Goal: Task Accomplishment & Management: Complete application form

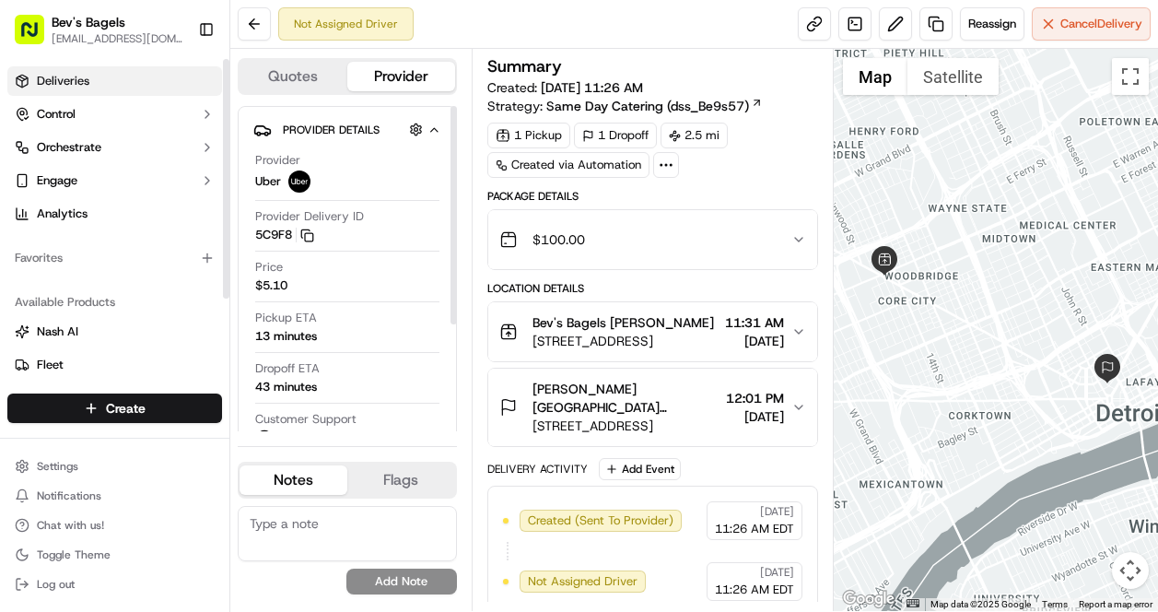
click at [88, 75] on link "Deliveries" at bounding box center [114, 80] width 215 height 29
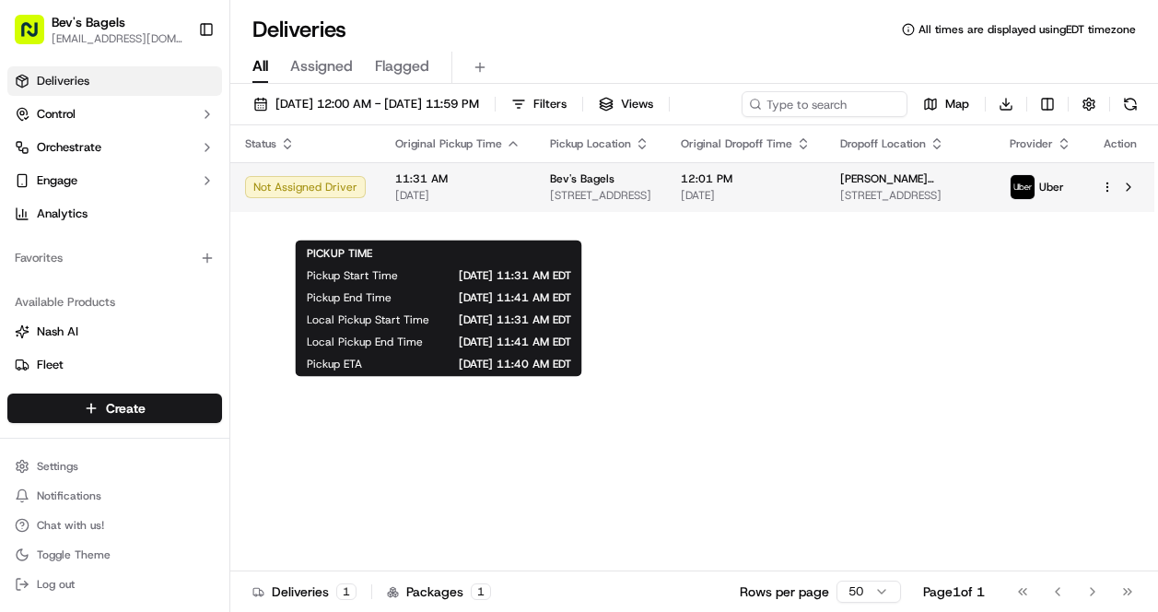
click at [448, 186] on span "11:31 AM" at bounding box center [457, 178] width 125 height 15
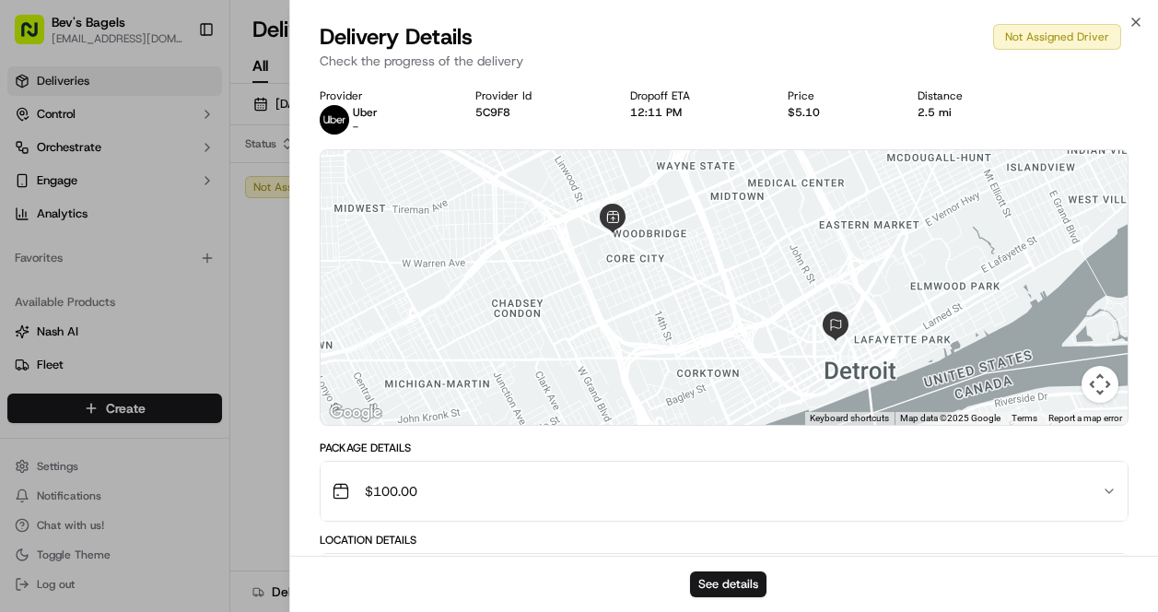
click at [727, 604] on div "See details" at bounding box center [724, 583] width 868 height 56
click at [736, 581] on button "See details" at bounding box center [728, 584] width 76 height 26
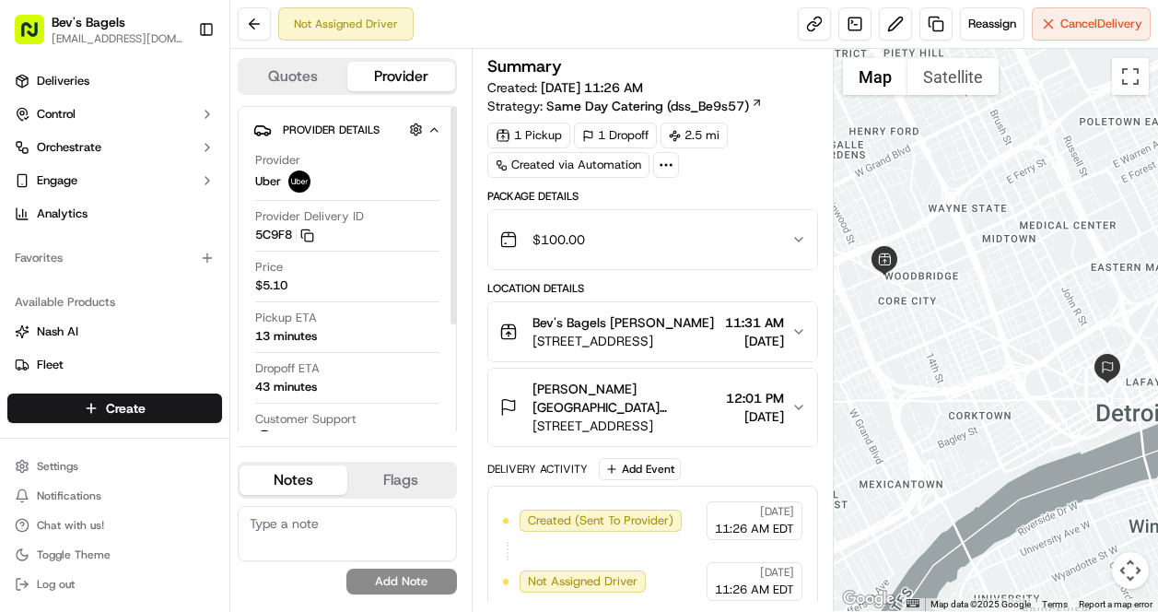
click at [430, 133] on icon "button" at bounding box center [434, 130] width 14 height 15
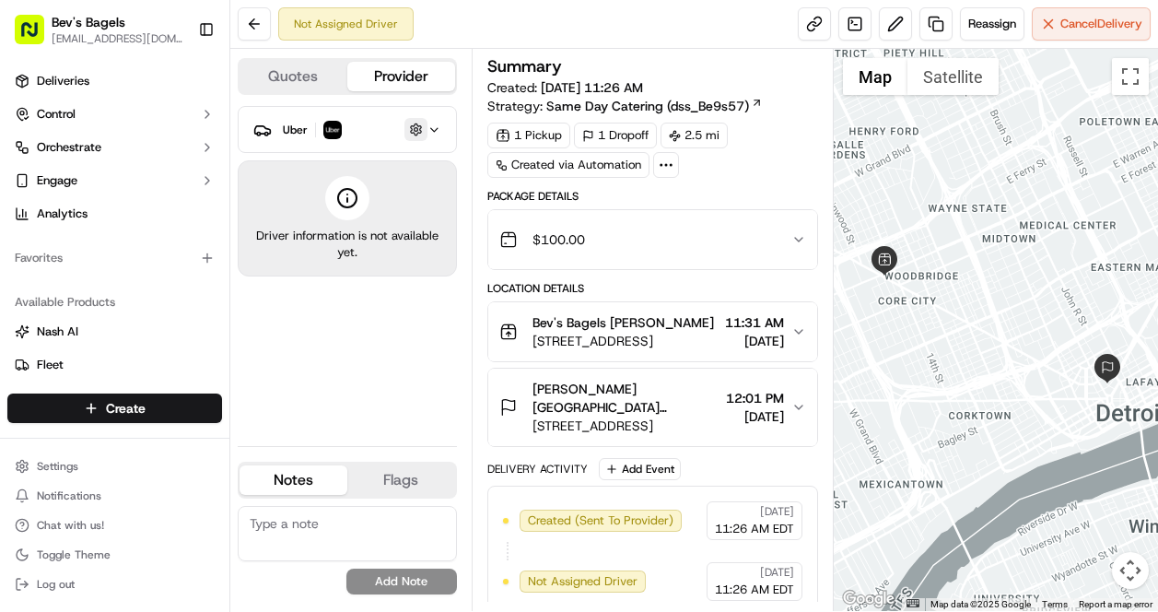
click at [409, 130] on button "button" at bounding box center [415, 129] width 23 height 23
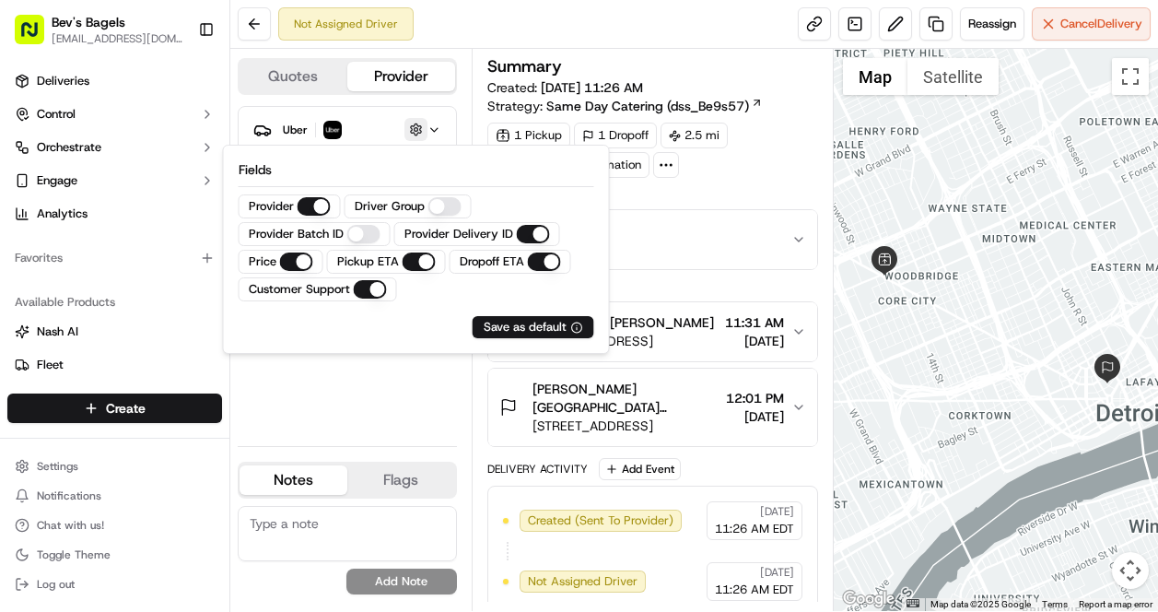
click at [409, 130] on button "button" at bounding box center [415, 129] width 23 height 23
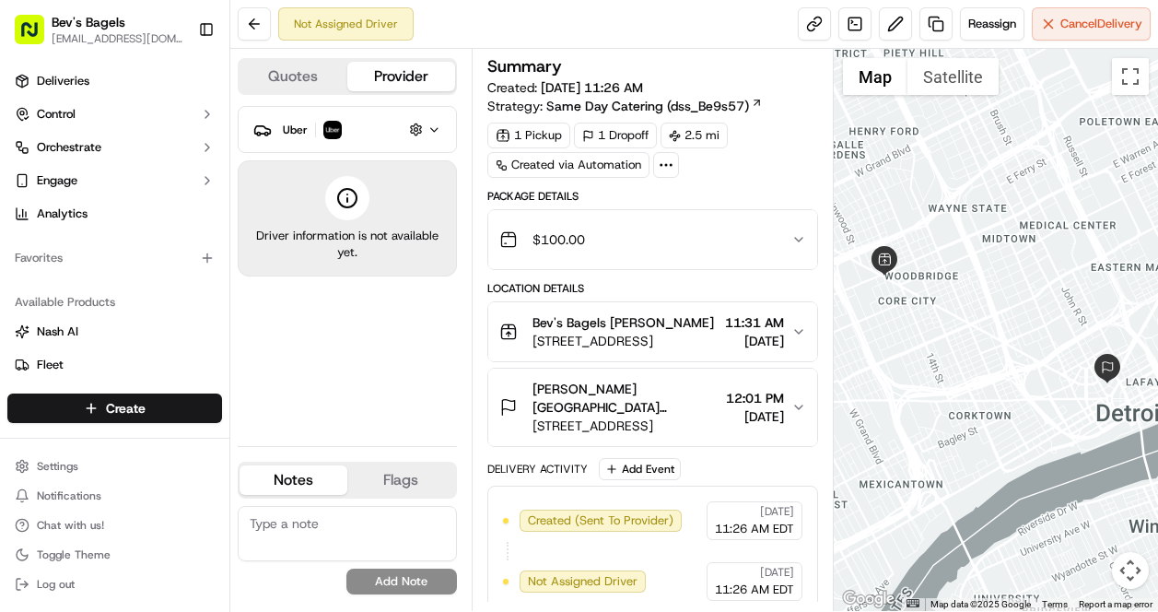
scroll to position [15, 0]
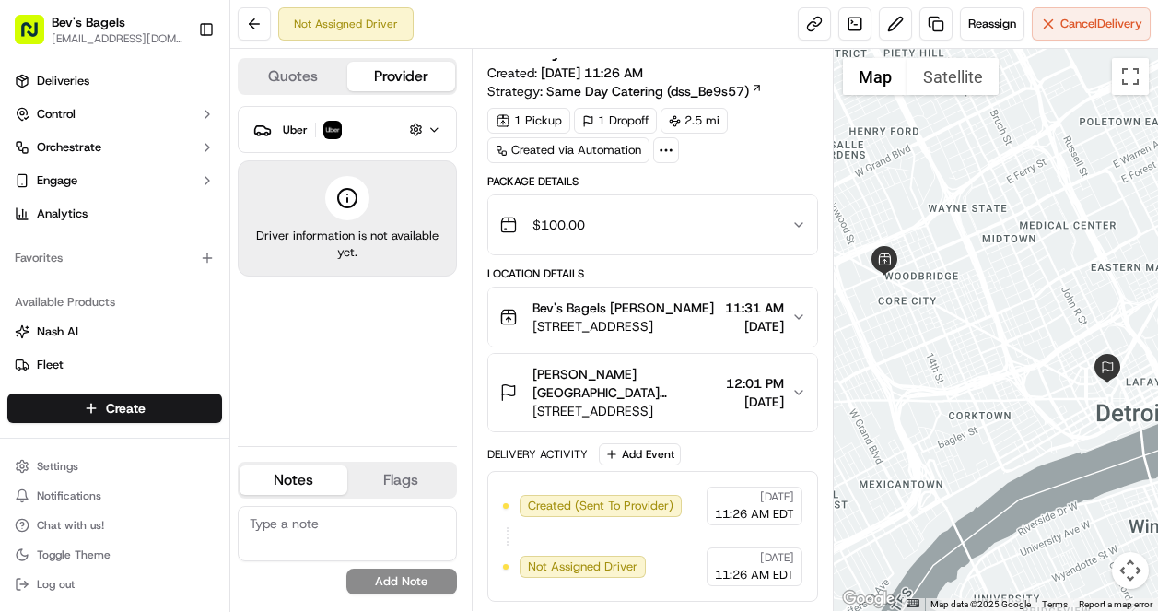
click at [766, 298] on span "11:31 AM" at bounding box center [754, 307] width 59 height 18
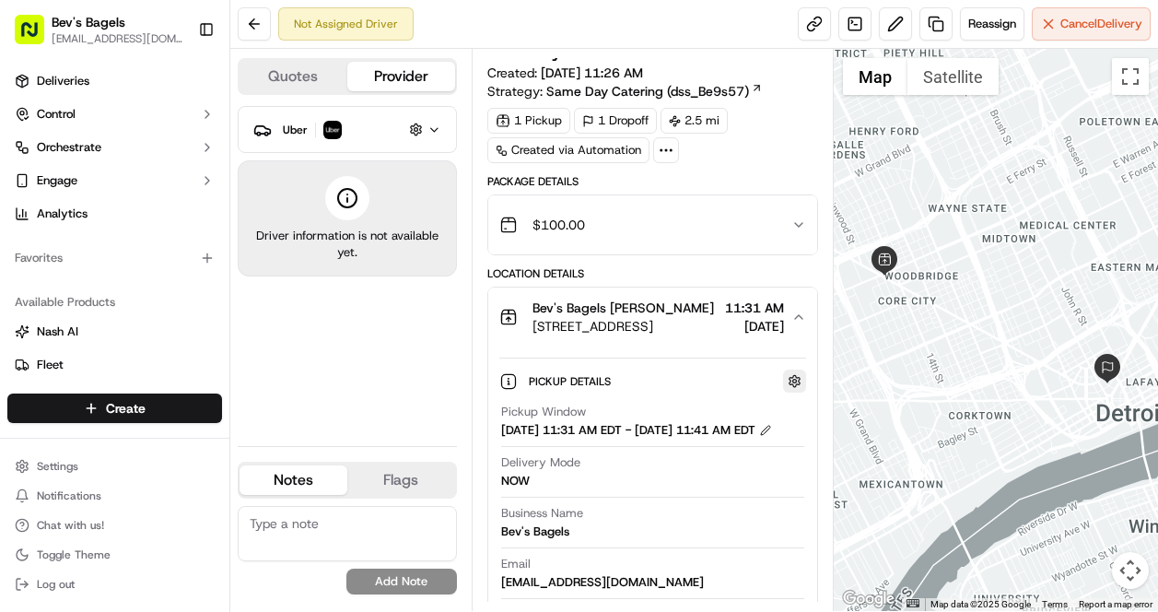
click at [793, 382] on button "button" at bounding box center [794, 380] width 23 height 23
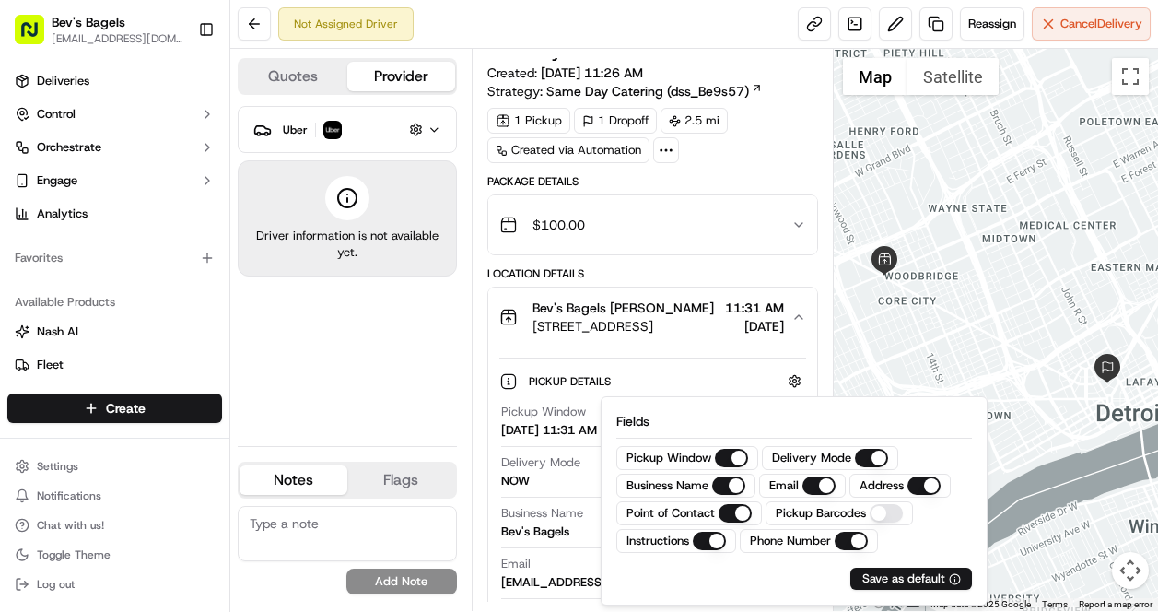
click at [618, 347] on div "Pickup Details Hidden ( 1 ) Pickup Window 09/17/2025 11:31 AM EDT - 09/17/2025 …" at bounding box center [652, 580] width 329 height 469
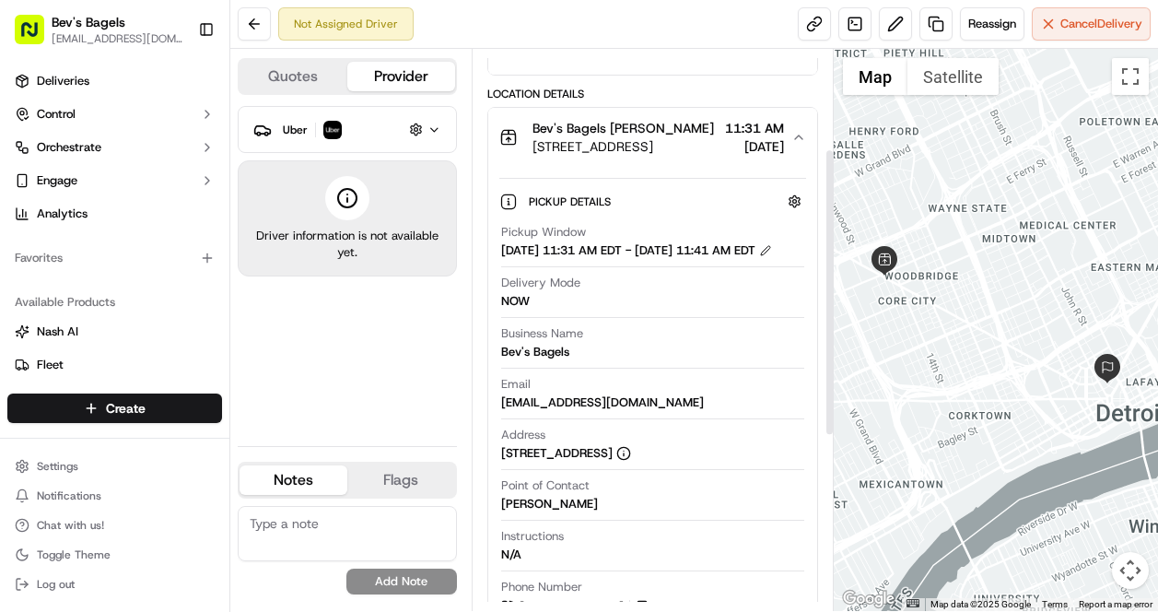
scroll to position [299, 0]
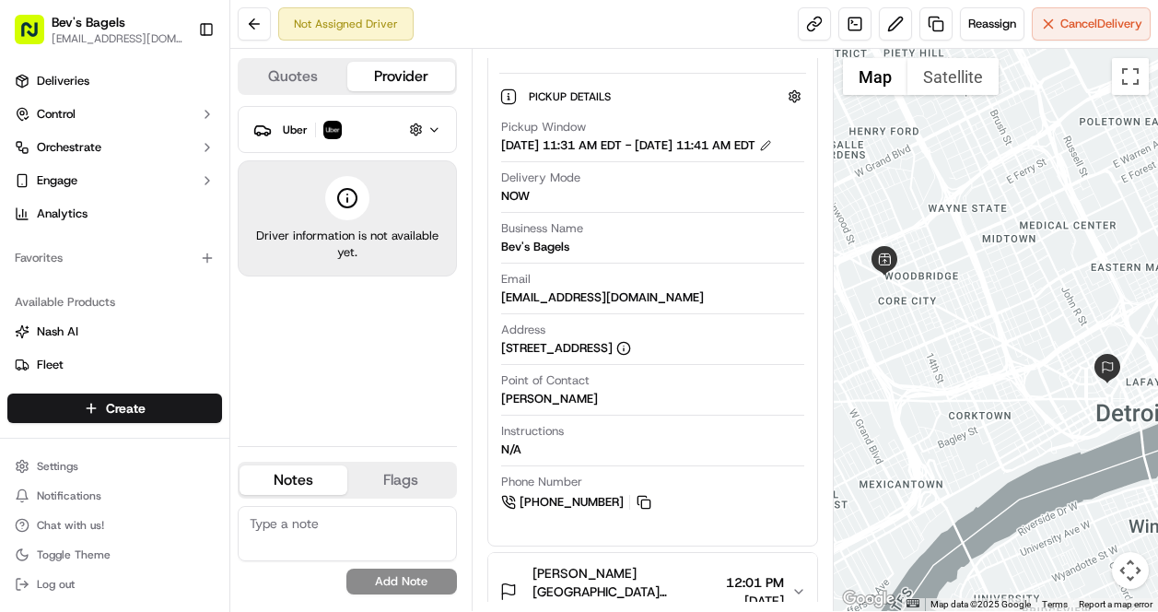
click at [772, 154] on div "09/17/2025 11:31 AM EDT - 09/17/2025 11:41 AM EDT" at bounding box center [636, 145] width 271 height 17
click at [772, 150] on button at bounding box center [765, 145] width 13 height 13
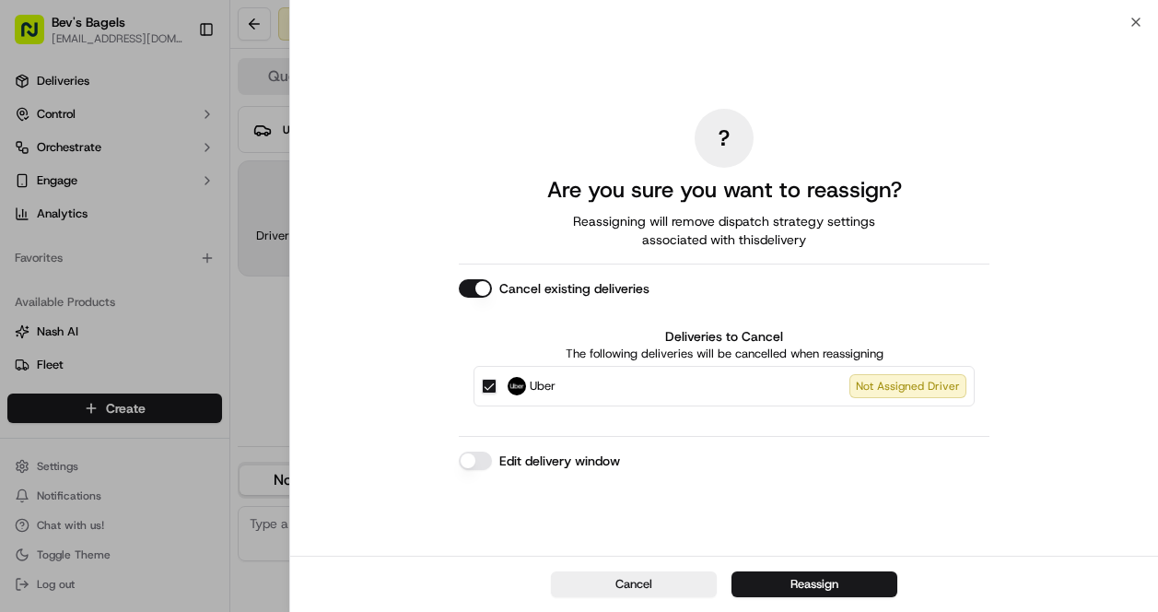
click at [479, 460] on button "Edit delivery window" at bounding box center [475, 460] width 33 height 18
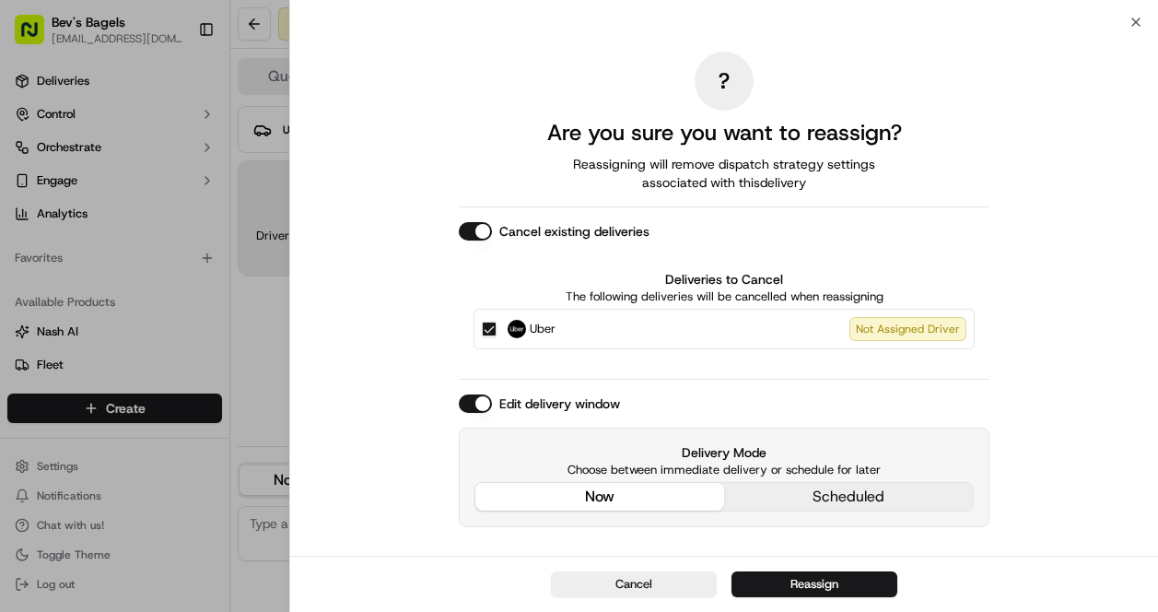
click at [848, 496] on div "Delivery Mode Choose between immediate delivery or schedule for later now sched…" at bounding box center [724, 476] width 531 height 99
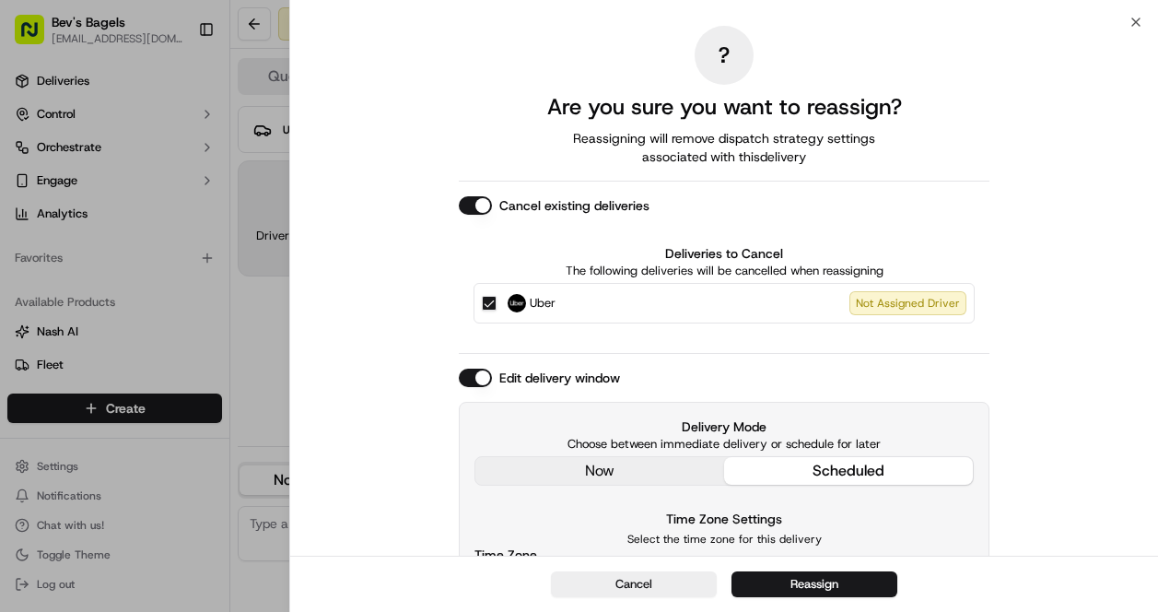
scroll to position [183, 0]
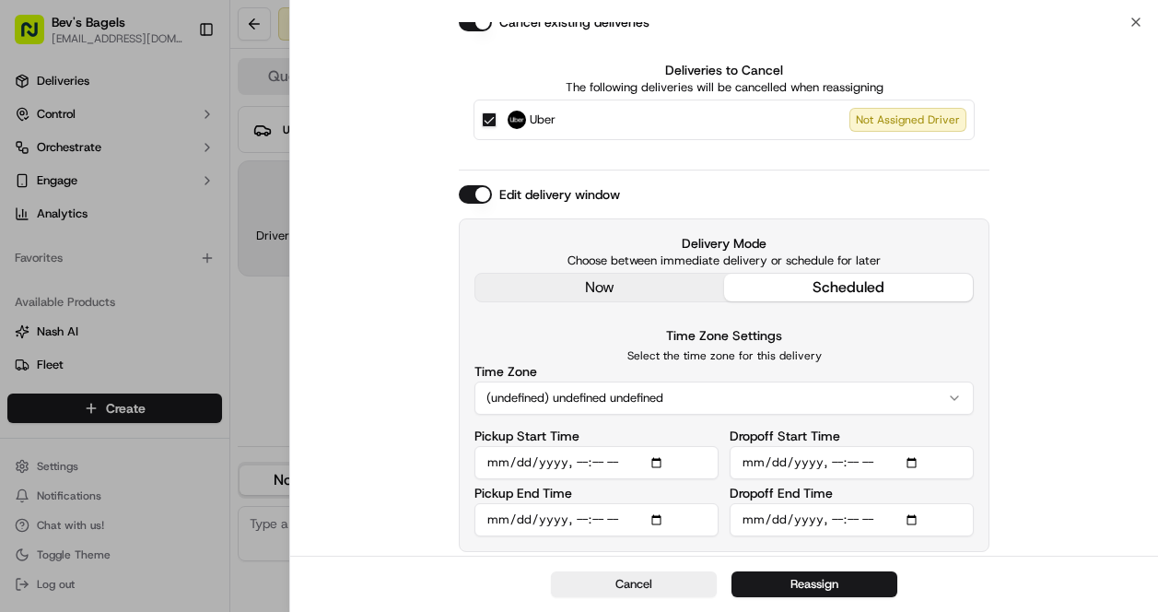
click at [920, 520] on input "Dropoff End Time" at bounding box center [852, 519] width 244 height 33
type input "2025-09-18T06:00"
click at [443, 476] on div "? Are you sure you want to reassign? Reassigning will remove dispatch strategy …" at bounding box center [724, 197] width 868 height 717
click at [662, 462] on input "Pickup Start Time" at bounding box center [596, 462] width 244 height 33
click at [907, 462] on input "Dropoff Start Time" at bounding box center [852, 462] width 244 height 33
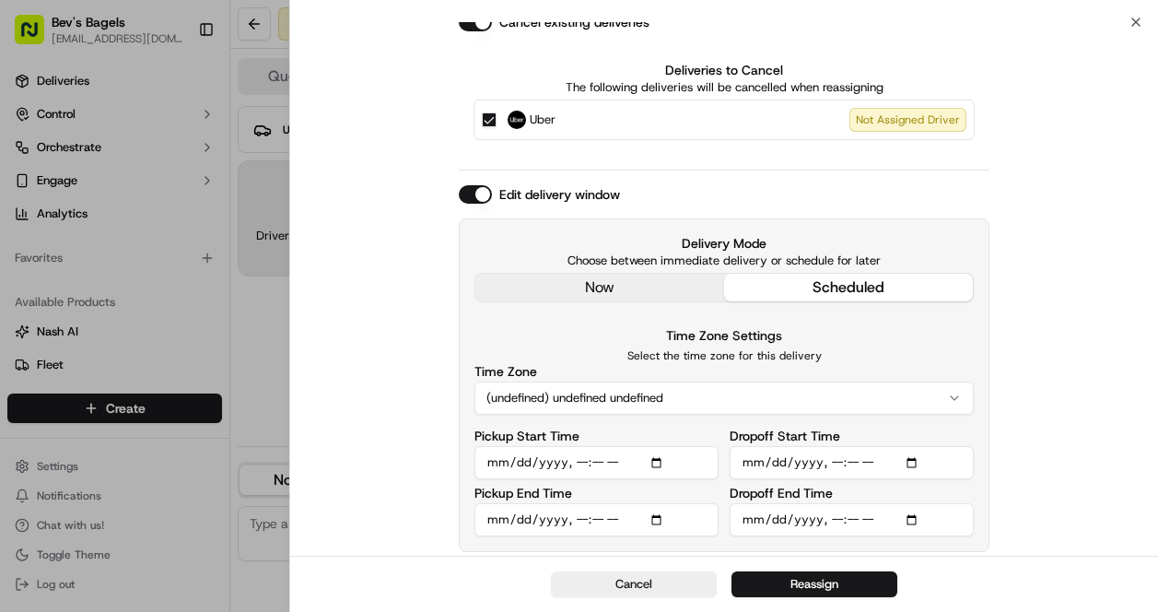
click at [920, 463] on input "Dropoff Start Time" at bounding box center [852, 462] width 244 height 33
click at [661, 510] on input "Pickup End Time" at bounding box center [596, 519] width 244 height 33
click at [662, 518] on input "Pickup End Time" at bounding box center [596, 519] width 244 height 33
click at [832, 588] on button "Reassign" at bounding box center [814, 584] width 166 height 26
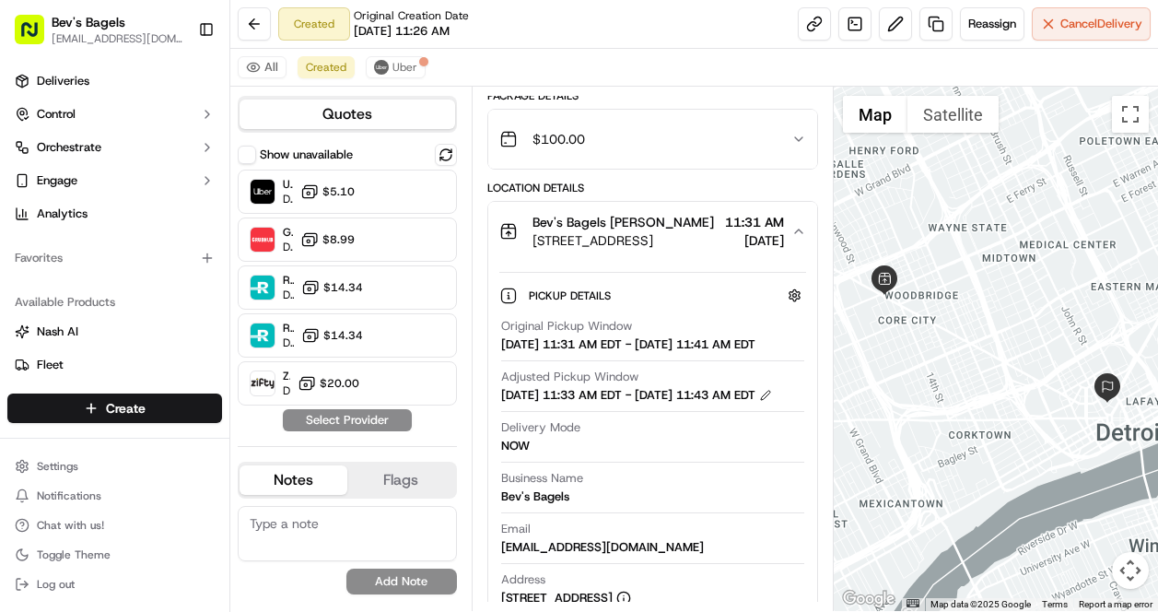
scroll to position [0, 0]
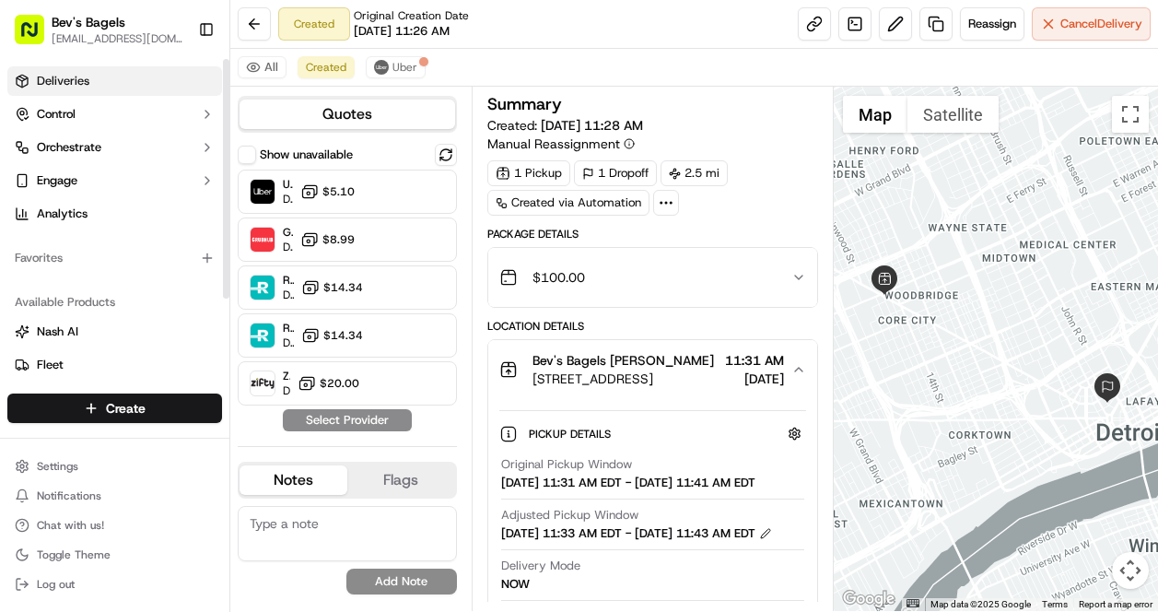
click at [97, 89] on link "Deliveries" at bounding box center [114, 80] width 215 height 29
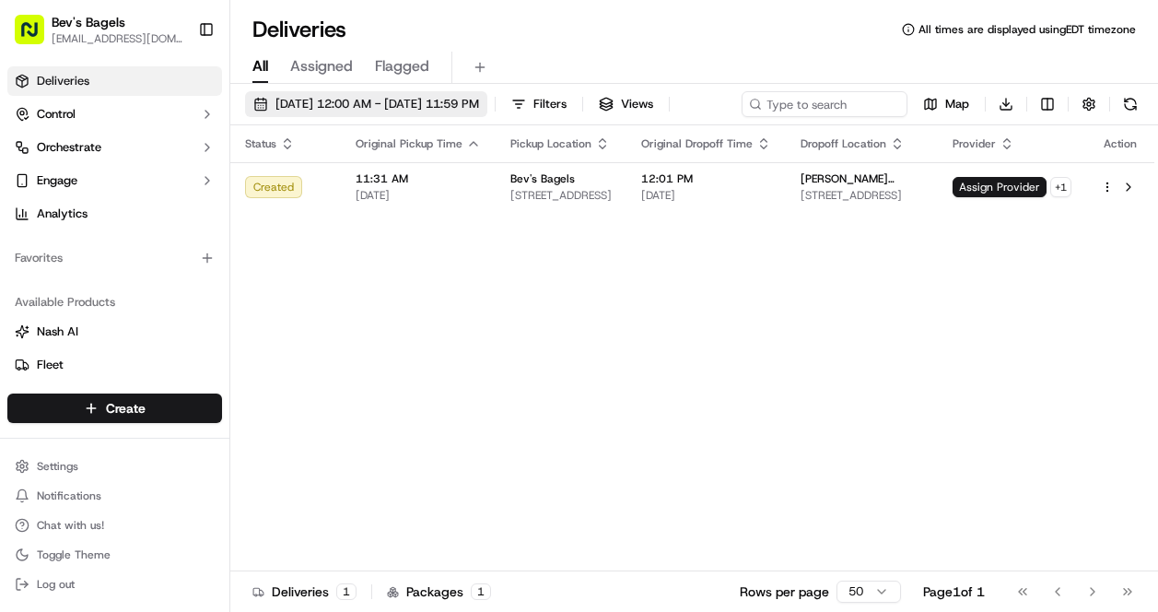
click at [459, 103] on span "[DATE] 12:00 AM - [DATE] 11:59 PM" at bounding box center [377, 104] width 204 height 17
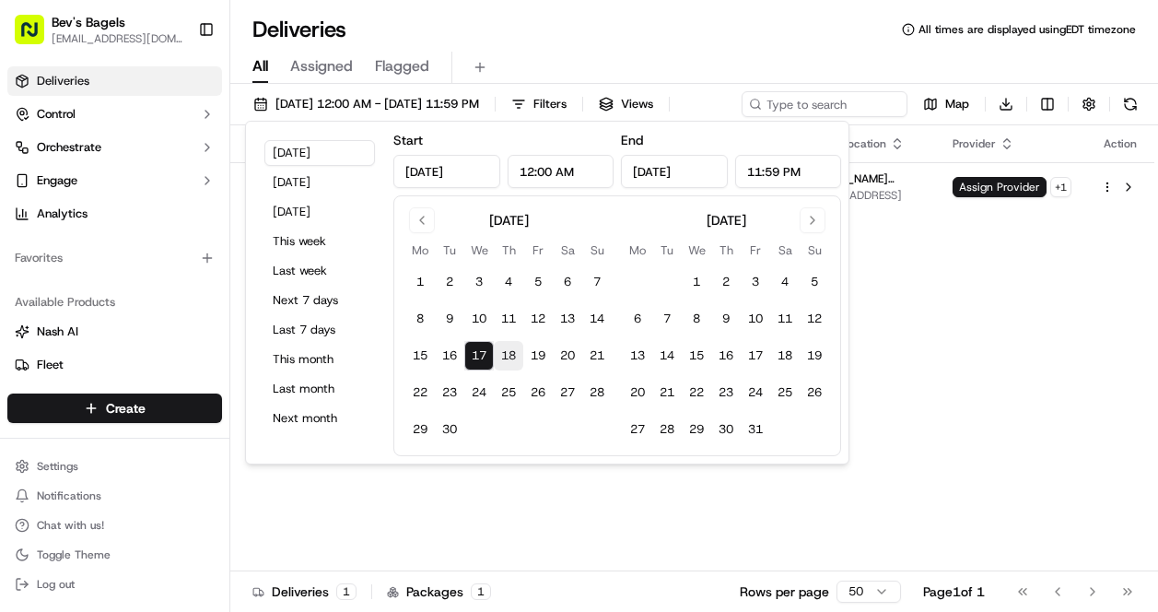
click at [508, 357] on button "18" at bounding box center [508, 355] width 29 height 29
type input "Sep 18, 2025"
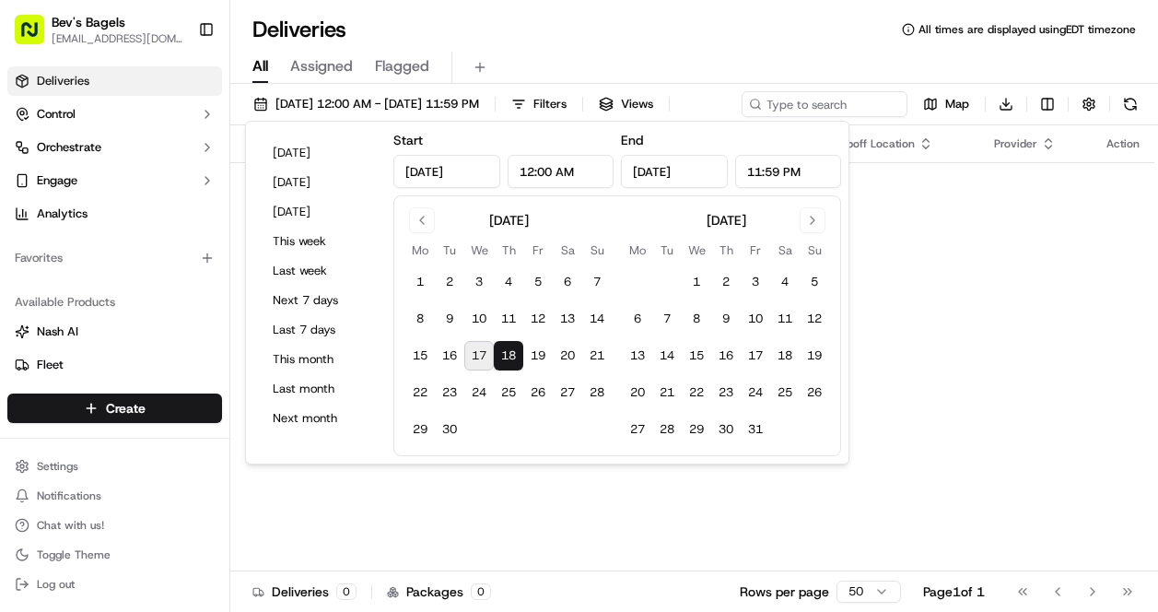
click at [480, 355] on button "17" at bounding box center [478, 355] width 29 height 29
type input "Sep 17, 2025"
click at [893, 125] on div "09/17/2025 12:00 AM - 09/18/2025 11:59 PM Filters Views Map Download" at bounding box center [694, 108] width 928 height 34
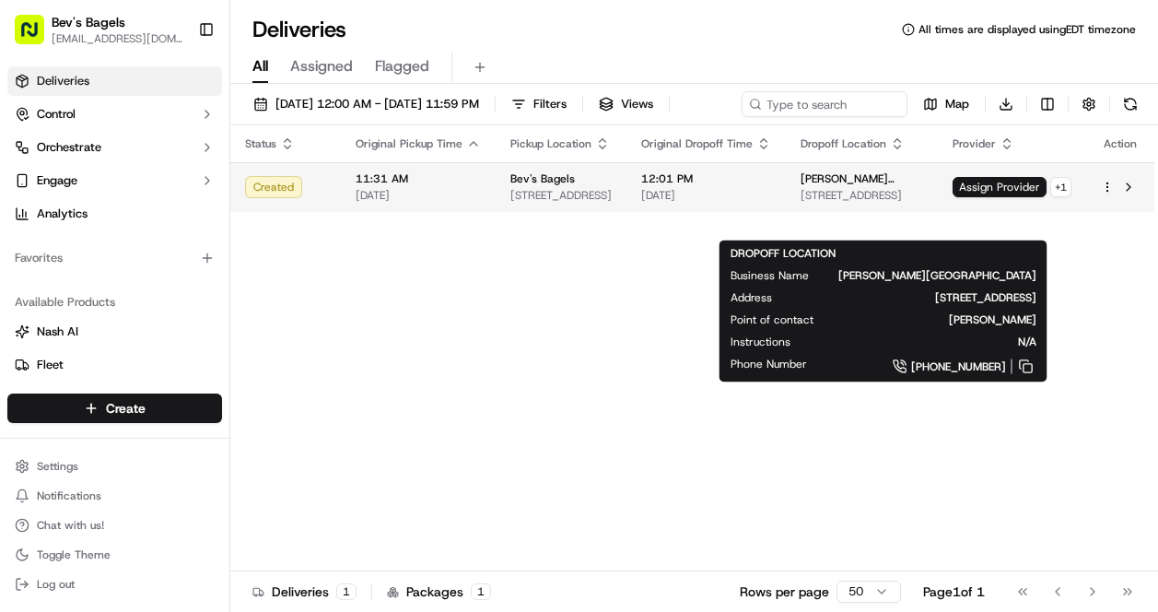
click at [841, 203] on span "[STREET_ADDRESS]" at bounding box center [861, 195] width 123 height 15
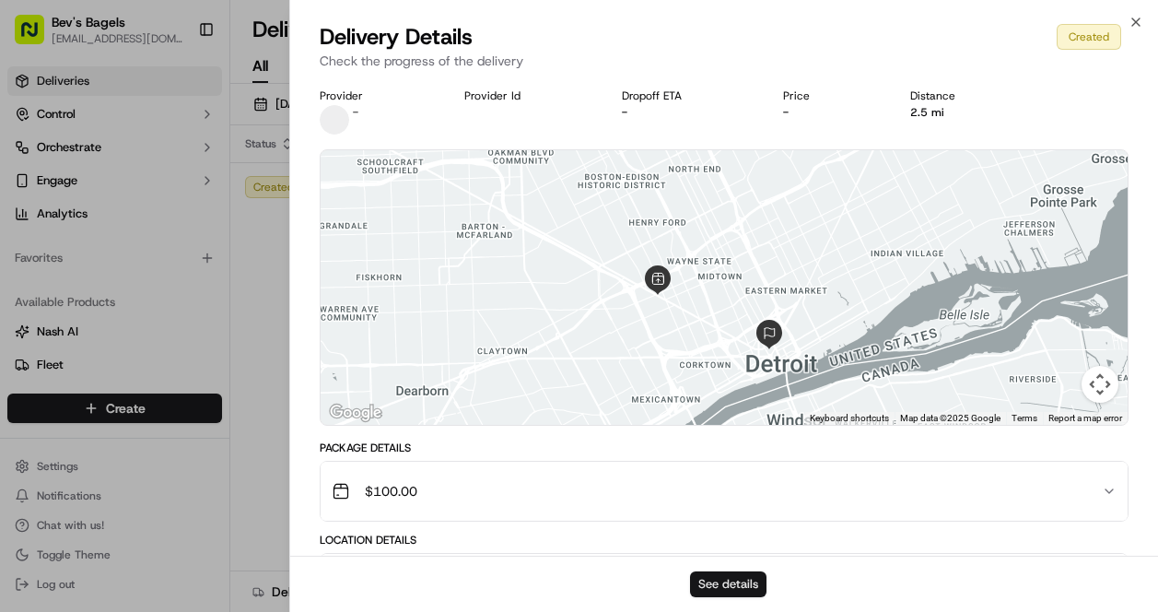
click at [722, 584] on button "See details" at bounding box center [728, 584] width 76 height 26
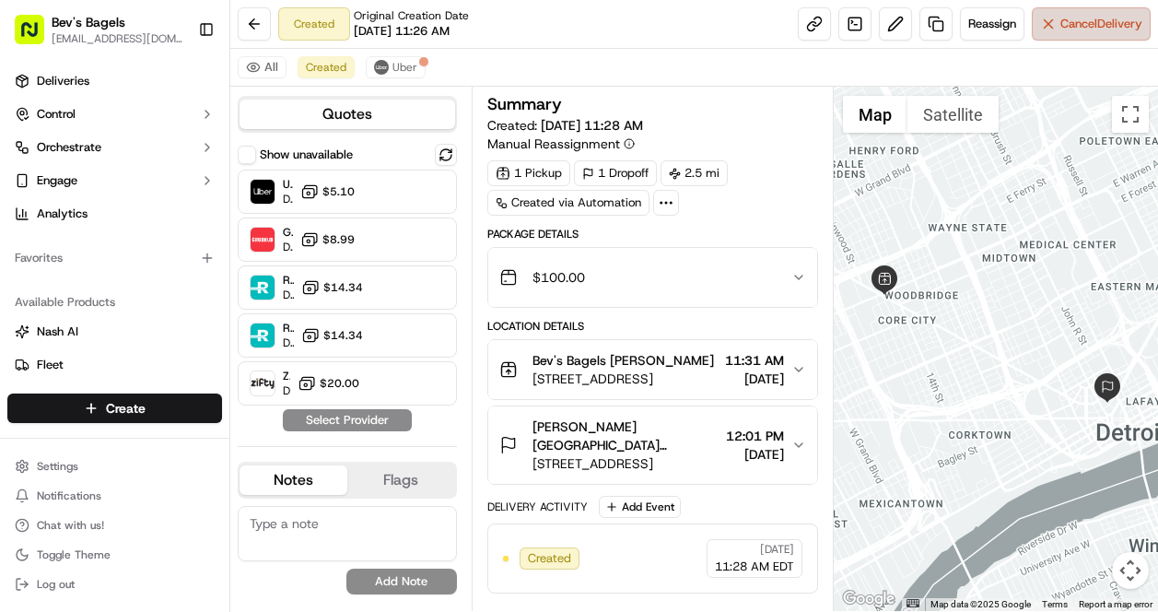
click at [1060, 23] on span "Cancel Delivery" at bounding box center [1101, 24] width 82 height 17
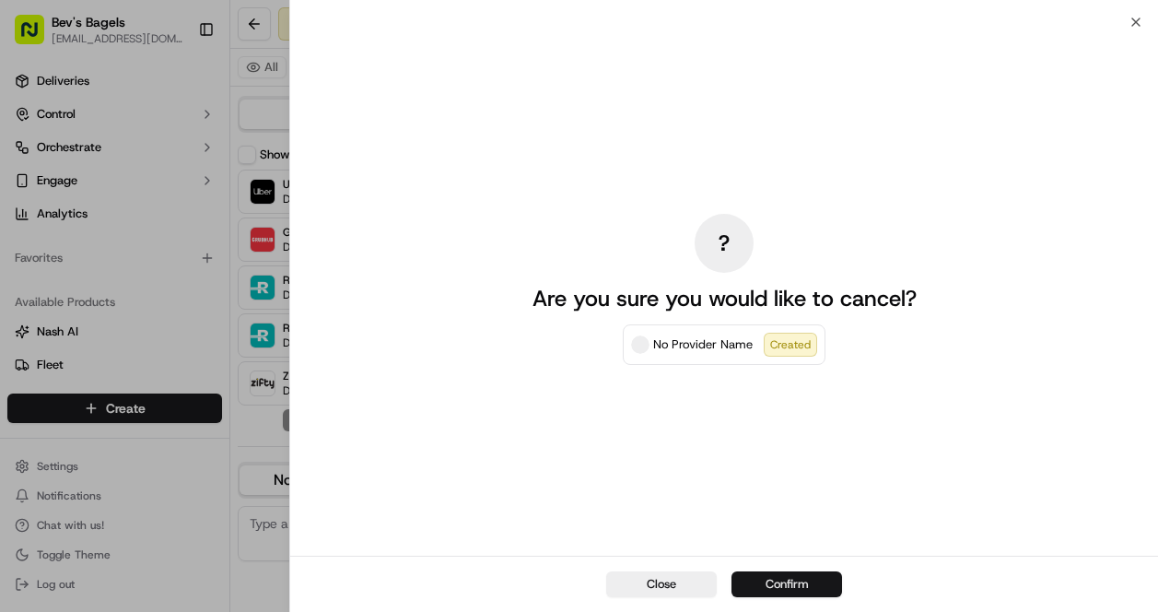
click at [786, 588] on button "Confirm" at bounding box center [786, 584] width 111 height 26
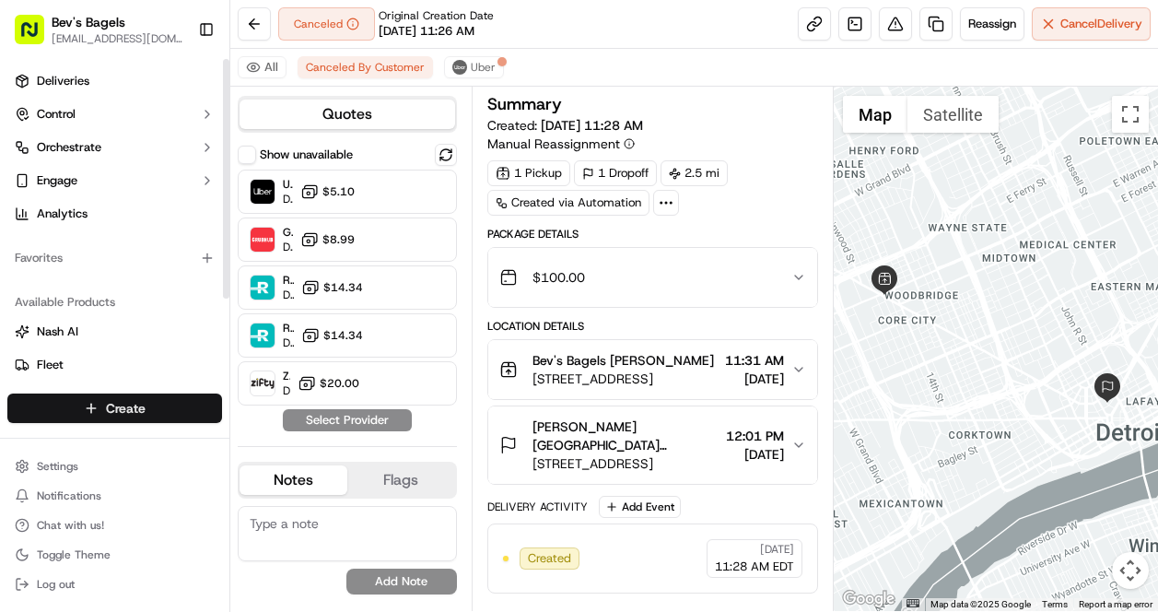
click at [128, 412] on html "Bev's Bagels max@bevsbagels.com Toggle Sidebar Deliveries Control Orchestrate E…" at bounding box center [579, 306] width 1158 height 612
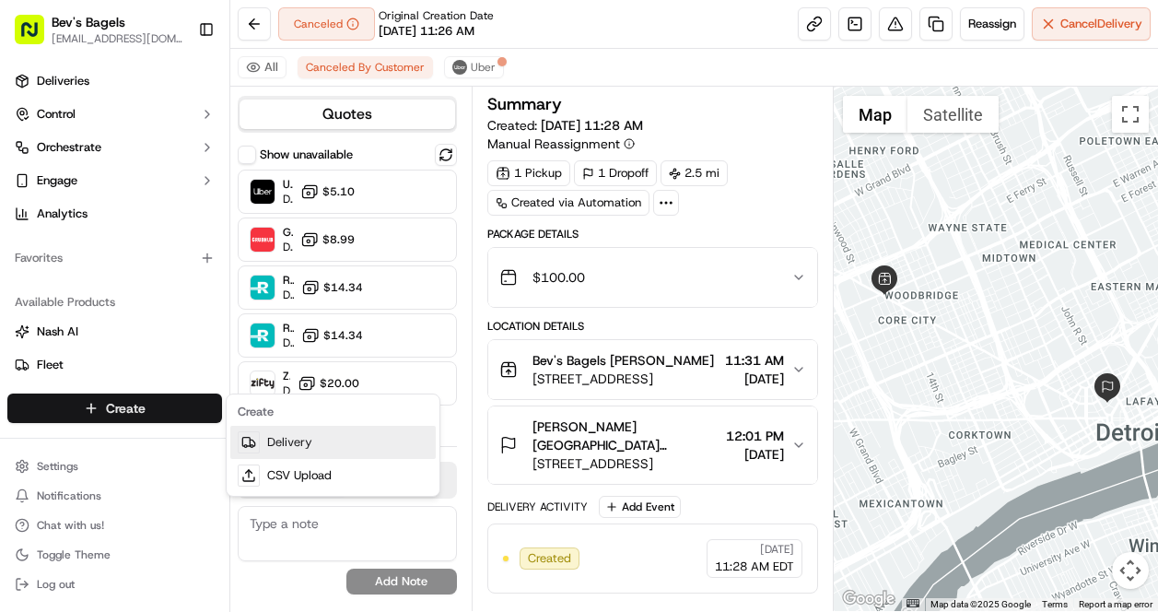
click at [311, 450] on link "Delivery" at bounding box center [332, 442] width 205 height 33
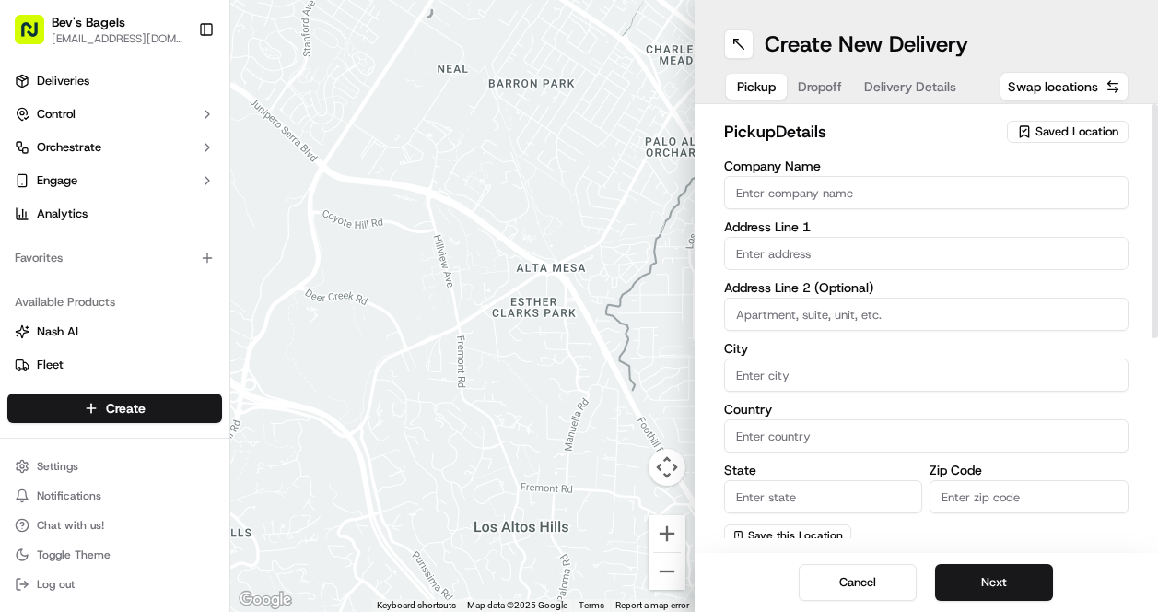
click at [1057, 134] on span "Saved Location" at bounding box center [1076, 131] width 83 height 17
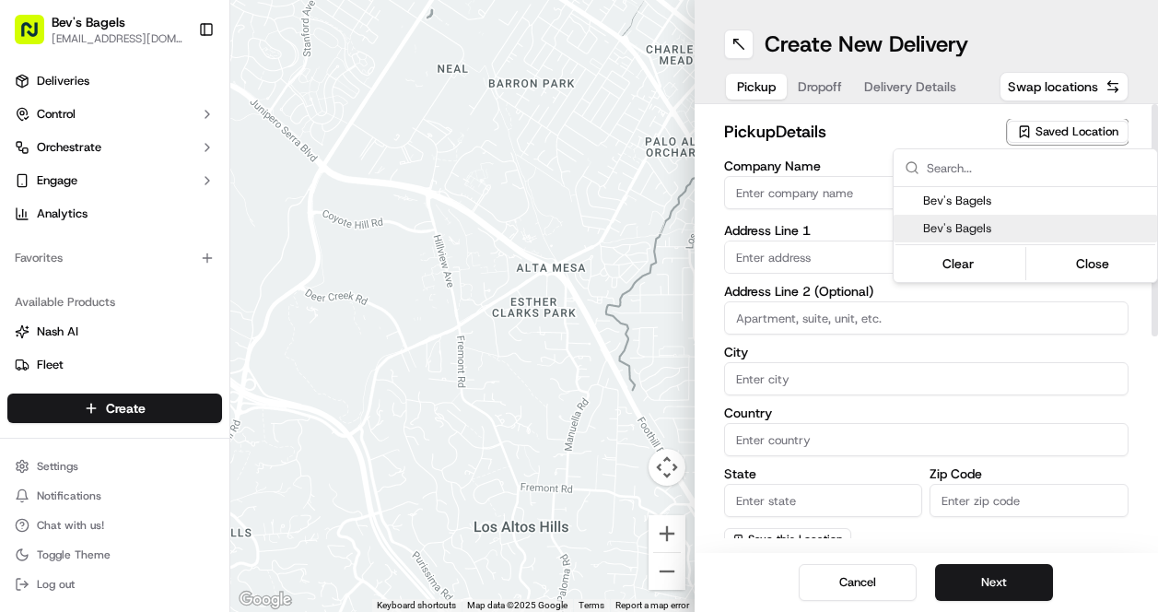
click at [1046, 233] on span "Bev's Bagels" at bounding box center [1036, 228] width 227 height 17
type input "Bev's Bagels"
type input "4884 Grand River Ave"
type input "Unit 1A"
type input "Detroit"
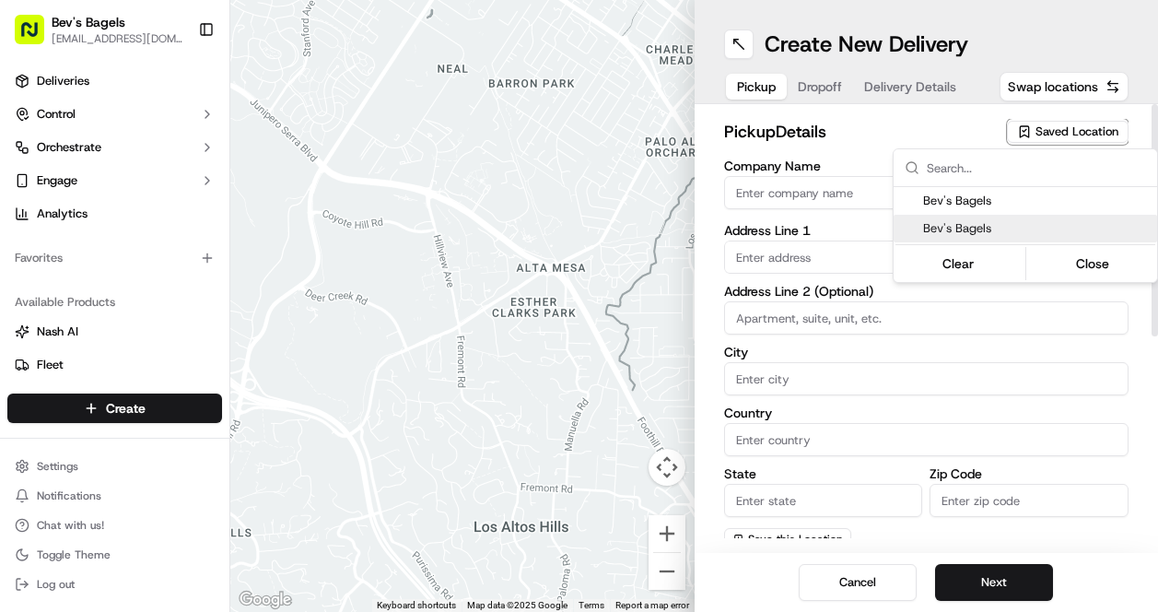
type input "US"
type input "MI"
type input "48208"
type input "Max"
type input "Sussman"
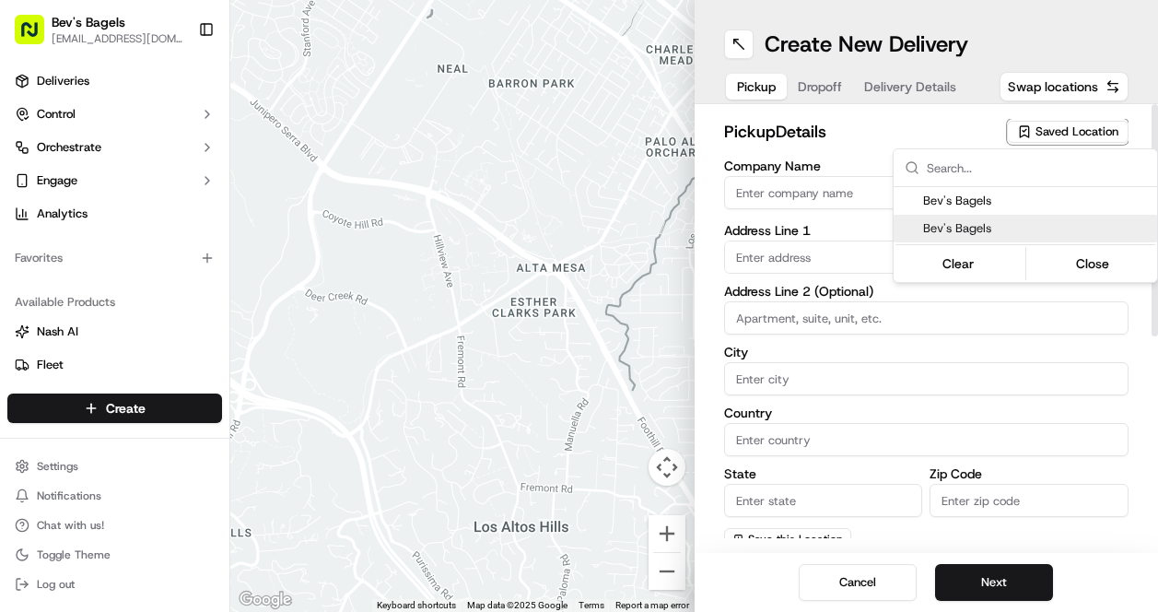
type input "[EMAIL_ADDRESS][DOMAIN_NAME]"
type input "+1 313 524 9202"
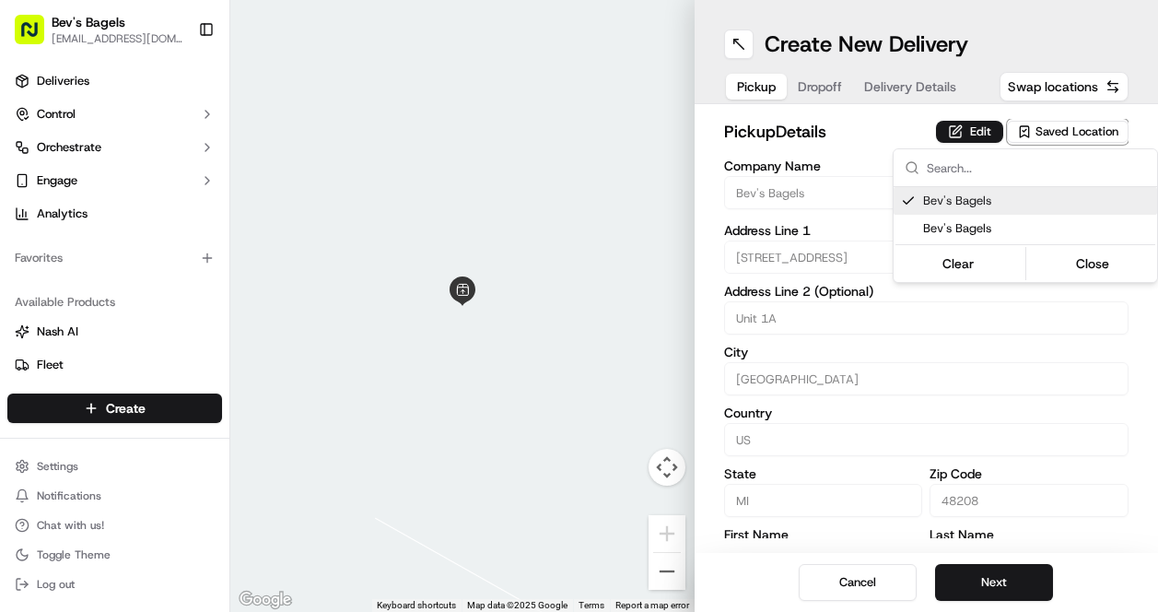
click at [1018, 576] on html "Bev's Bagels max@bevsbagels.com Toggle Sidebar Deliveries Control Orchestrate E…" at bounding box center [579, 306] width 1158 height 612
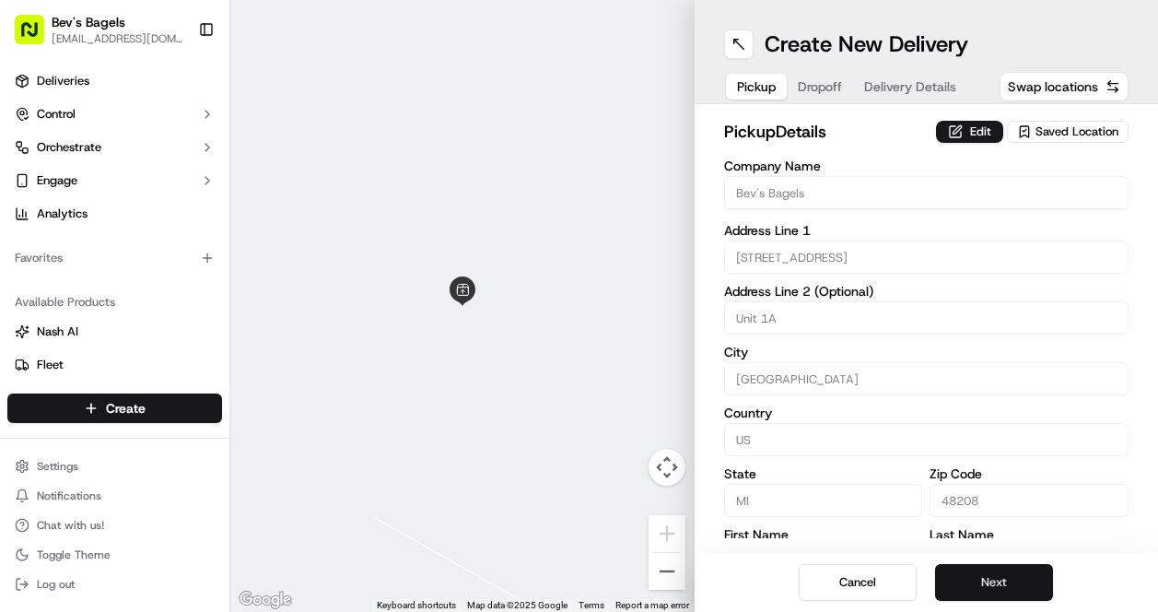
click at [1003, 582] on button "Next" at bounding box center [994, 582] width 118 height 37
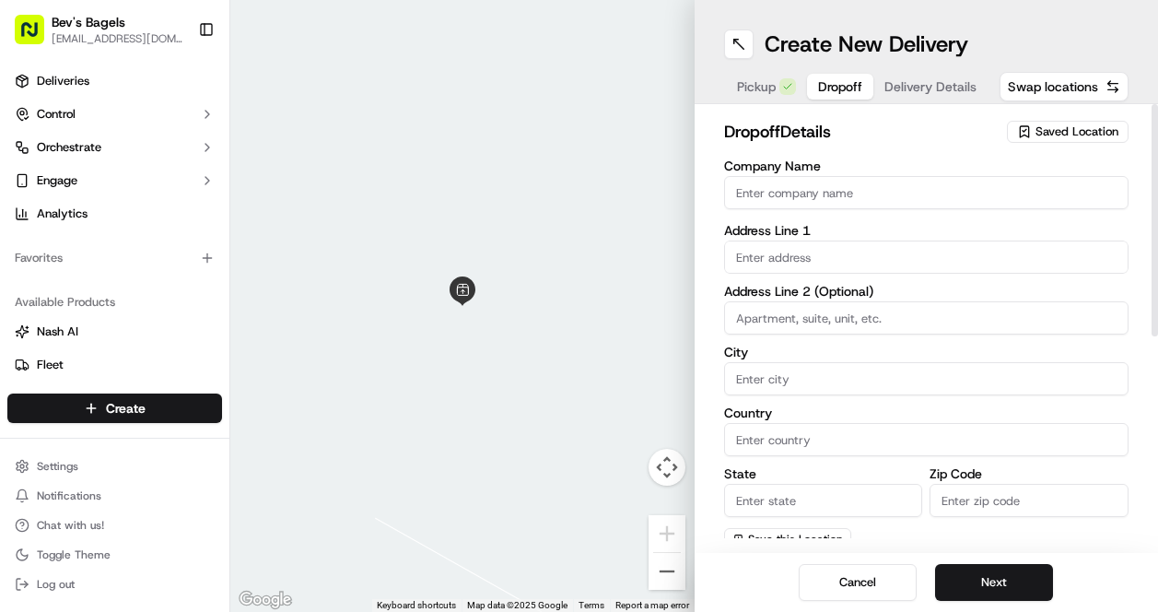
click at [1066, 146] on div "dropoff Details Saved Location" at bounding box center [926, 135] width 405 height 33
click at [1062, 124] on span "Saved Location" at bounding box center [1076, 131] width 83 height 17
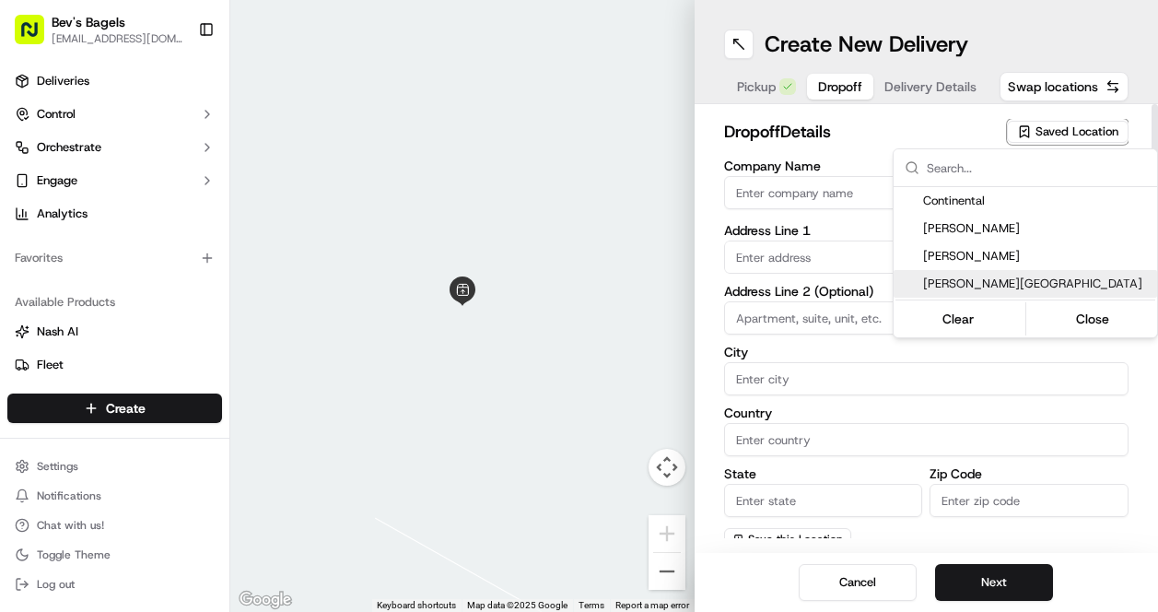
click at [1030, 274] on div "[PERSON_NAME][GEOGRAPHIC_DATA]" at bounding box center [1025, 284] width 263 height 28
type input "[PERSON_NAME][GEOGRAPHIC_DATA]"
type input "1271 Farmer St"
type input "Detroit"
type input "US"
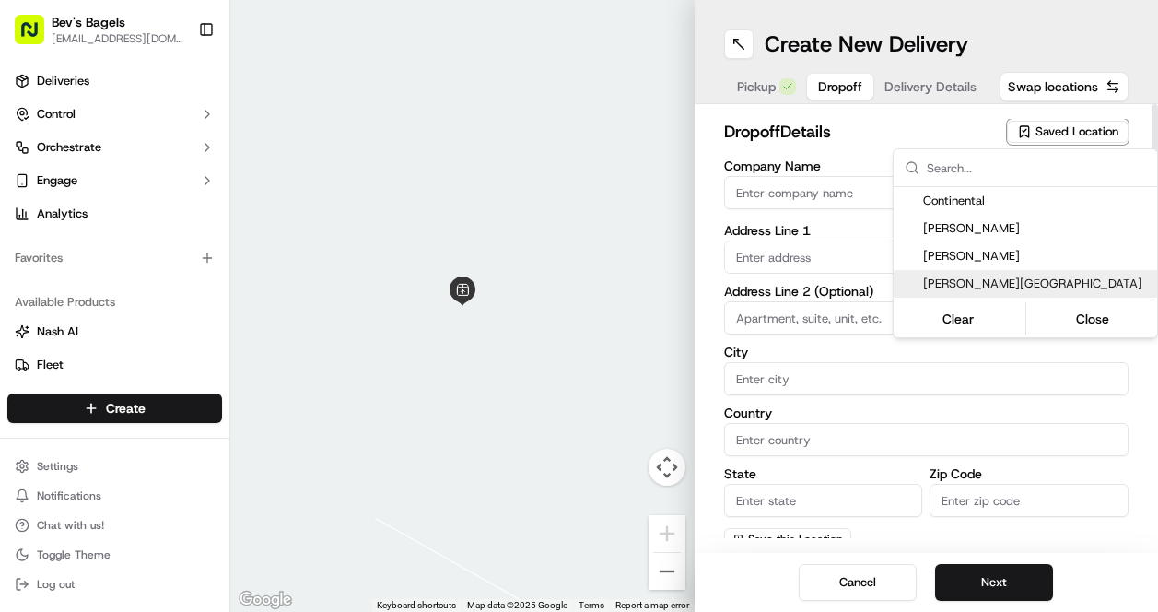
type input "MI"
type input "48226"
type input "Thomas"
type input "Borgula"
type input "+1 586 220 4633"
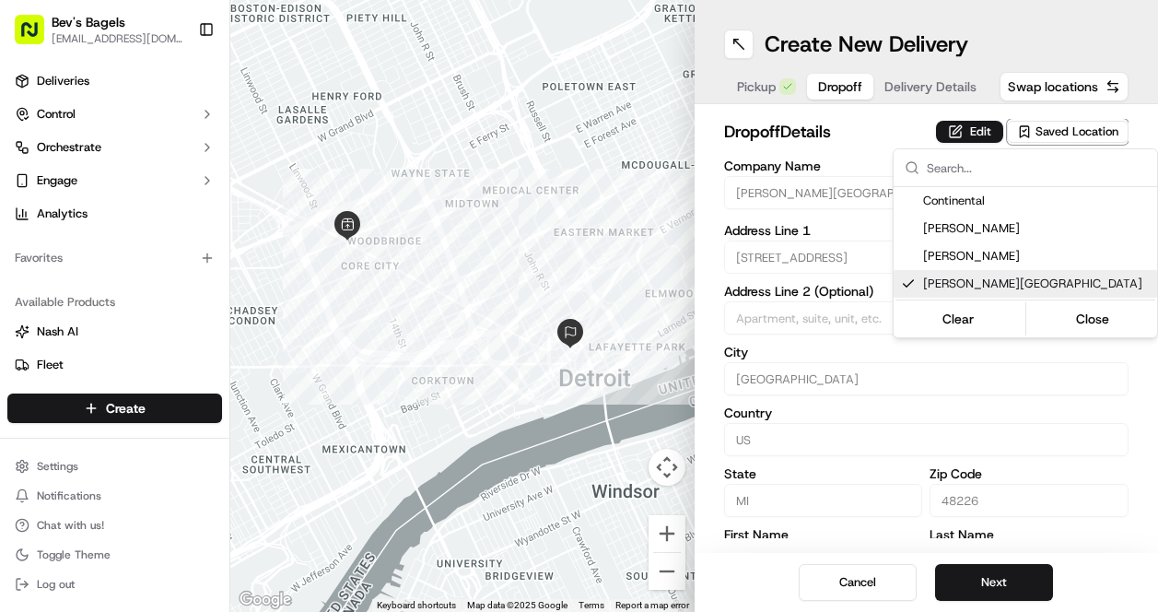
click at [1008, 577] on html "Bev's Bagels max@bevsbagels.com Toggle Sidebar Deliveries Control Orchestrate E…" at bounding box center [579, 306] width 1158 height 612
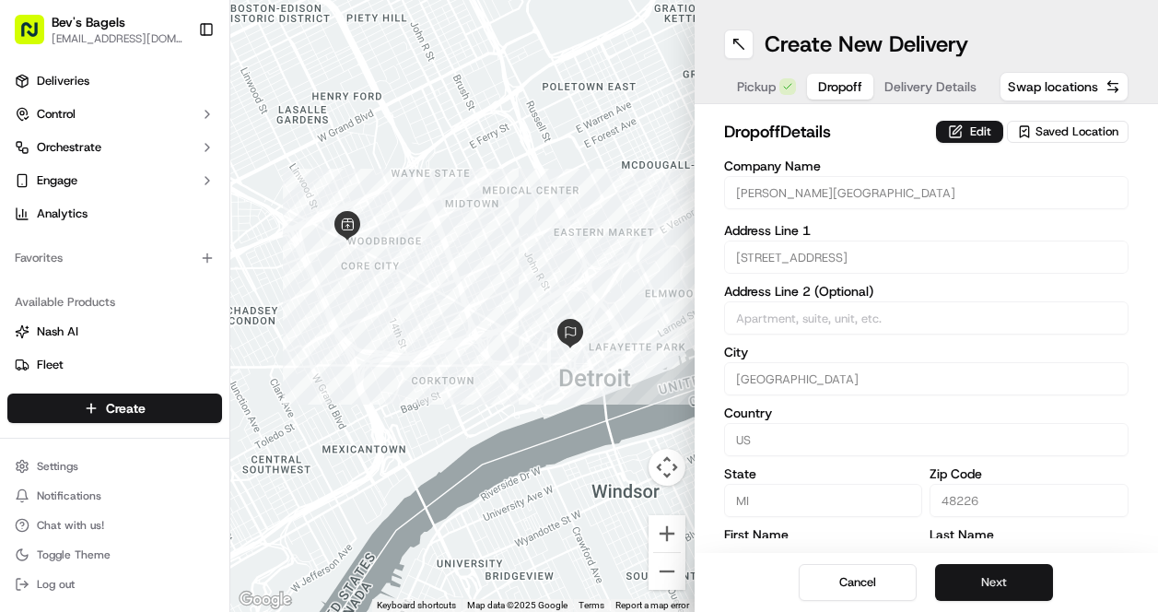
click at [986, 581] on button "Next" at bounding box center [994, 582] width 118 height 37
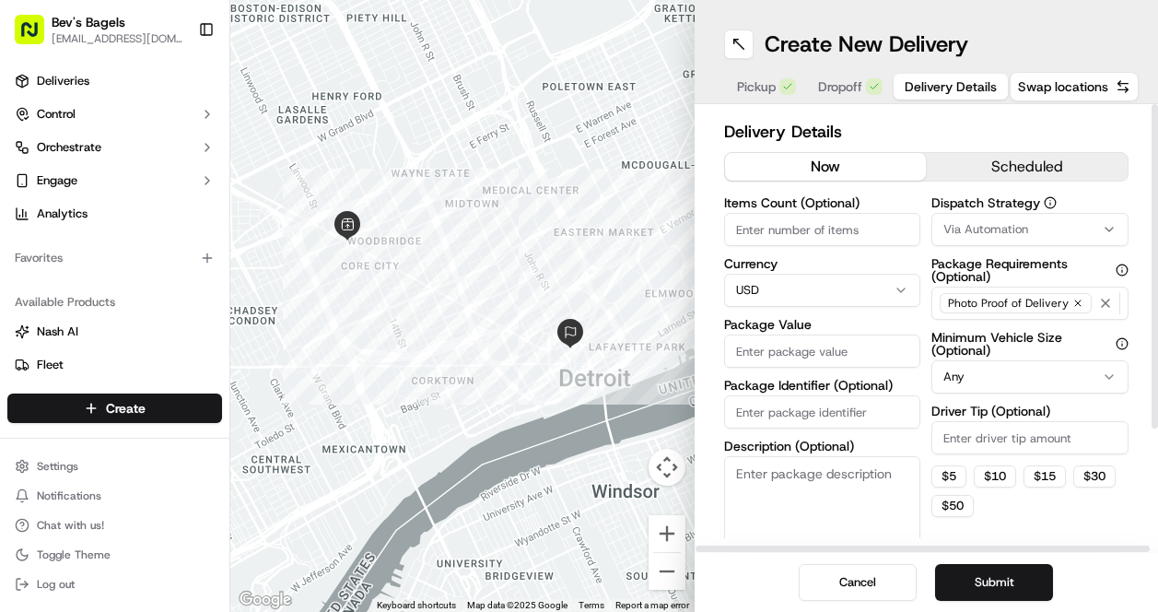
click at [774, 355] on input "Package Value" at bounding box center [822, 350] width 197 height 33
type input "100"
click at [1011, 577] on button "Submit" at bounding box center [994, 582] width 118 height 37
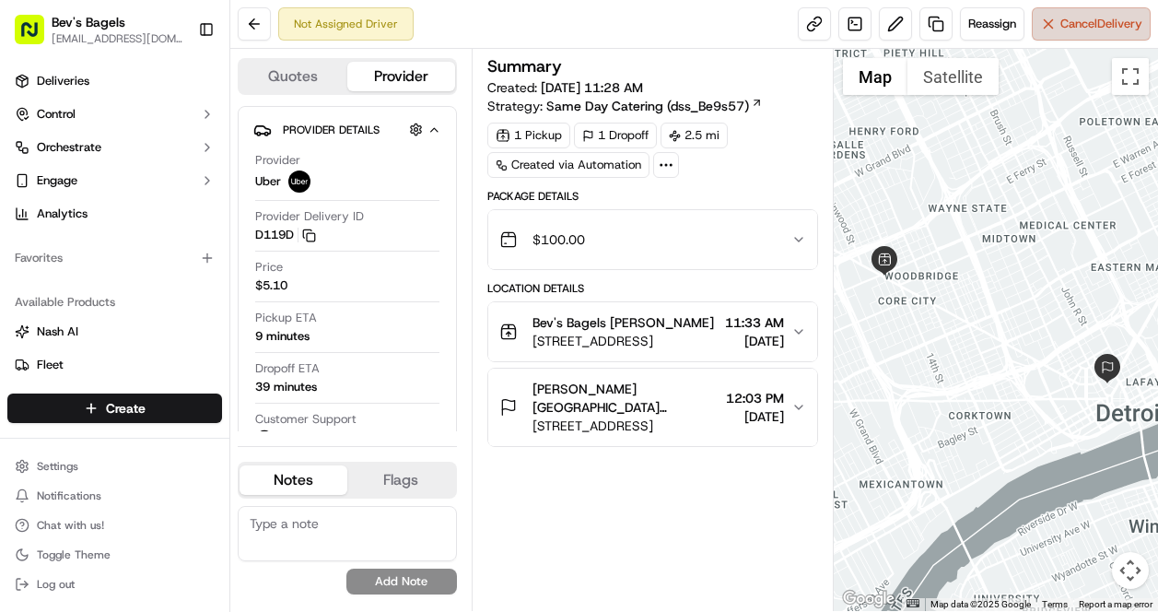
click at [1099, 33] on button "Cancel Delivery" at bounding box center [1091, 23] width 119 height 33
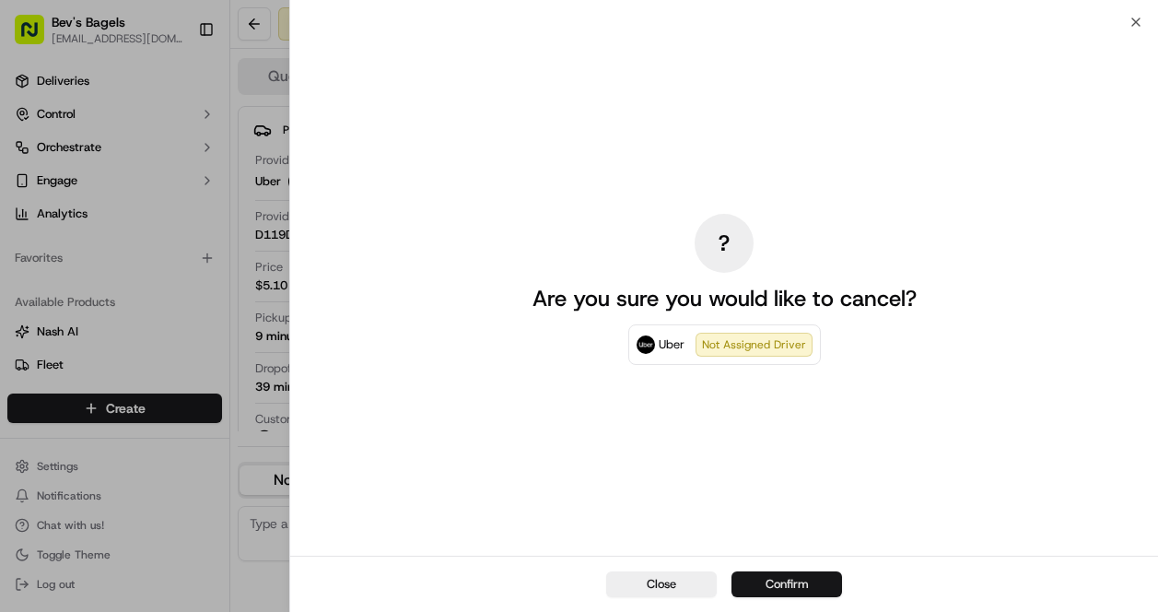
click at [794, 582] on button "Confirm" at bounding box center [786, 584] width 111 height 26
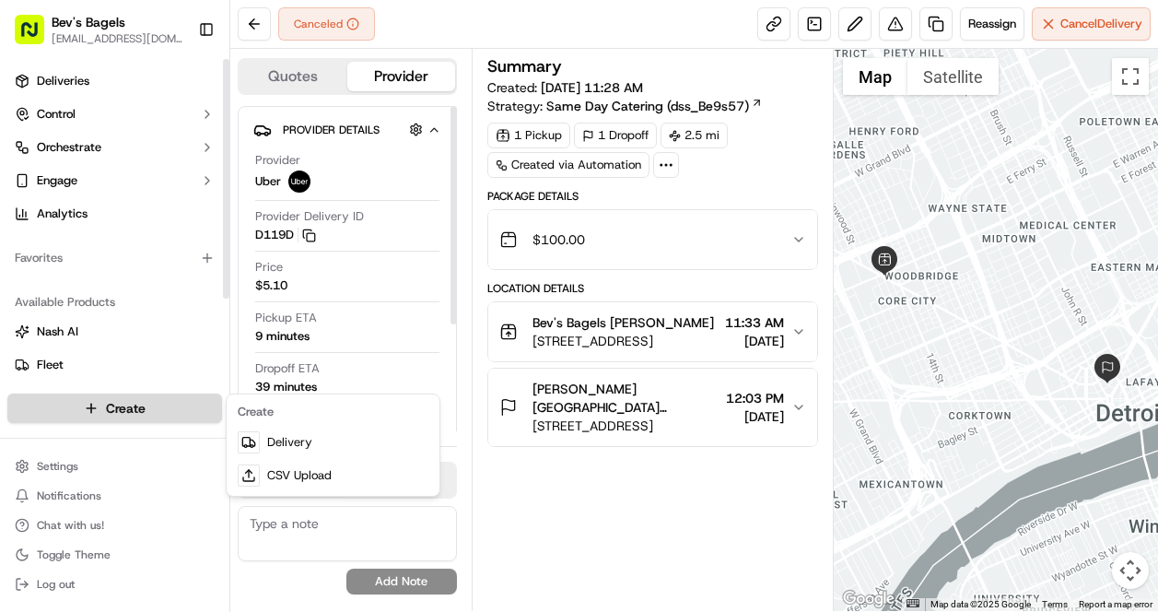
click at [97, 403] on html "Bev's Bagels max@bevsbagels.com Toggle Sidebar Deliveries Control Orchestrate E…" at bounding box center [579, 306] width 1158 height 612
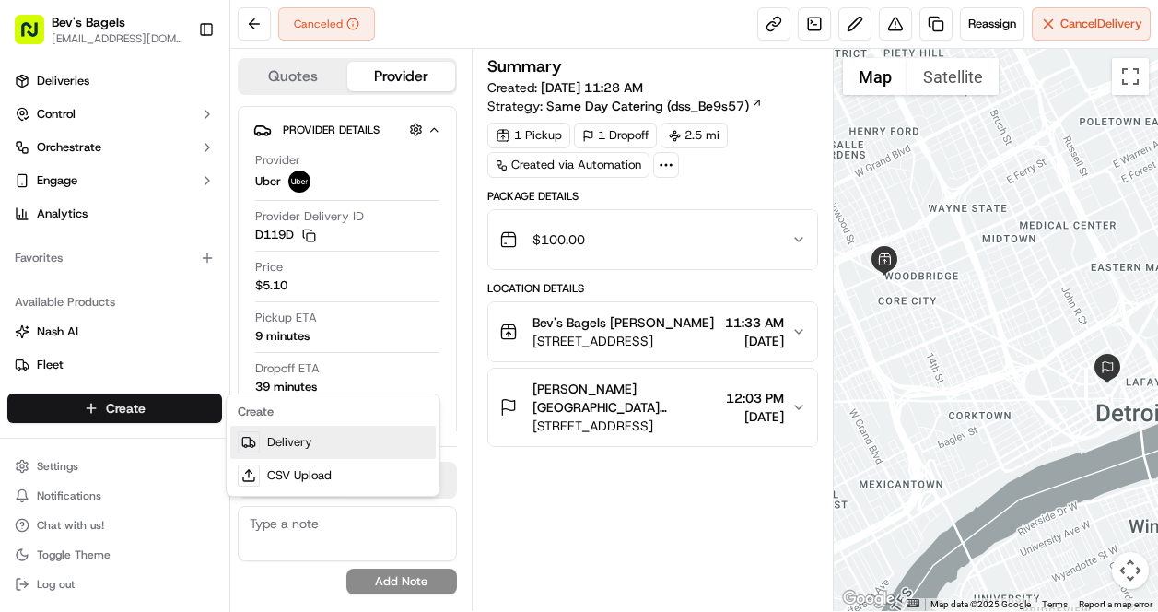
click at [290, 435] on link "Delivery" at bounding box center [332, 442] width 205 height 33
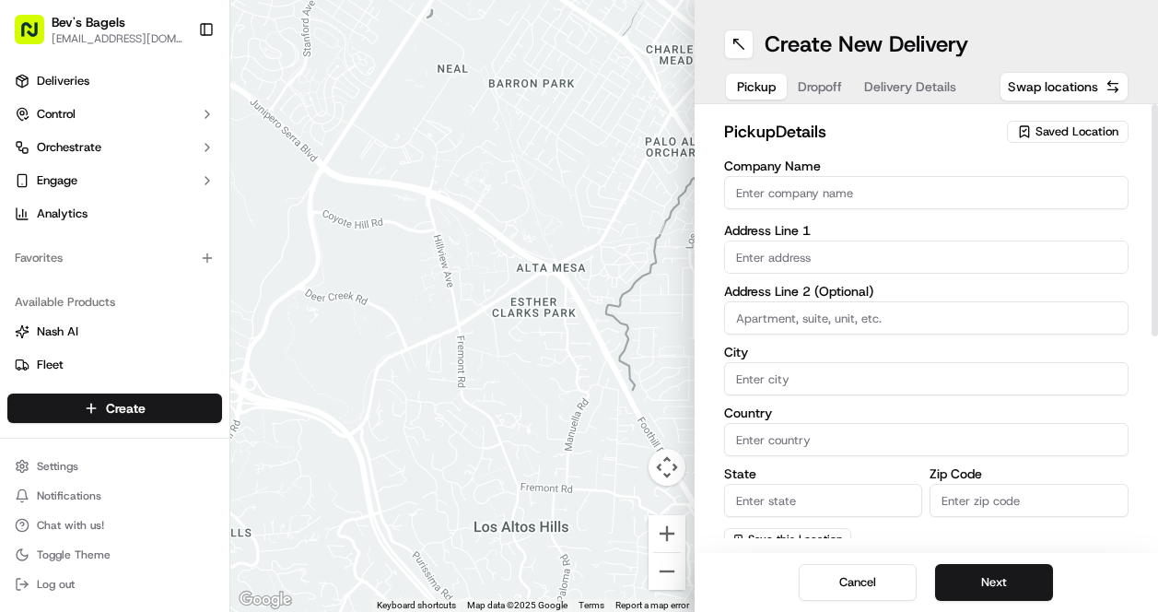
click at [1078, 119] on button "Saved Location" at bounding box center [1068, 132] width 122 height 26
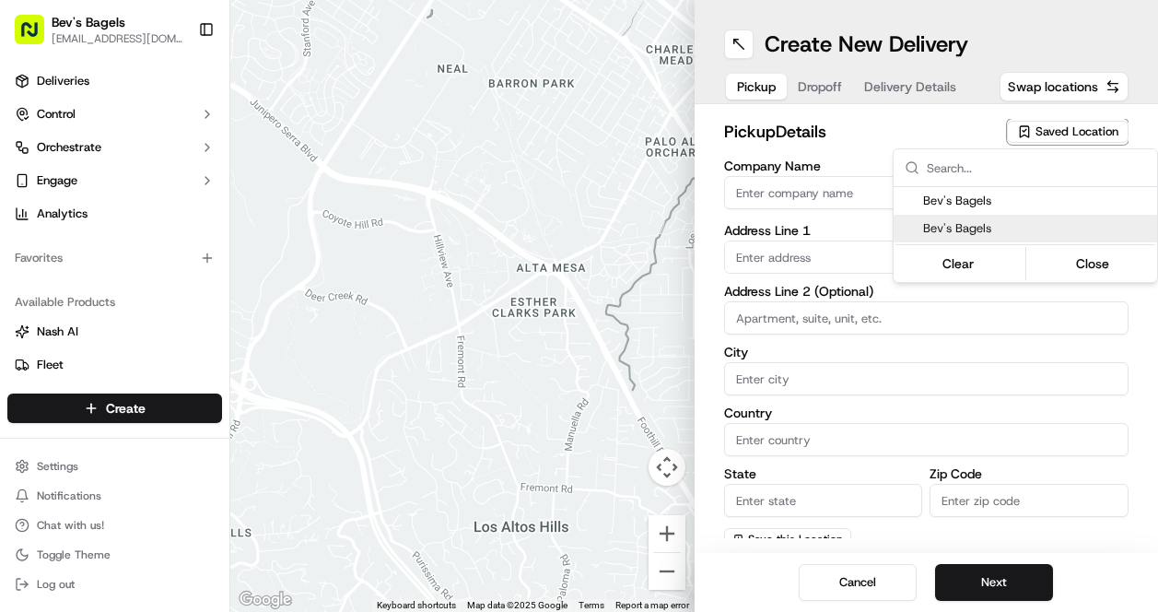
click at [1047, 233] on span "Bev's Bagels" at bounding box center [1036, 228] width 227 height 17
type input "Bev's Bagels"
type input "4884 Grand River Ave"
type input "Unit 1A"
type input "Detroit"
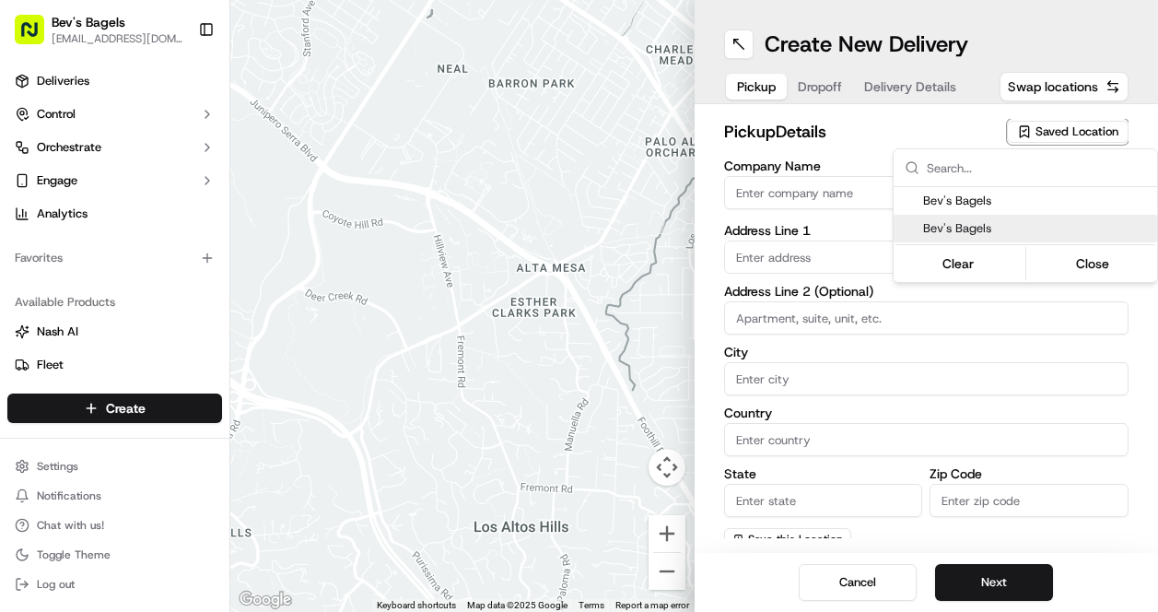
type input "US"
type input "MI"
type input "48208"
type input "Max"
type input "Sussman"
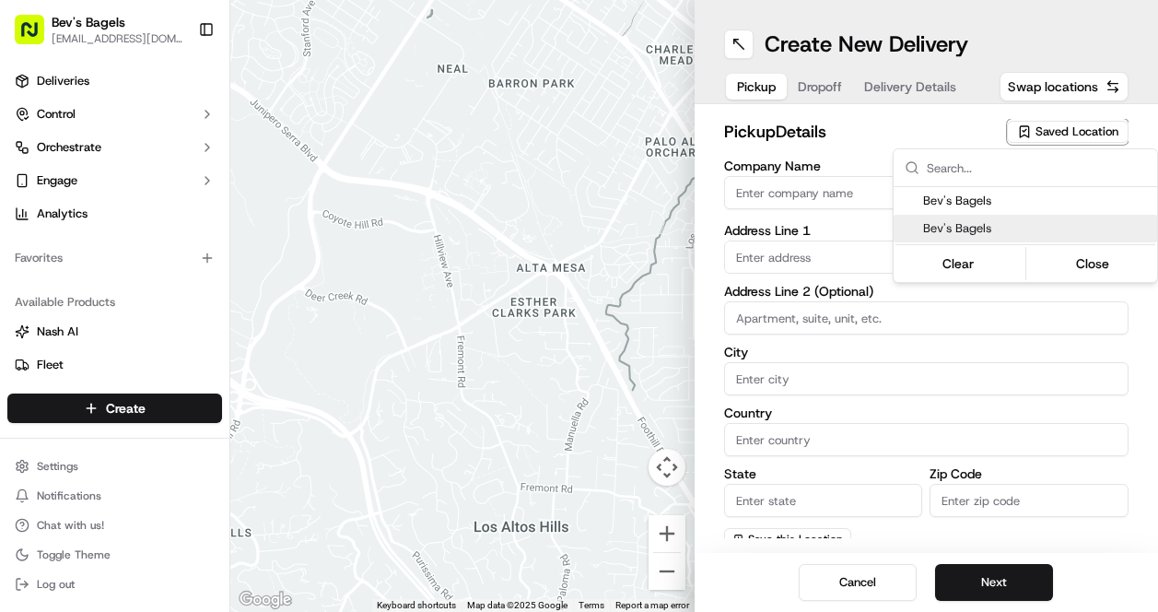
type input "[EMAIL_ADDRESS][DOMAIN_NAME]"
type input "+1 313 524 9202"
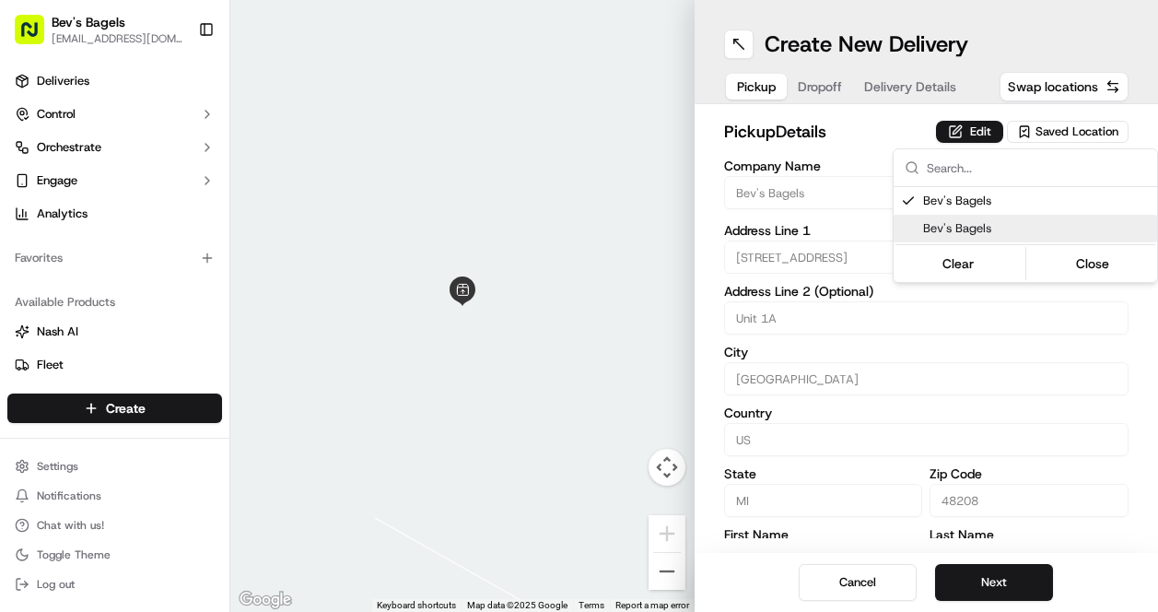
click at [1014, 575] on html "Bev's Bagels max@bevsbagels.com Toggle Sidebar Deliveries Control Orchestrate E…" at bounding box center [579, 306] width 1158 height 612
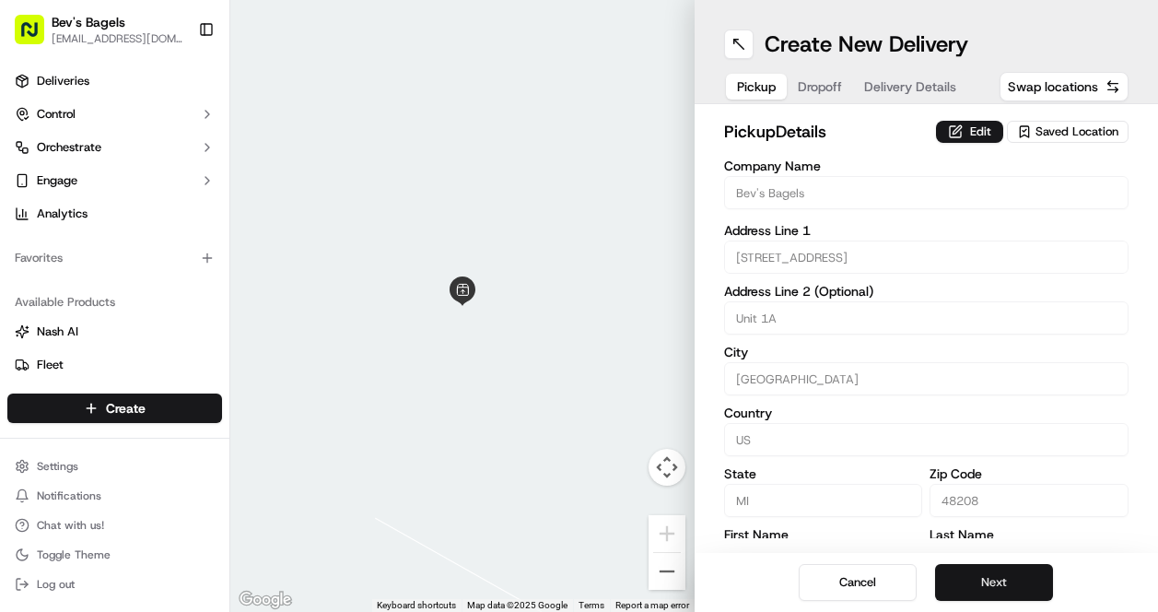
click at [987, 583] on button "Next" at bounding box center [994, 582] width 118 height 37
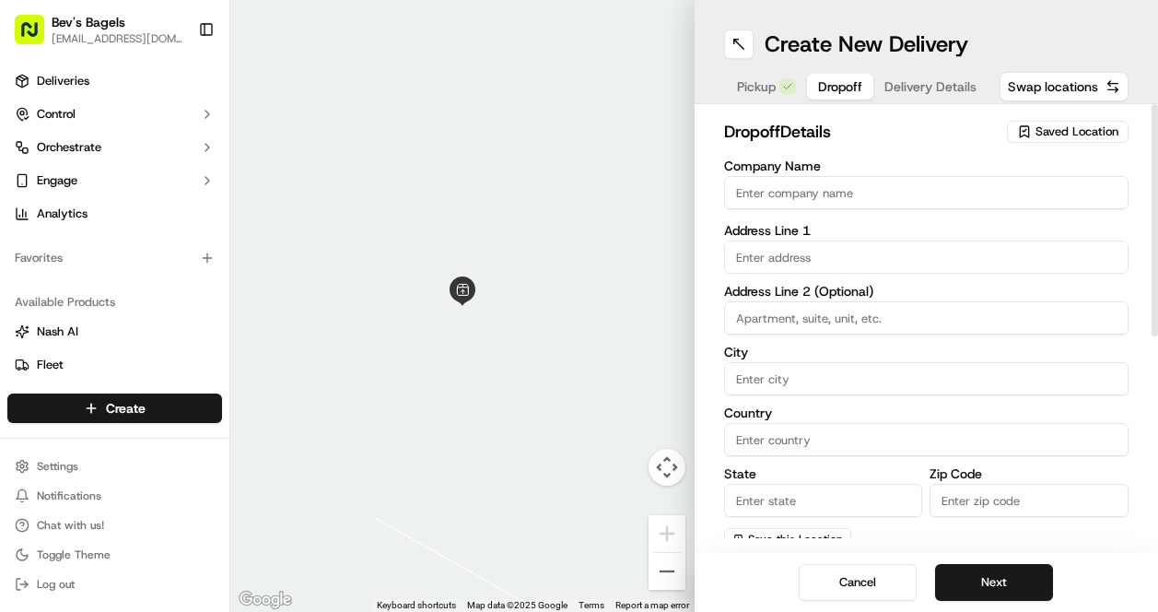
click at [1051, 123] on span "Saved Location" at bounding box center [1076, 131] width 83 height 17
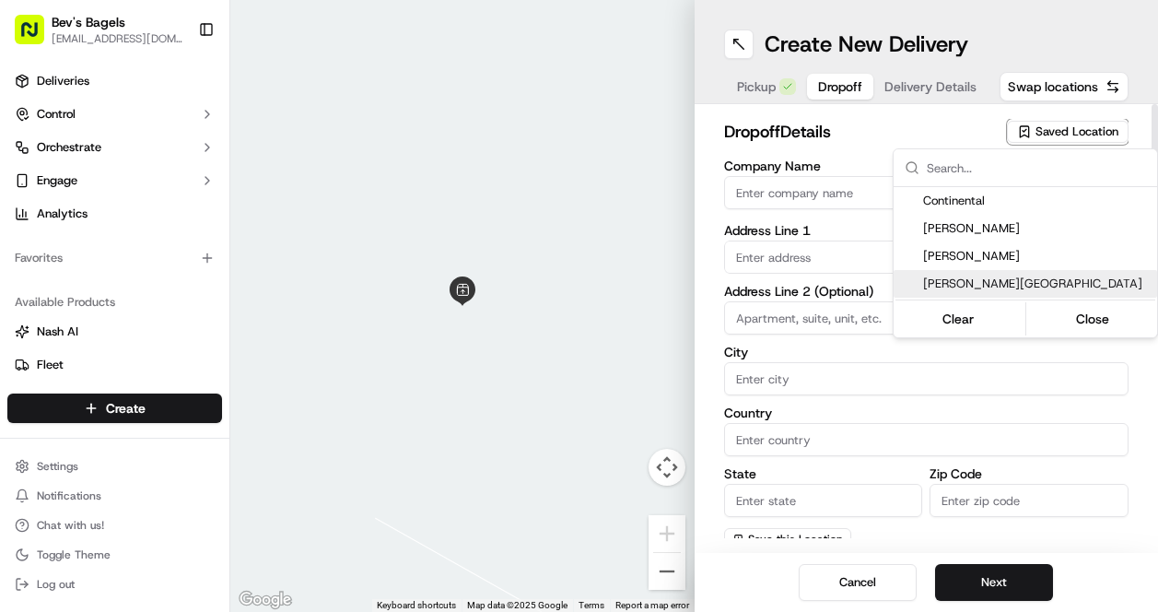
click at [1041, 276] on span "[PERSON_NAME][GEOGRAPHIC_DATA]" at bounding box center [1036, 283] width 227 height 17
type input "[PERSON_NAME][GEOGRAPHIC_DATA]"
type input "1271 Farmer St"
type input "Detroit"
type input "US"
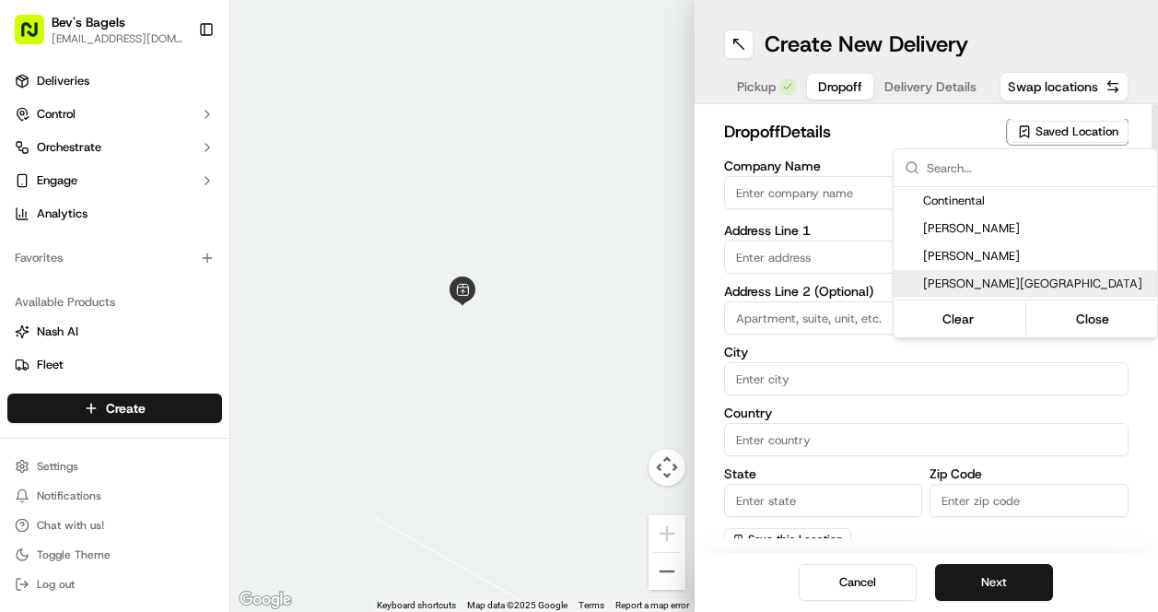
type input "MI"
type input "48226"
type input "Thomas"
type input "Borgula"
type input "+1 586 220 4633"
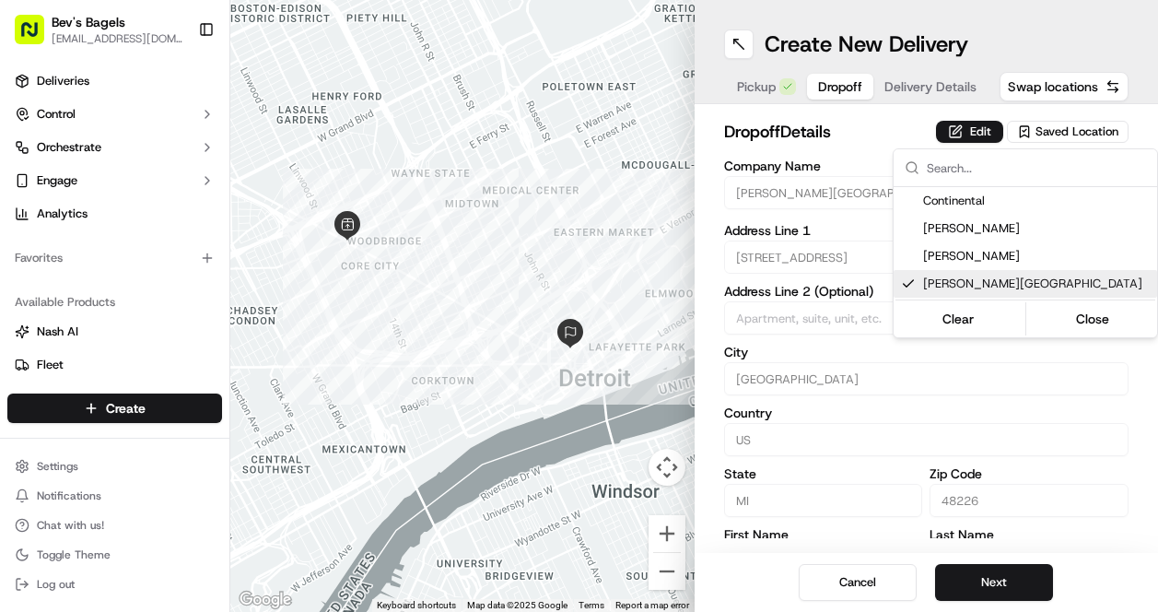
click at [1001, 579] on html "Bev's Bagels max@bevsbagels.com Toggle Sidebar Deliveries Control Orchestrate E…" at bounding box center [579, 306] width 1158 height 612
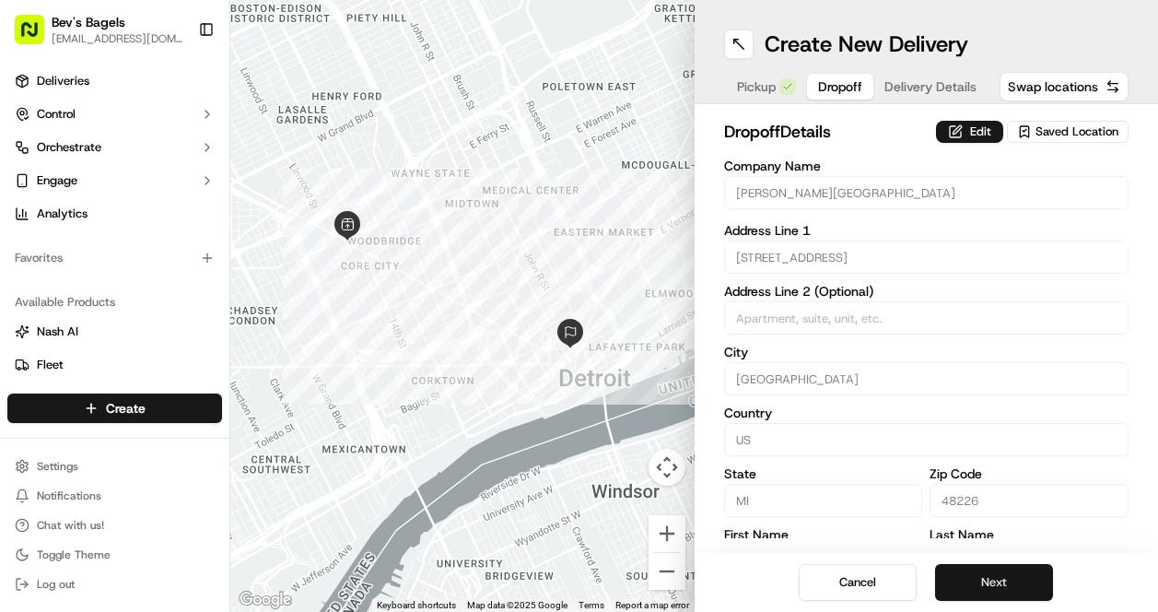
click at [1000, 579] on button "Next" at bounding box center [994, 582] width 118 height 37
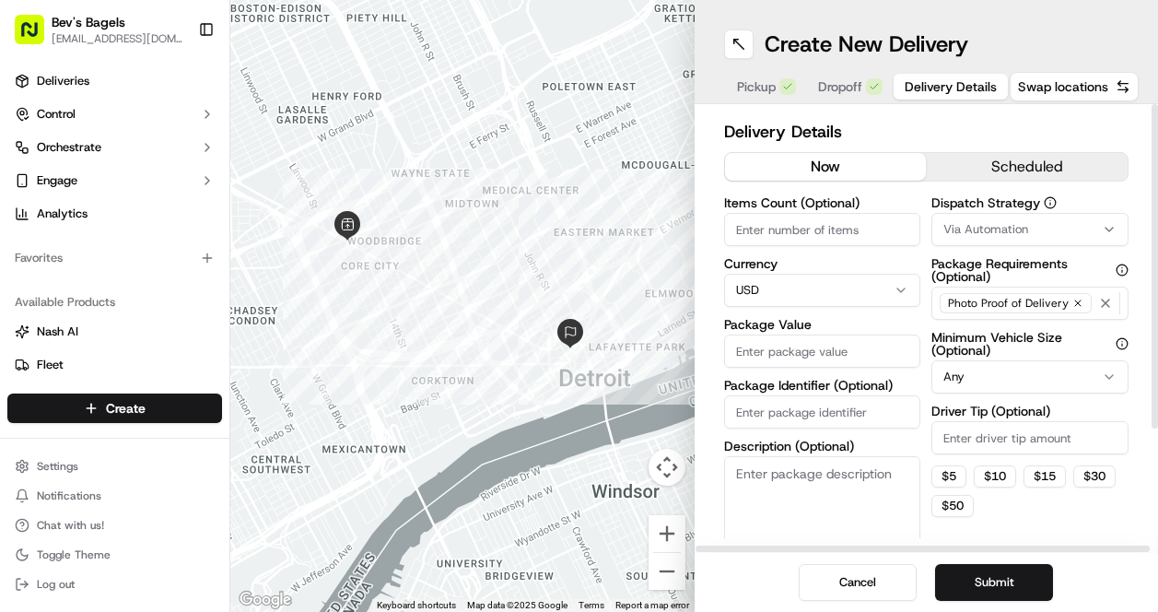
click at [848, 356] on input "Package Value" at bounding box center [822, 350] width 197 height 33
type input "100"
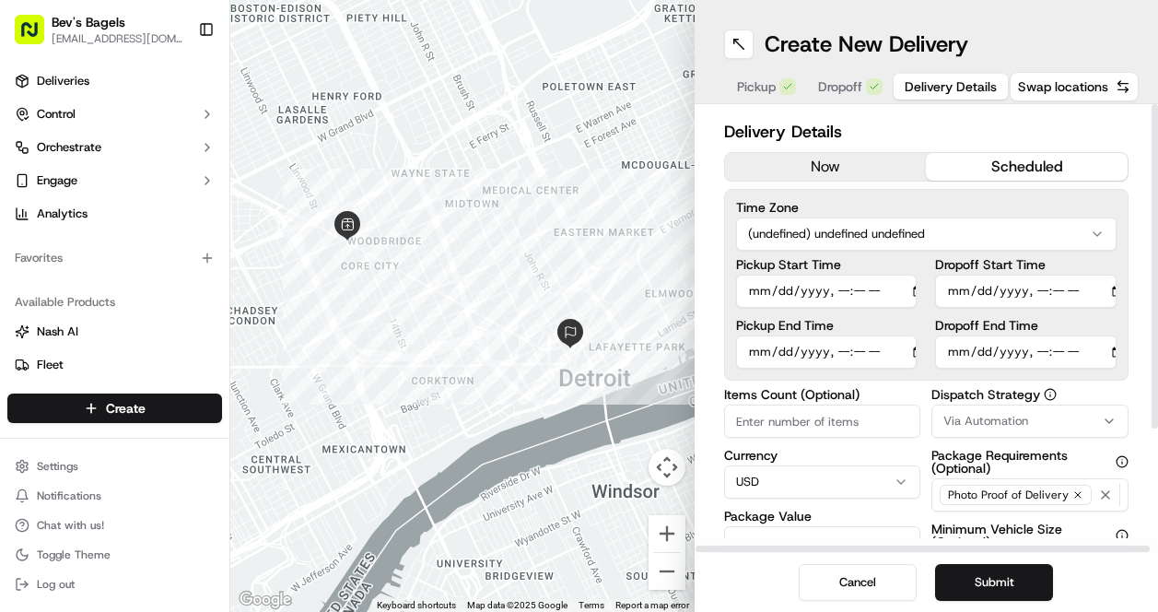
click at [1033, 160] on button "scheduled" at bounding box center [1027, 167] width 202 height 28
click at [1087, 350] on input "Dropoff End Time" at bounding box center [1025, 351] width 181 height 33
click at [1059, 355] on input "Dropoff End Time" at bounding box center [1025, 351] width 181 height 33
click at [976, 368] on input "Dropoff End Time" at bounding box center [1025, 351] width 181 height 33
click at [964, 354] on input "Dropoff End Time" at bounding box center [1025, 351] width 181 height 33
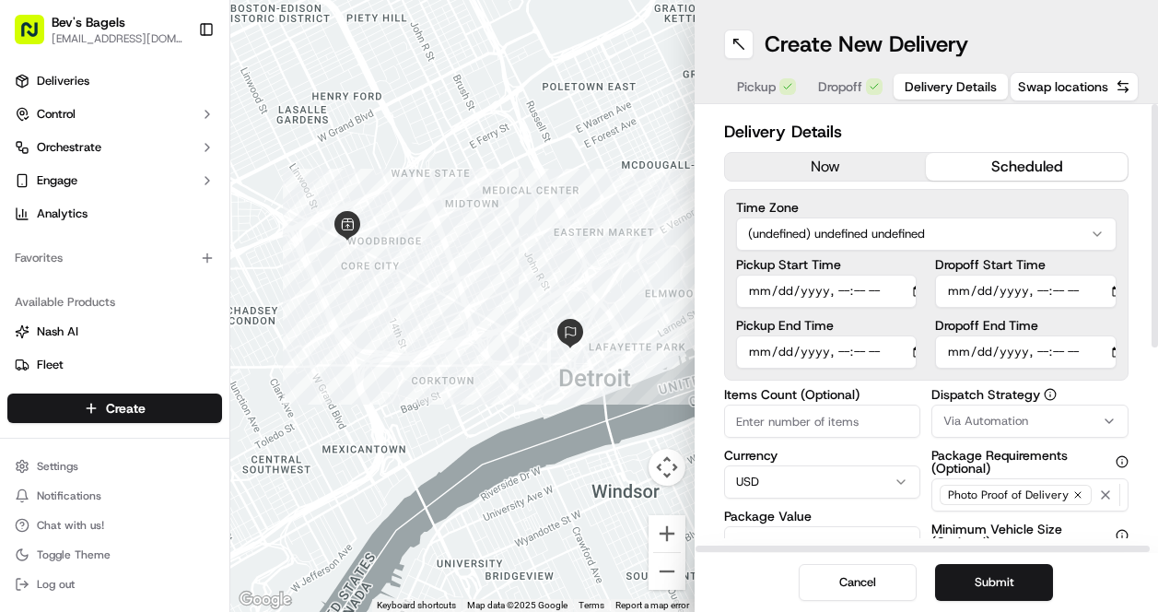
click at [962, 225] on html "Bev's Bagels max@bevsbagels.com Toggle Sidebar Deliveries Control Orchestrate E…" at bounding box center [579, 306] width 1158 height 612
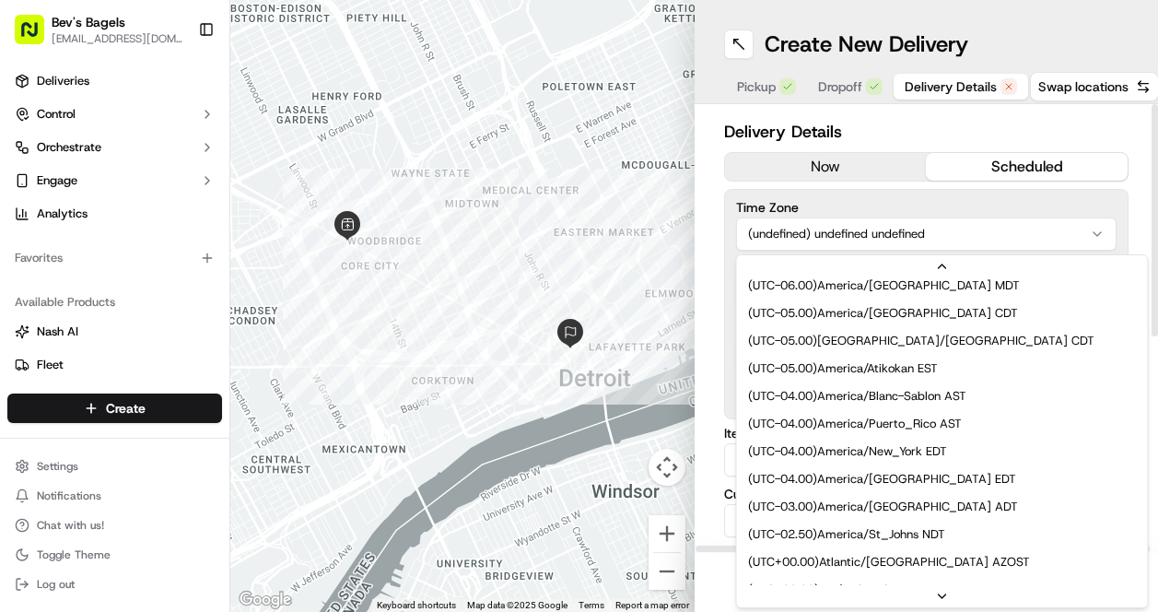
scroll to position [257, 0]
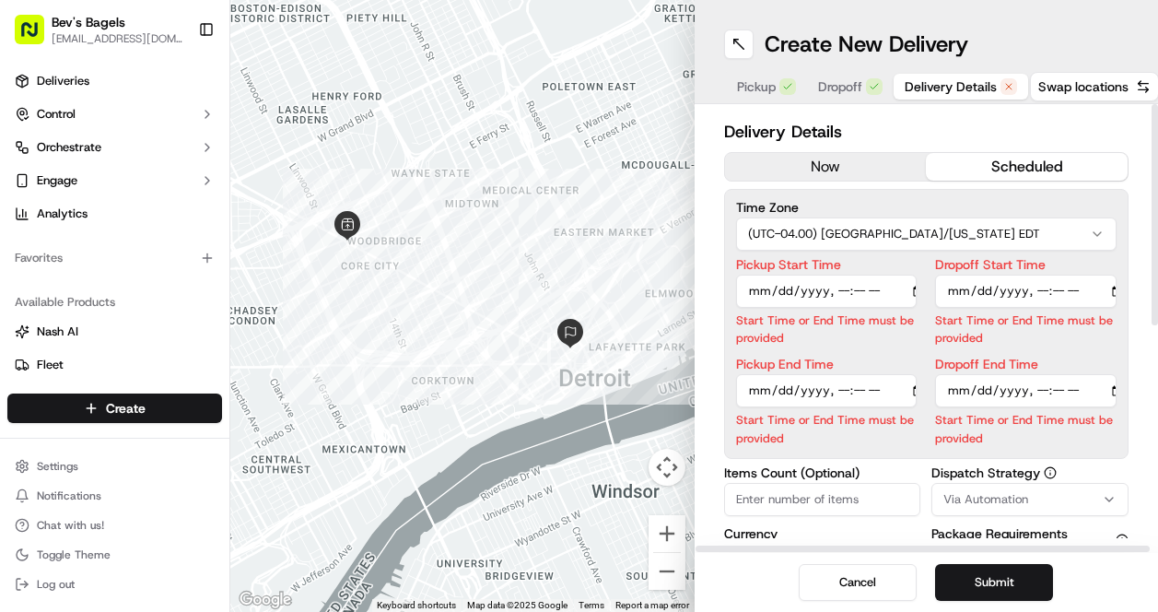
click at [1028, 408] on div "Dropoff End Time Start Time or End Time must be provided" at bounding box center [1025, 401] width 181 height 88
click at [1010, 394] on input "Dropoff End Time" at bounding box center [1025, 390] width 181 height 33
click at [1071, 397] on input "Dropoff End Time" at bounding box center [1025, 390] width 181 height 33
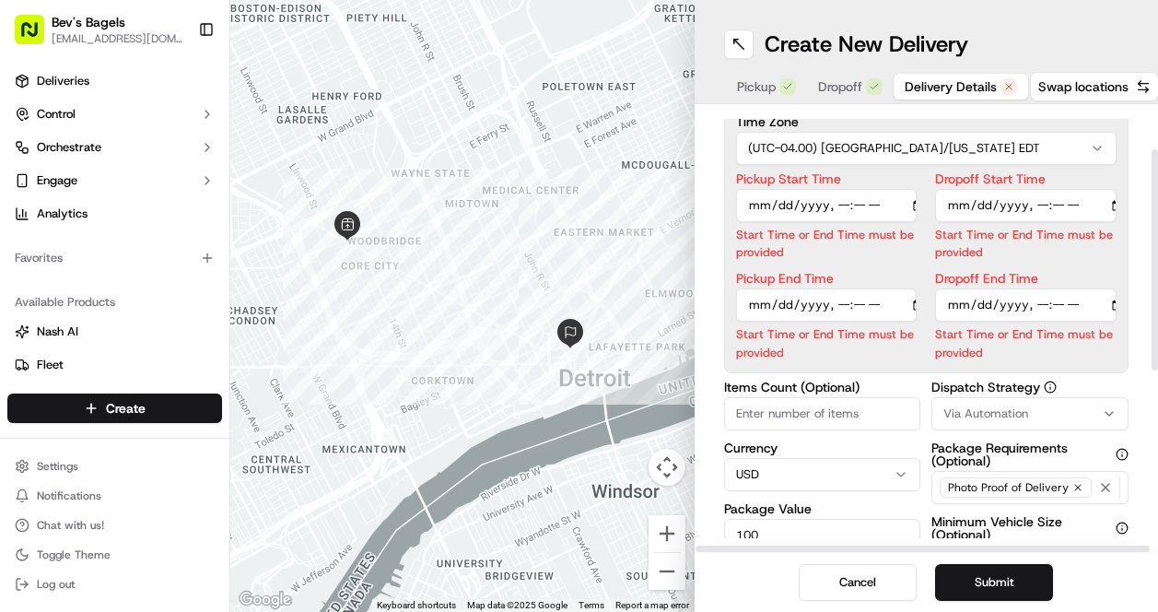
click at [976, 342] on p "Start Time or End Time must be provided" at bounding box center [1025, 342] width 181 height 35
click at [967, 308] on input "Dropoff End Time" at bounding box center [1025, 304] width 181 height 33
click at [915, 290] on input "Pickup End Time" at bounding box center [826, 304] width 181 height 33
click at [1082, 315] on input "Dropoff End Time" at bounding box center [1025, 304] width 181 height 33
click at [1038, 308] on input "Dropoff End Time" at bounding box center [1025, 304] width 181 height 33
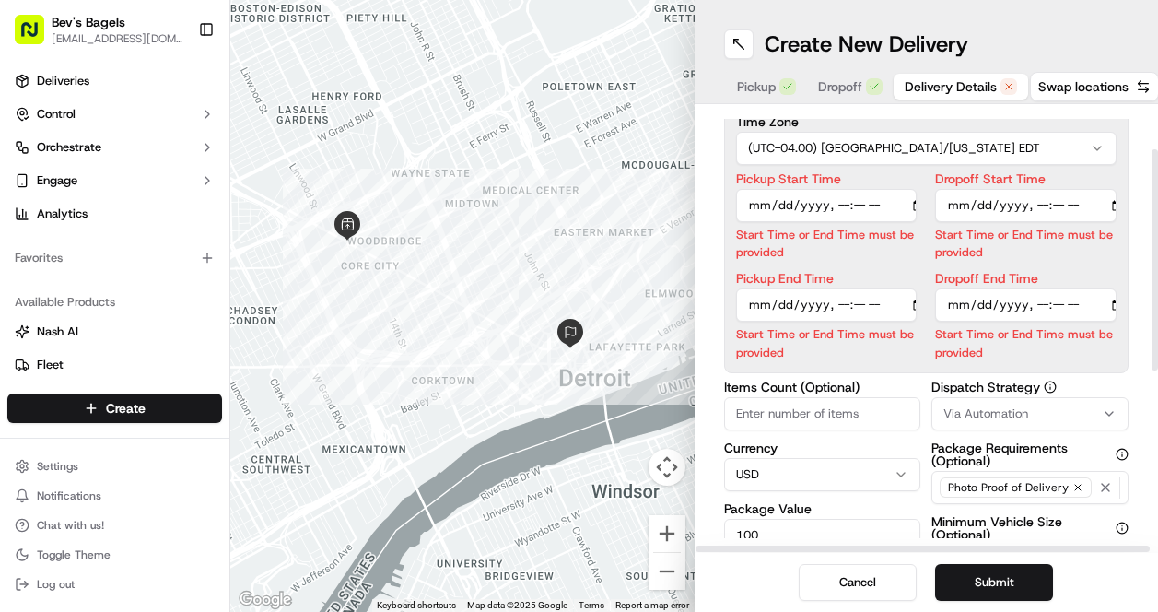
click at [1085, 306] on input "Dropoff End Time" at bounding box center [1025, 304] width 181 height 33
click at [991, 306] on input "Dropoff End Time" at bounding box center [1025, 304] width 181 height 33
click at [963, 307] on input "Dropoff End Time" at bounding box center [1025, 304] width 181 height 33
click at [1002, 582] on button "Submit" at bounding box center [994, 582] width 118 height 37
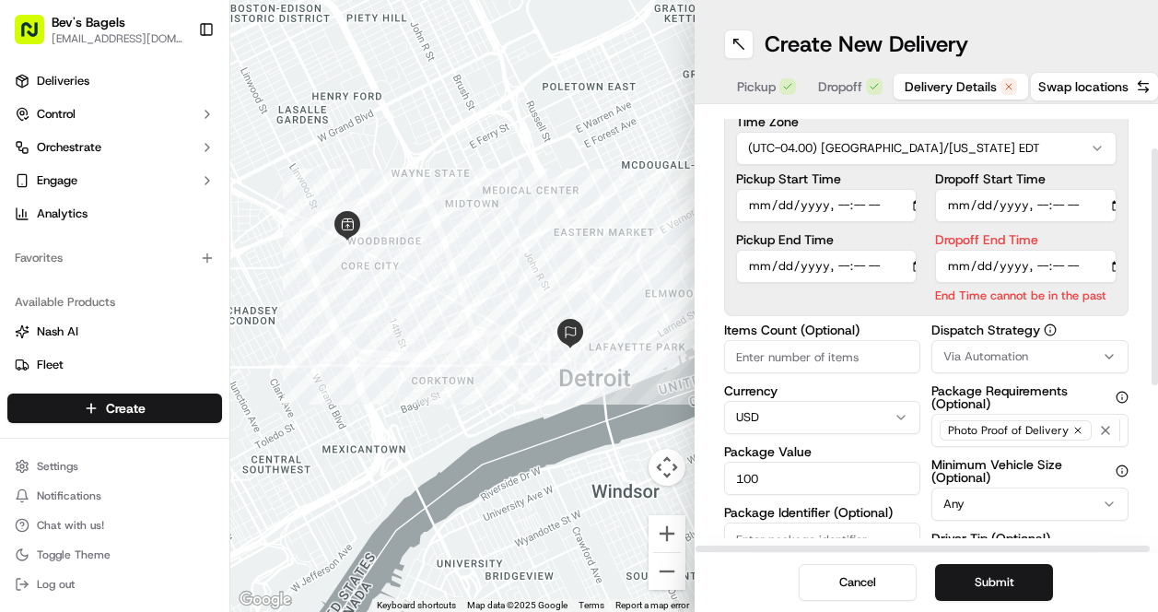
scroll to position [78, 0]
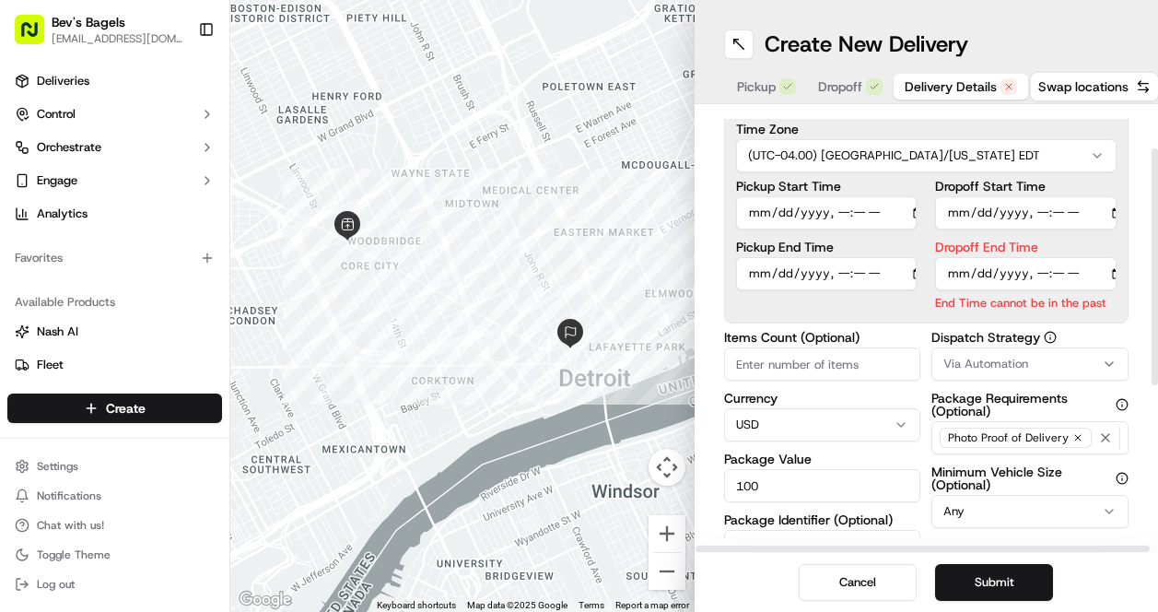
click at [975, 273] on input "Dropoff End Time" at bounding box center [1025, 273] width 181 height 33
type input "2025-09-18T06:00"
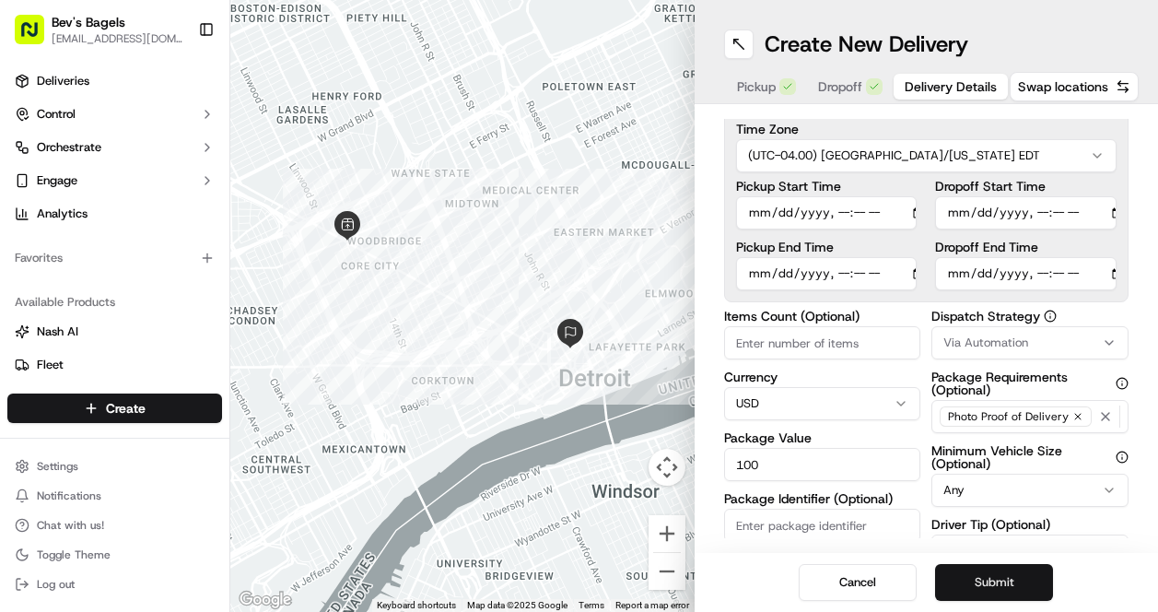
click at [995, 578] on button "Submit" at bounding box center [994, 582] width 118 height 37
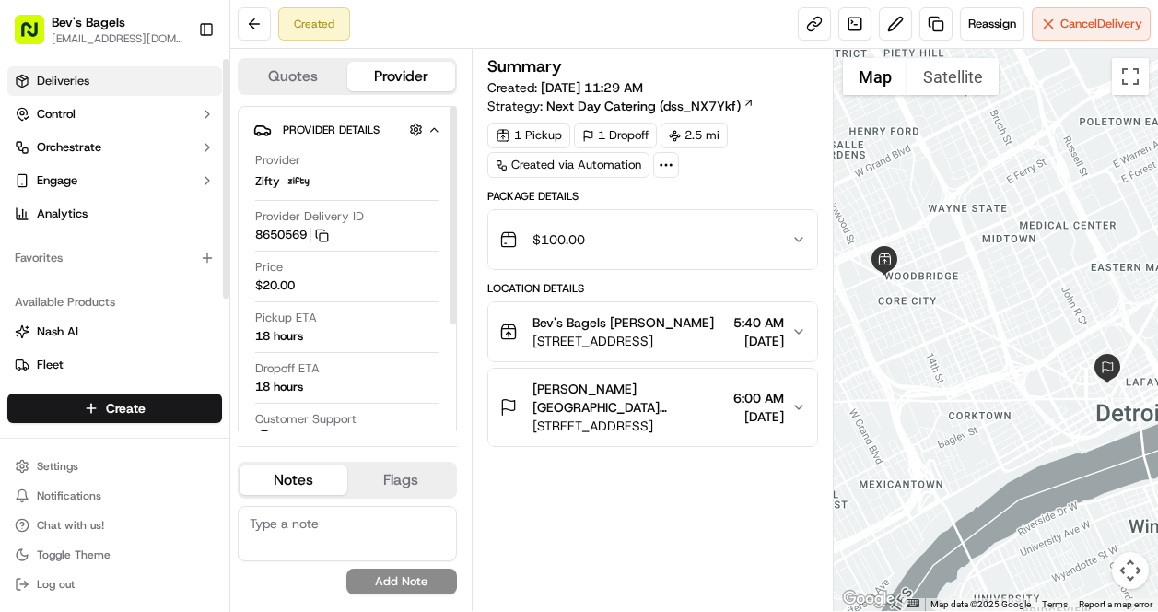
click at [71, 73] on span "Deliveries" at bounding box center [63, 81] width 53 height 17
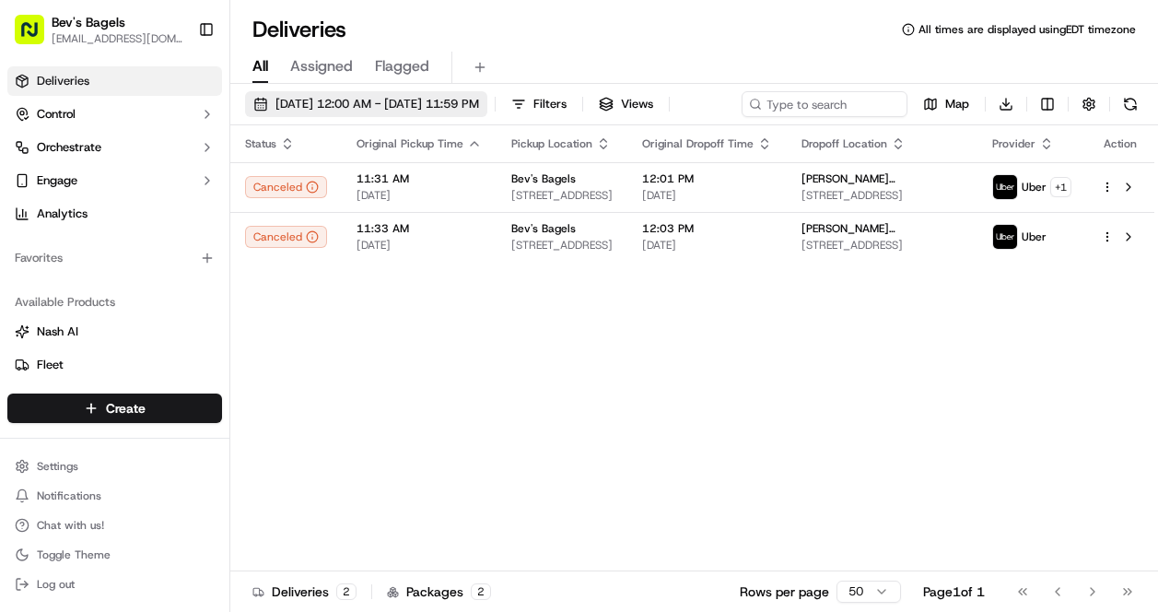
click at [417, 99] on span "[DATE] 12:00 AM - [DATE] 11:59 PM" at bounding box center [377, 104] width 204 height 17
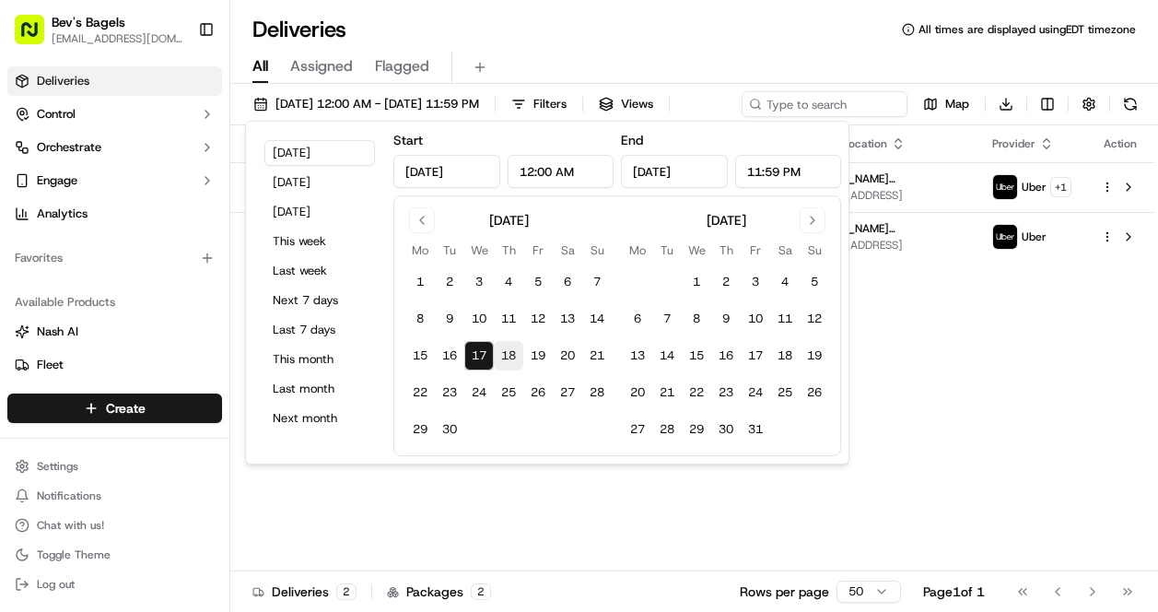
click at [504, 362] on button "18" at bounding box center [508, 355] width 29 height 29
type input "Sep 18, 2025"
click at [957, 101] on div "09/18/2025 12:00 AM - 09/18/2025 11:59 PM Filters Views Map Download" at bounding box center [694, 108] width 928 height 34
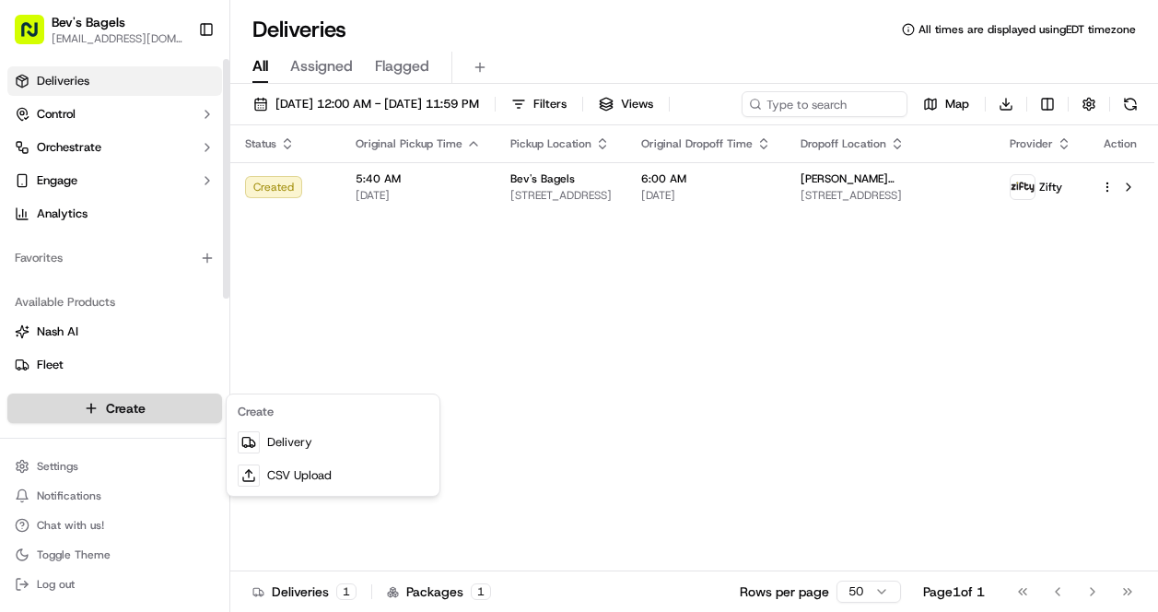
click at [86, 407] on html "Bev's Bagels max@bevsbagels.com Toggle Sidebar Deliveries Control Orchestrate E…" at bounding box center [579, 306] width 1158 height 612
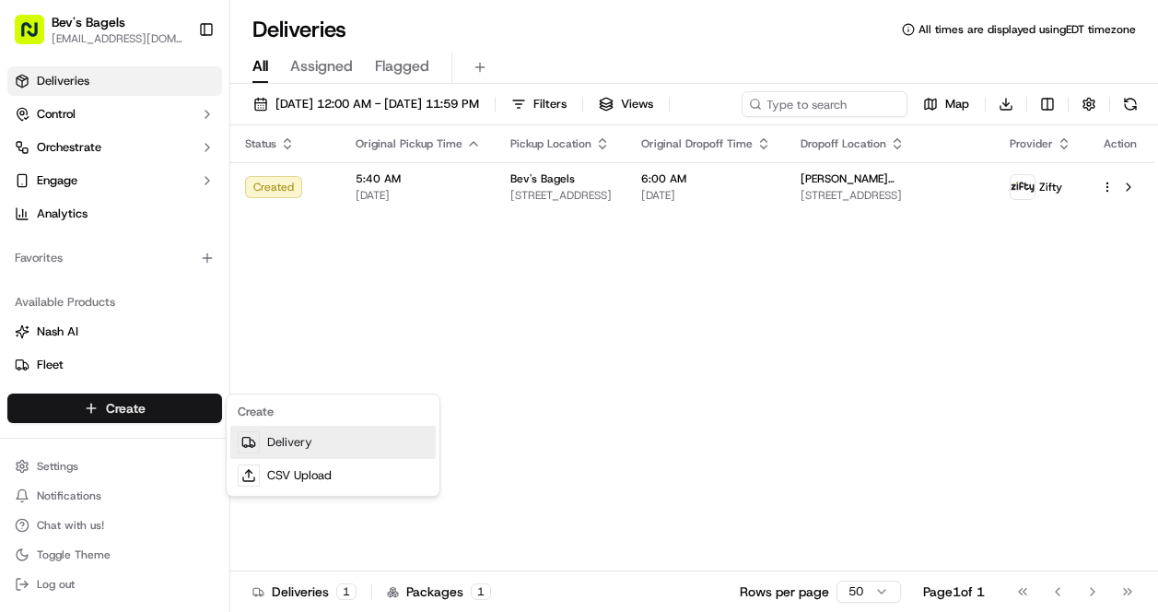
click at [304, 440] on link "Delivery" at bounding box center [332, 442] width 205 height 33
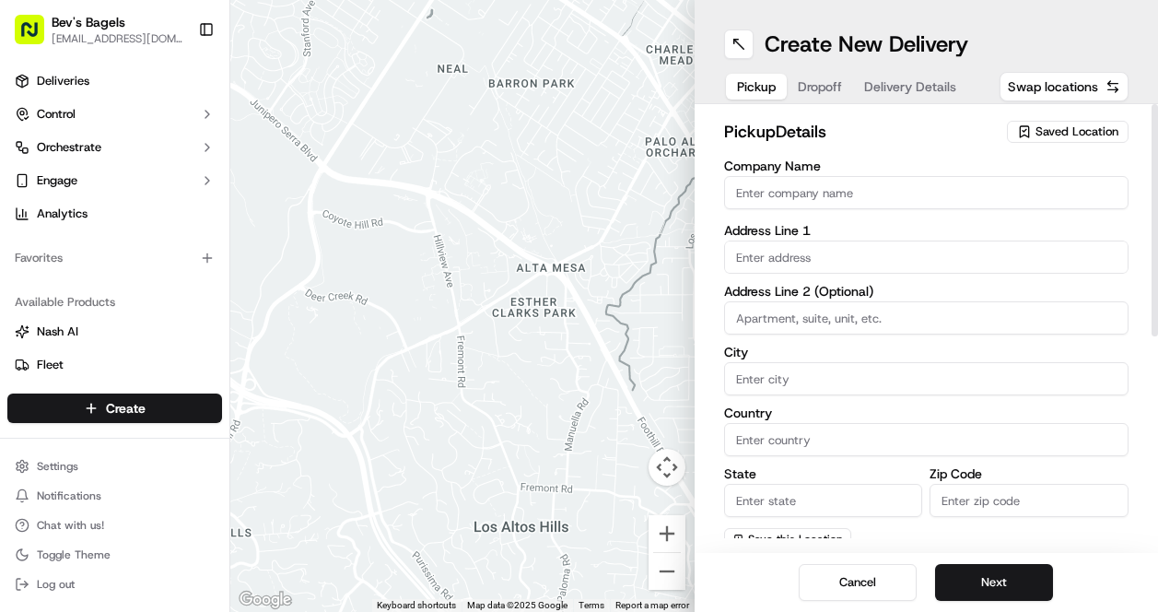
click at [1082, 141] on div "Saved Location" at bounding box center [1068, 132] width 122 height 22
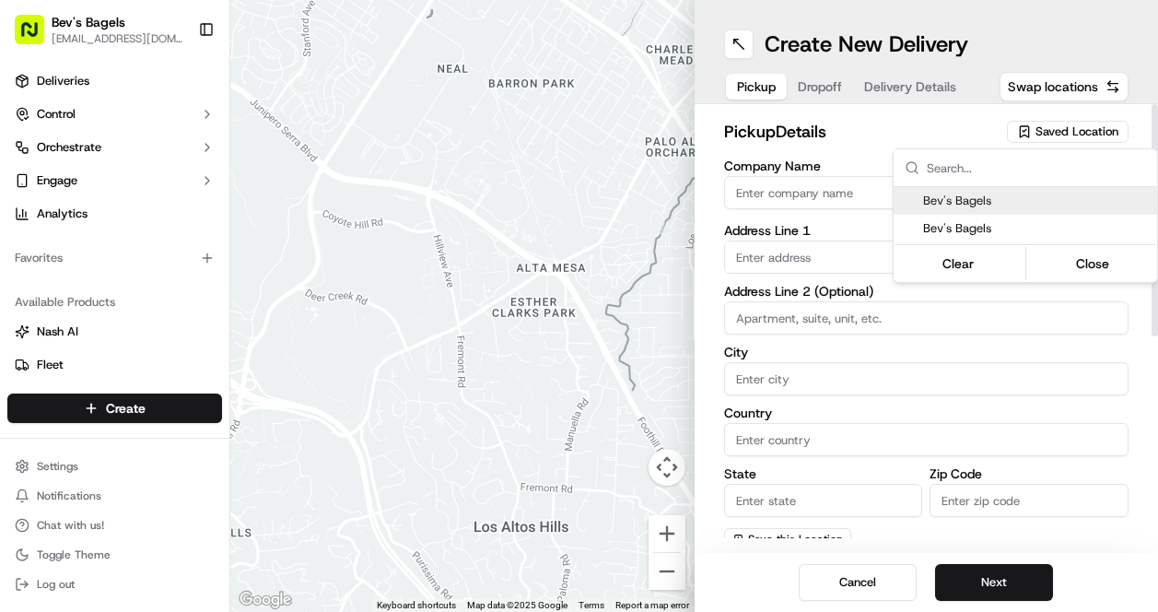
click at [1069, 137] on html "Bev's Bagels max@bevsbagels.com Toggle Sidebar Deliveries Control Orchestrate E…" at bounding box center [579, 306] width 1158 height 612
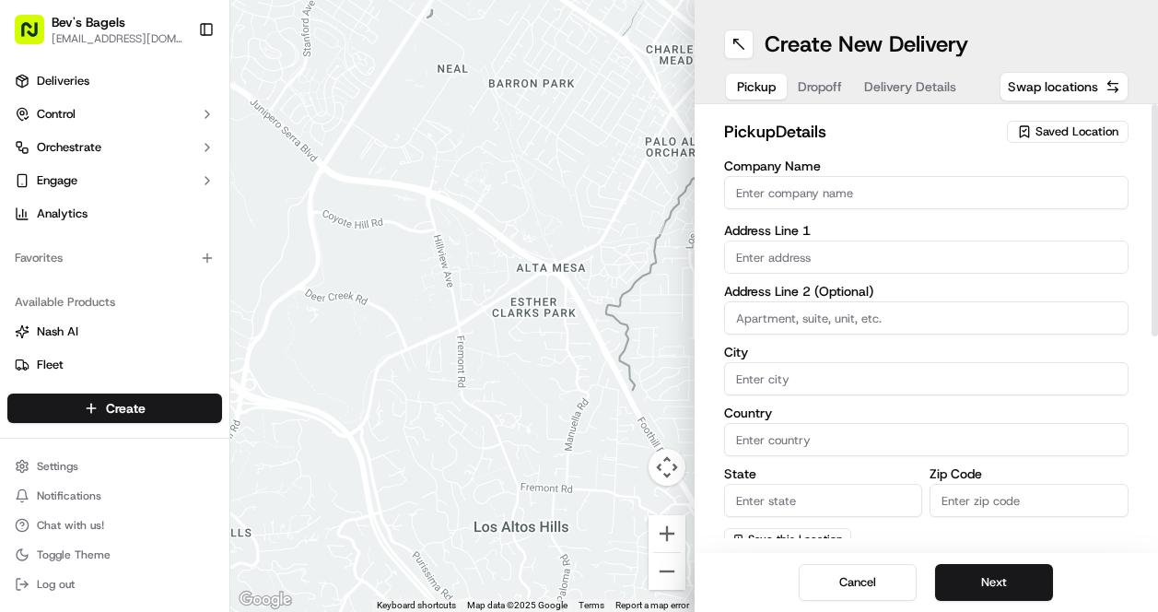
click at [1070, 132] on span "Saved Location" at bounding box center [1076, 131] width 83 height 17
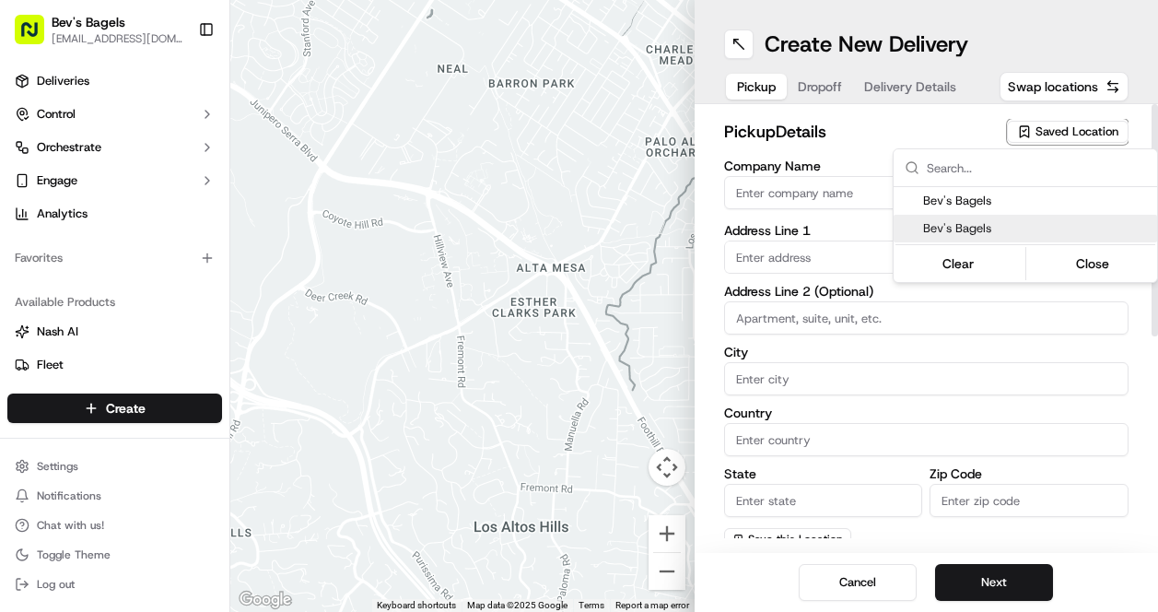
click at [996, 226] on span "Bev's Bagels" at bounding box center [1036, 228] width 227 height 17
type input "Bev's Bagels"
type input "4884 Grand River Ave"
type input "Unit 1A"
type input "Detroit"
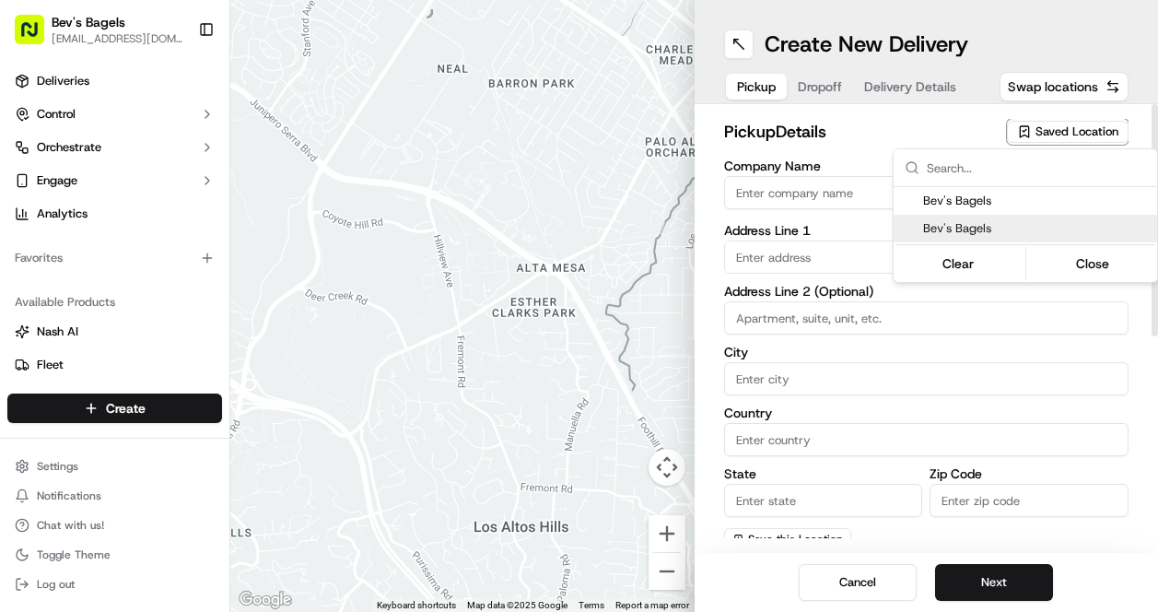
type input "US"
type input "MI"
type input "48208"
type input "Max"
type input "Sussman"
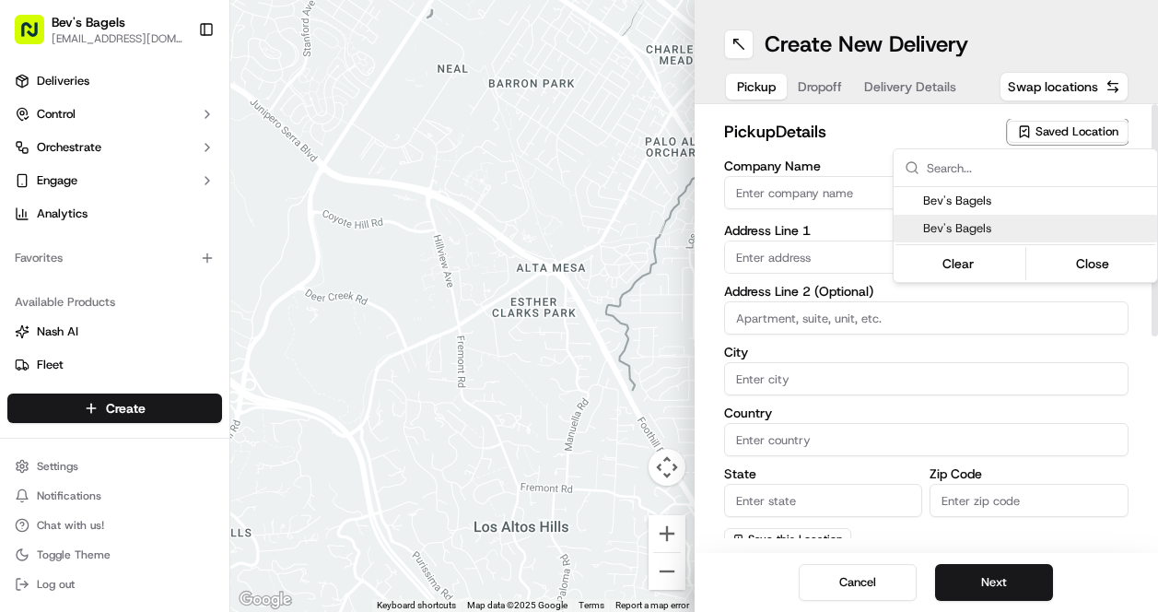
type input "[EMAIL_ADDRESS][DOMAIN_NAME]"
type input "+1 313 524 9202"
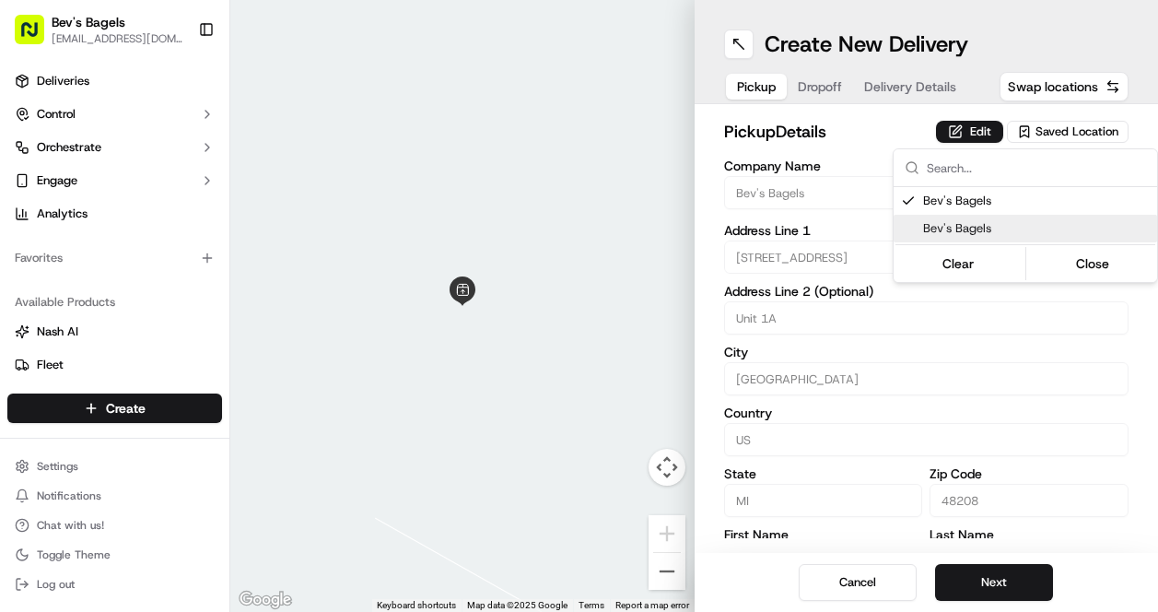
click at [987, 577] on html "Bev's Bagels max@bevsbagels.com Toggle Sidebar Deliveries Control Orchestrate E…" at bounding box center [579, 306] width 1158 height 612
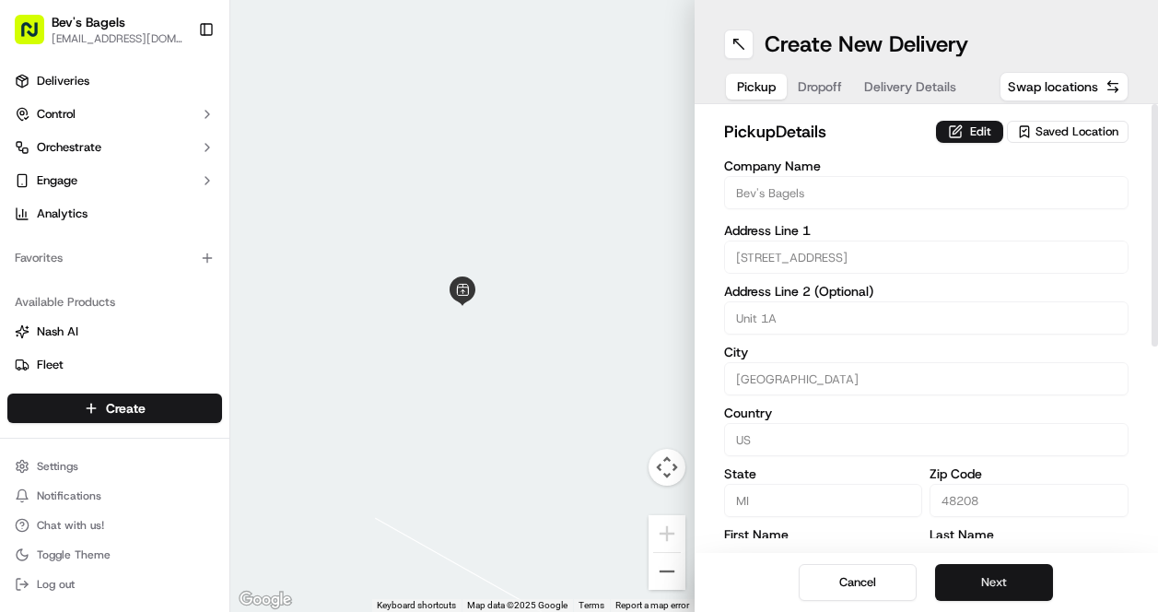
click at [976, 593] on button "Next" at bounding box center [994, 582] width 118 height 37
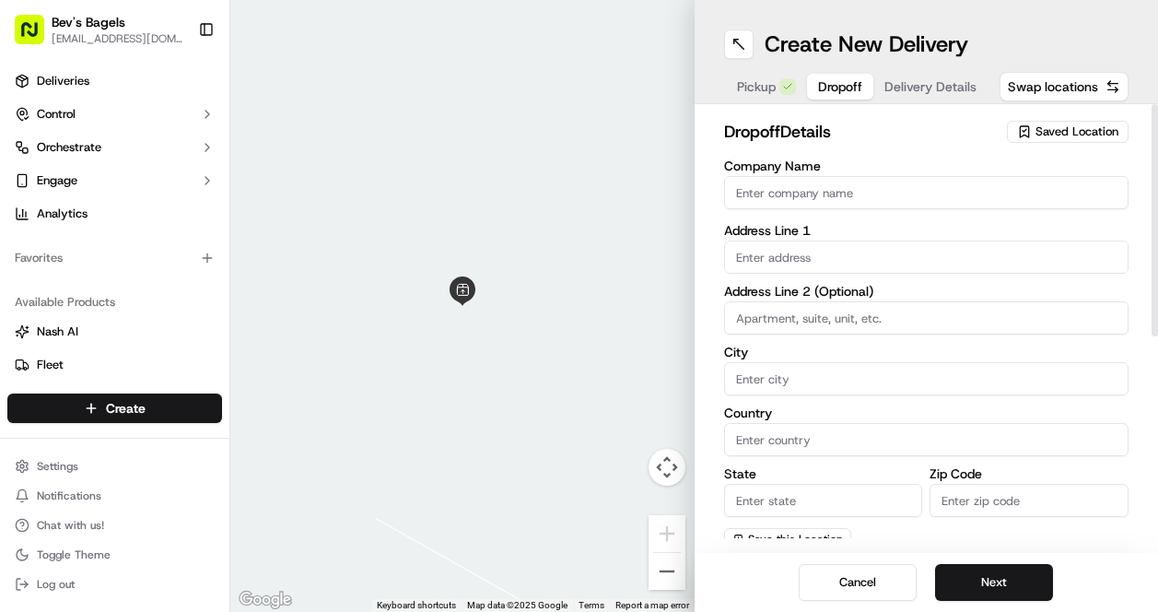
click at [789, 258] on input "text" at bounding box center [926, 256] width 405 height 33
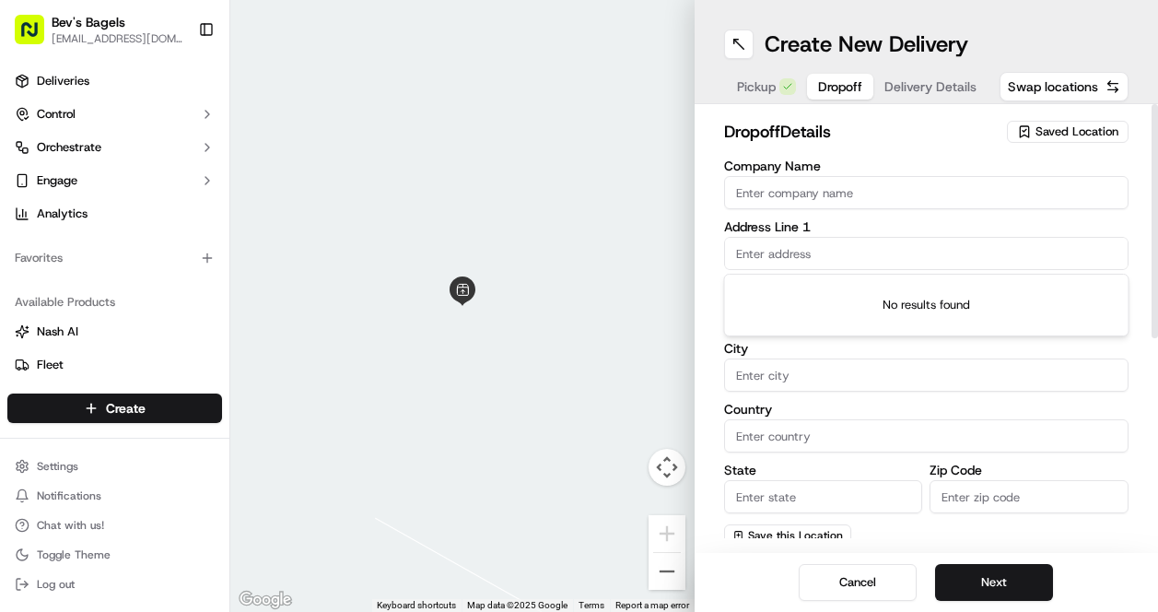
paste input "1150 Griswold St, Detroit, MI 48226"
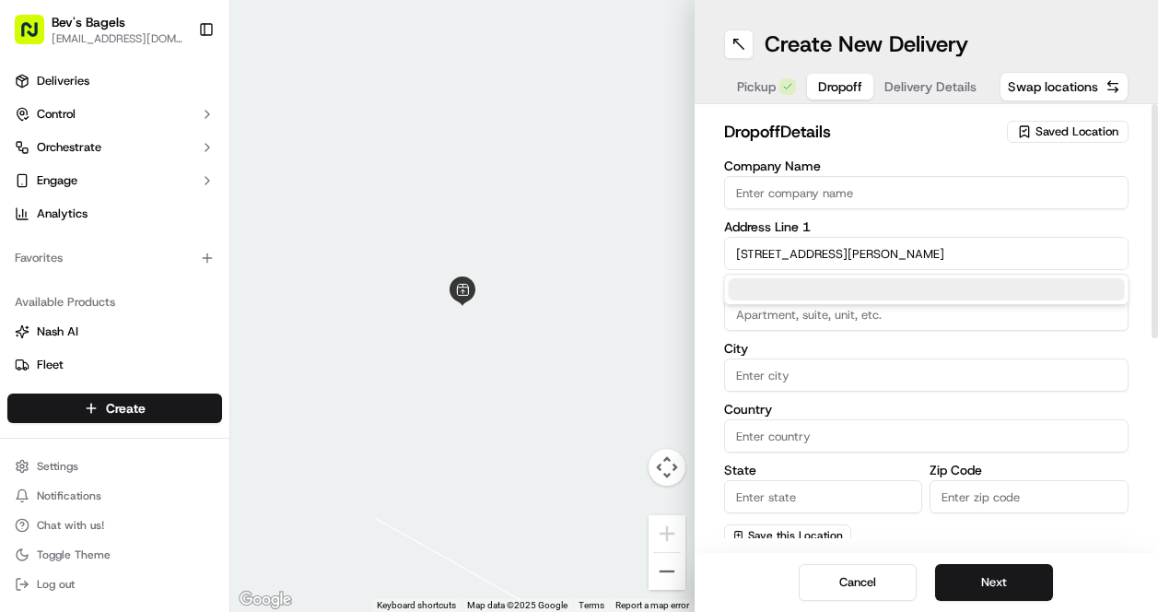
drag, startPoint x: 831, startPoint y: 253, endPoint x: 1013, endPoint y: 279, distance: 184.2
click at [1013, 279] on body "Bev's Bagels max@bevsbagels.com Toggle Sidebar Deliveries Control Orchestrate E…" at bounding box center [579, 306] width 1158 height 612
paste input "1150 Griswold St, Detroit, MI 48226"
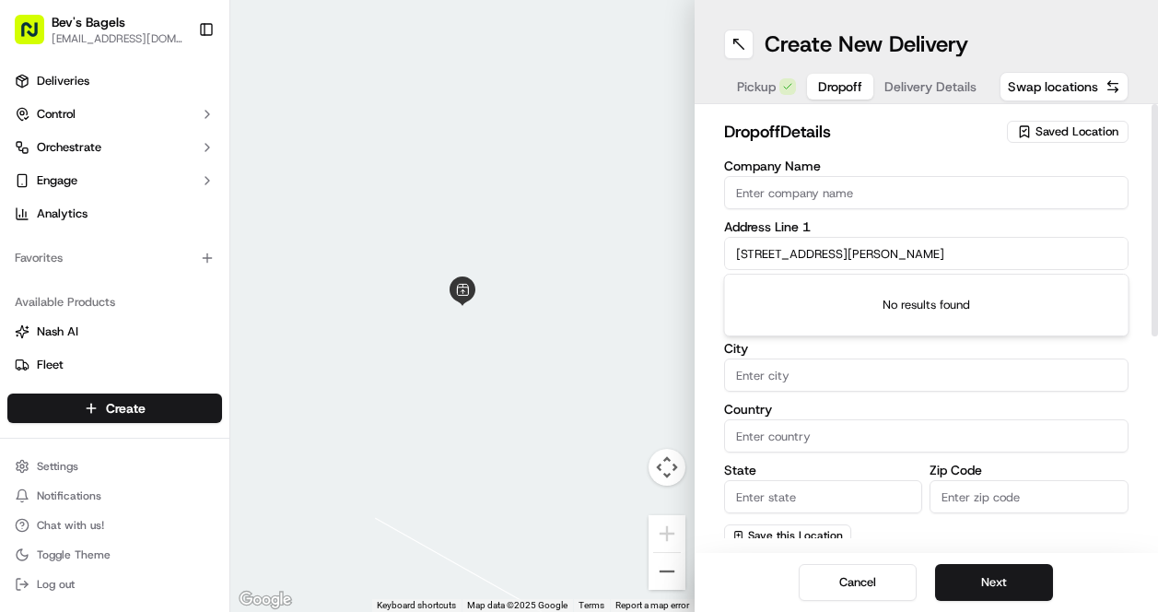
click at [901, 243] on input "1150 Griswold St" at bounding box center [926, 253] width 405 height 33
click at [888, 263] on input "1150 Griswold St" at bounding box center [926, 253] width 405 height 33
click at [827, 254] on input "1150 Griswold St" at bounding box center [926, 253] width 405 height 33
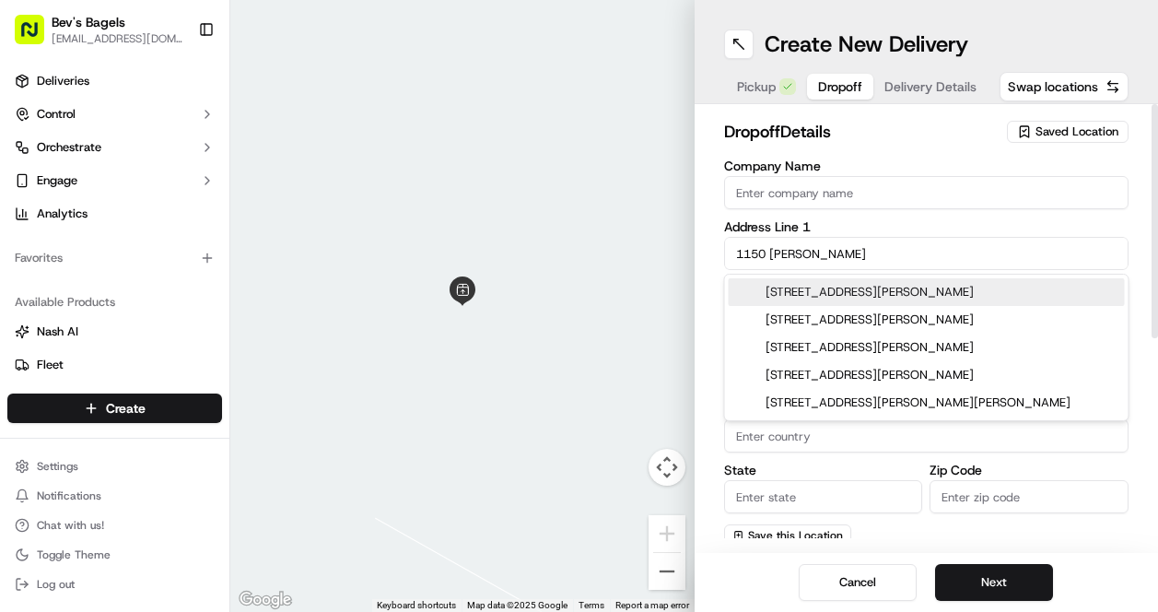
click at [838, 292] on div "1150 Griswold Street, Detroit, MI" at bounding box center [927, 292] width 396 height 28
type input "David Stott Building, 1150 Griswold St, Detroit, MI 48226, USA"
type input "Detroit"
type input "United States"
type input "MI"
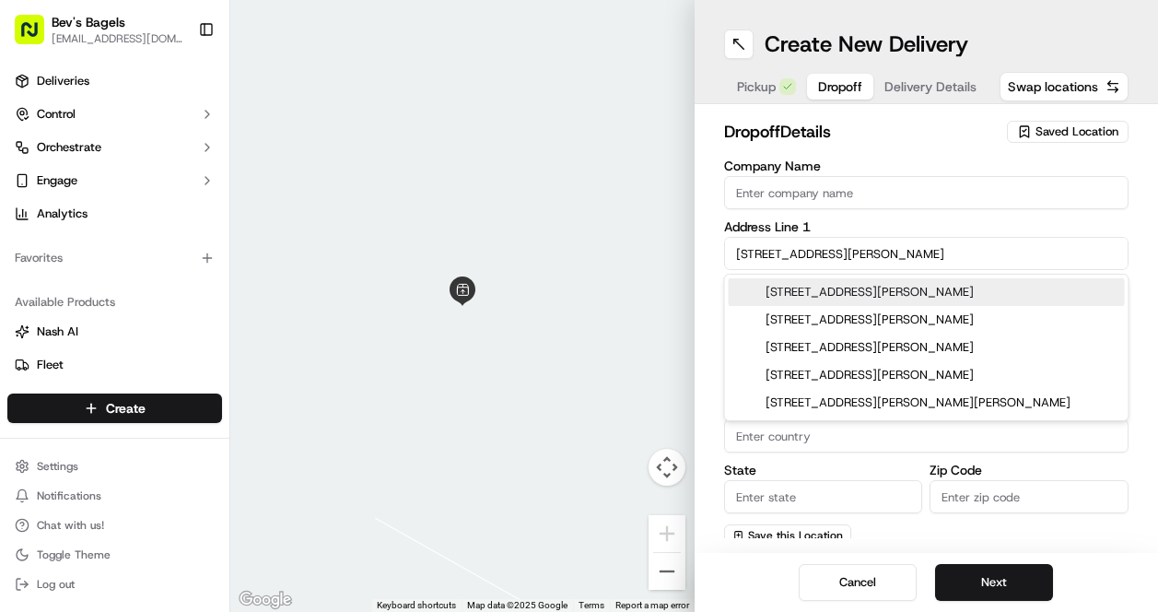
type input "48226"
type input "1150 Griswold Street"
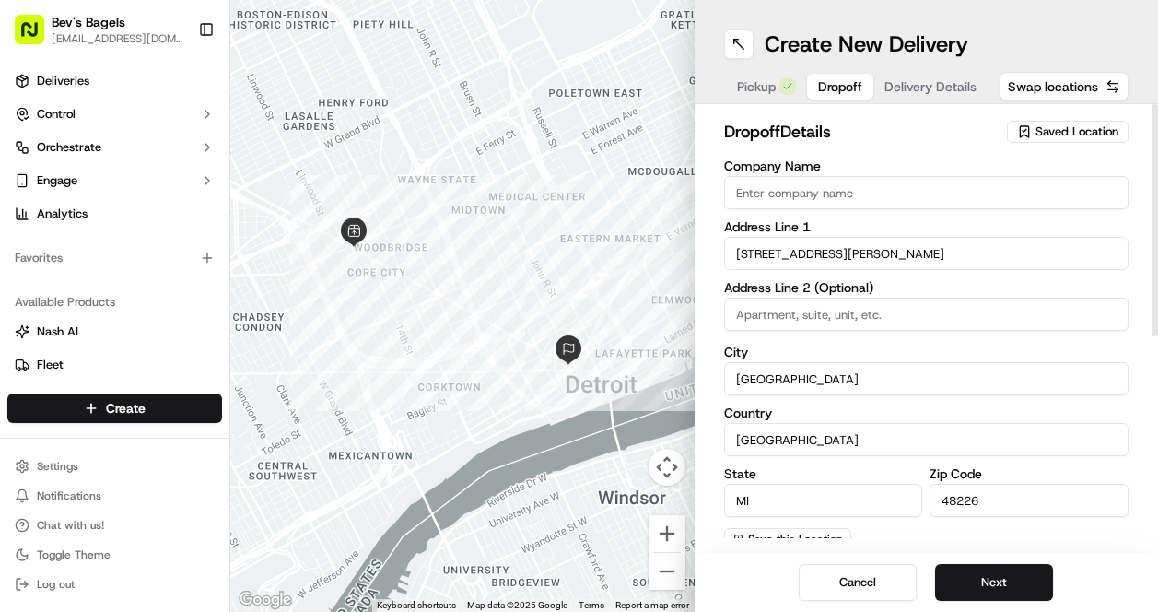
click at [782, 191] on input "Company Name" at bounding box center [926, 192] width 405 height 33
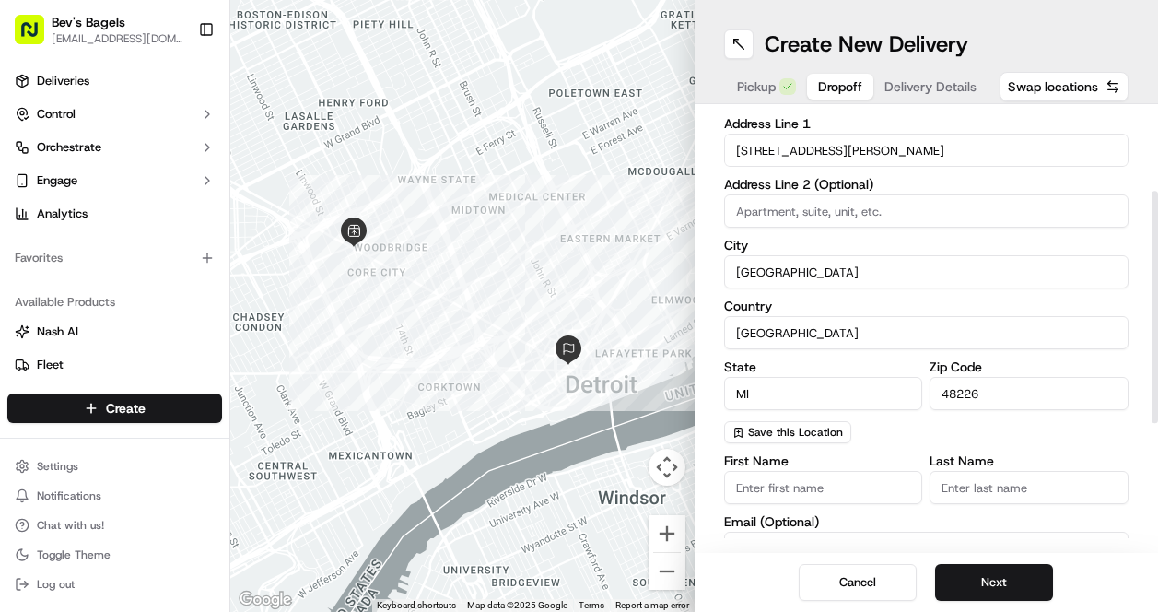
scroll to position [157, 0]
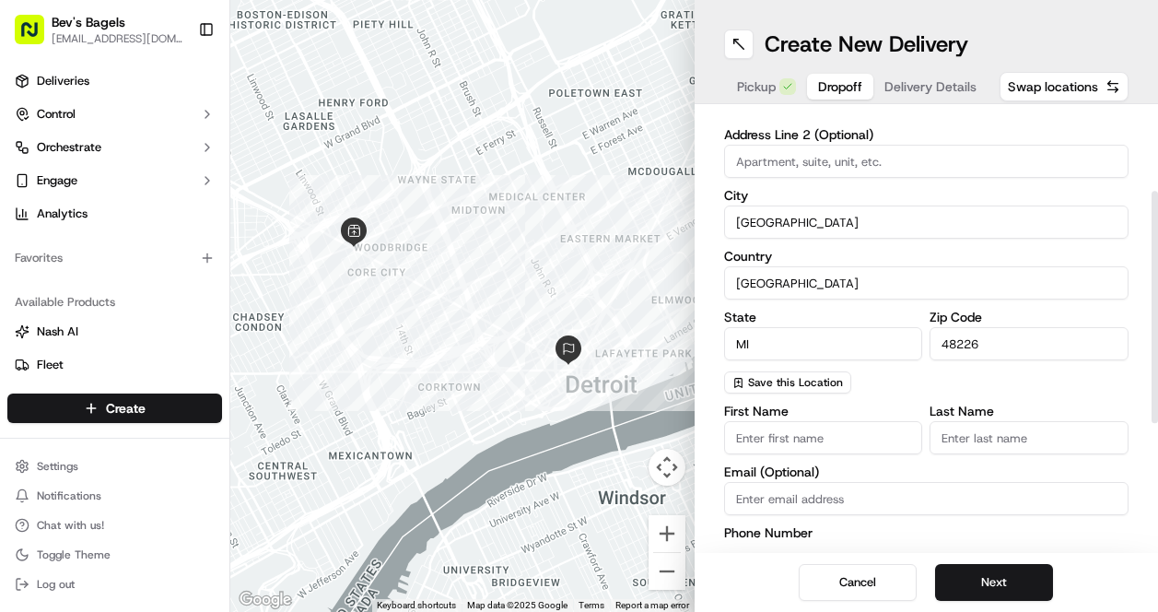
type input "The Stott"
click at [827, 436] on input "First Name" at bounding box center [823, 437] width 199 height 33
paste input "Allyson Adams"
click at [810, 433] on input "Allyson Adams" at bounding box center [823, 437] width 199 height 33
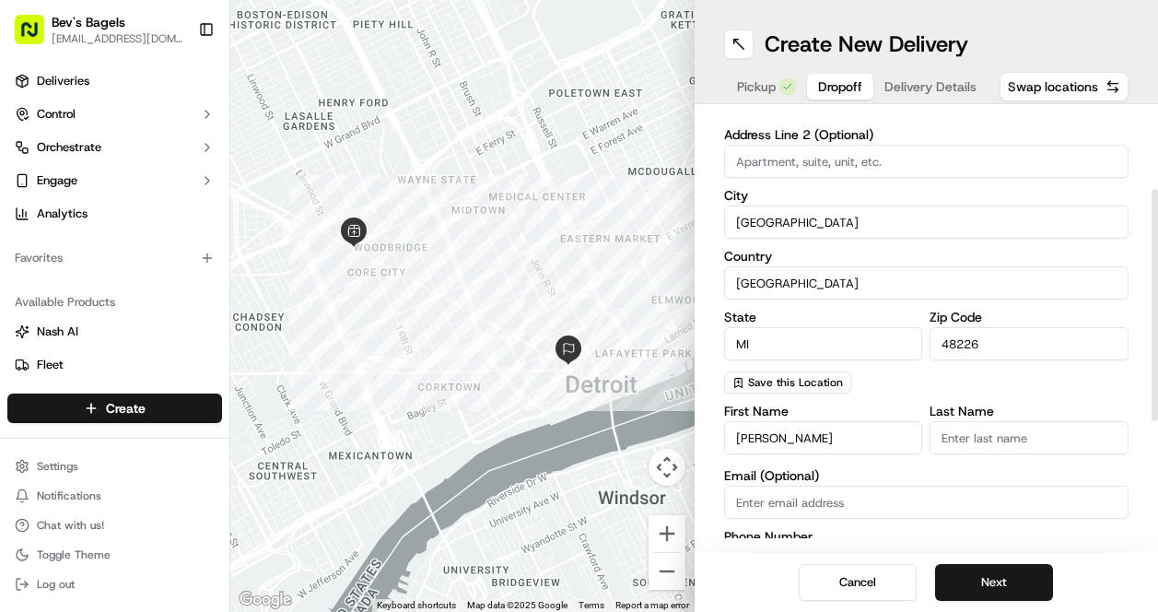
click at [810, 433] on input "Allyson Adams" at bounding box center [823, 437] width 199 height 33
type input "Allyson"
click at [1009, 457] on div "Last Name" at bounding box center [1028, 430] width 199 height 53
click at [1006, 435] on input "Last Name" at bounding box center [1028, 437] width 199 height 33
paste input "Adams"
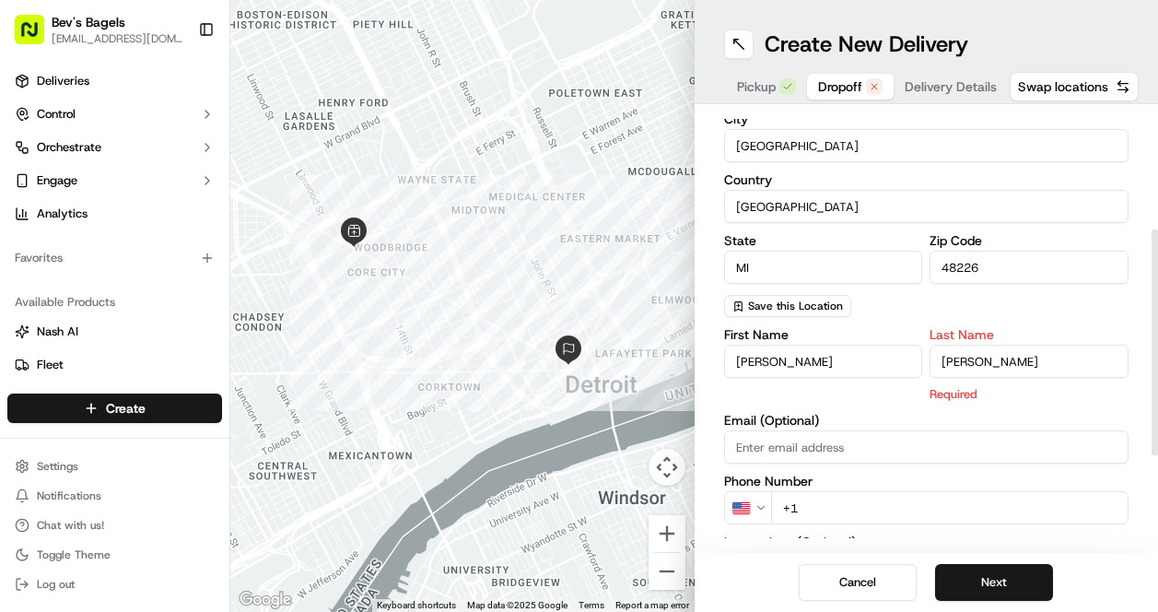
scroll to position [230, 0]
type input "Adams"
click at [792, 391] on div "First Name Allyson Last Name Adams Required Email (Optional) Phone Number US +1…" at bounding box center [926, 523] width 405 height 392
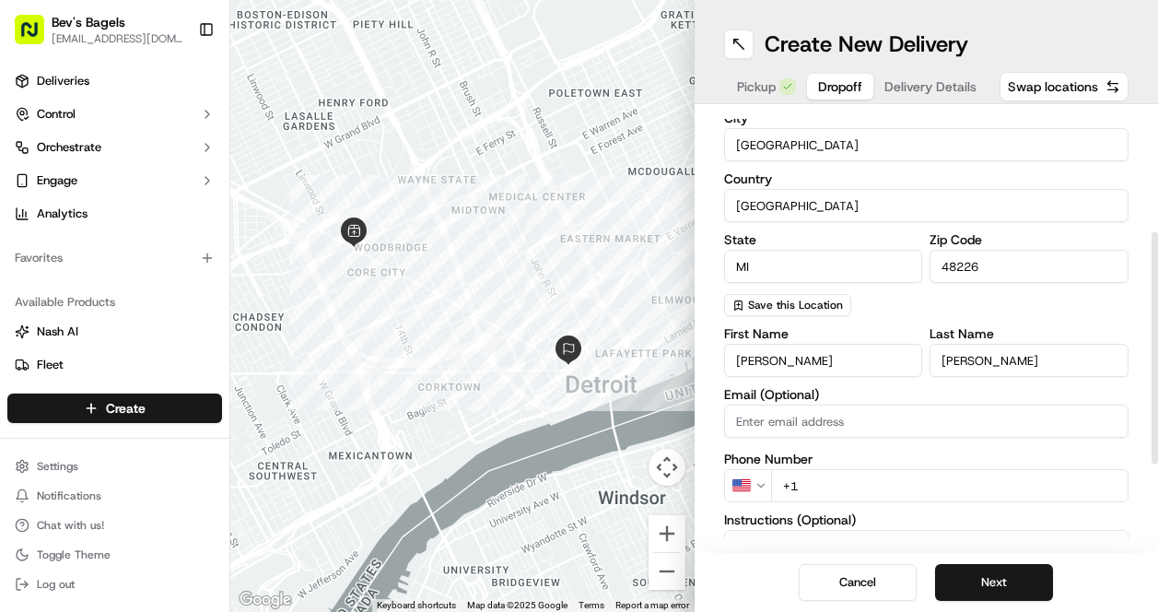
click at [810, 426] on input "Email (Optional)" at bounding box center [926, 420] width 405 height 33
paste input "AllysonAdams@bedrockdetroit.com"
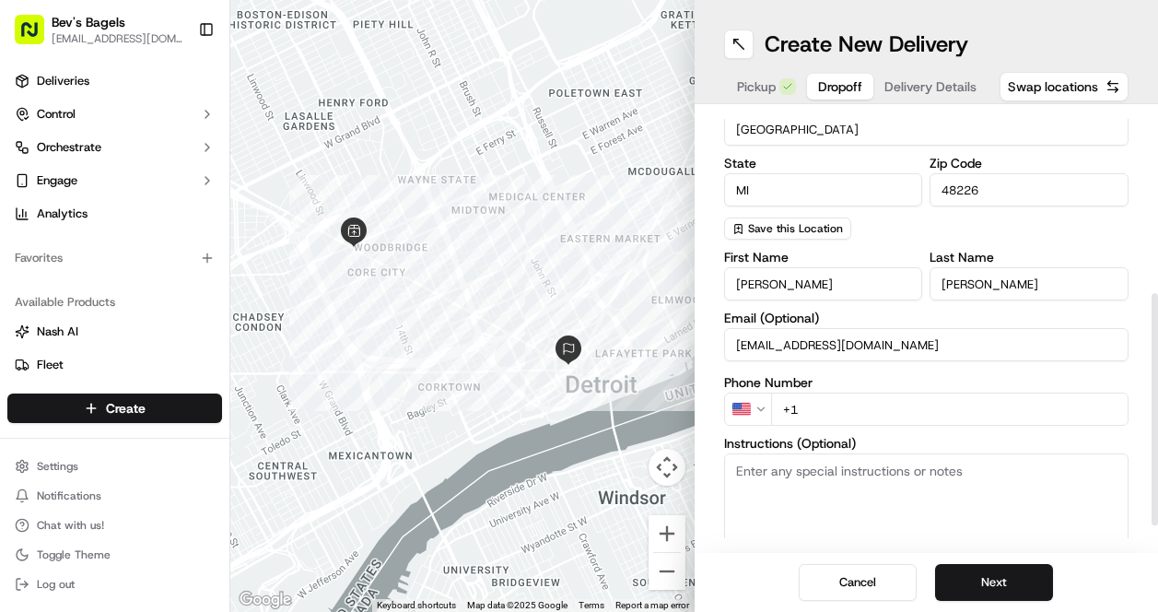
scroll to position [341, 0]
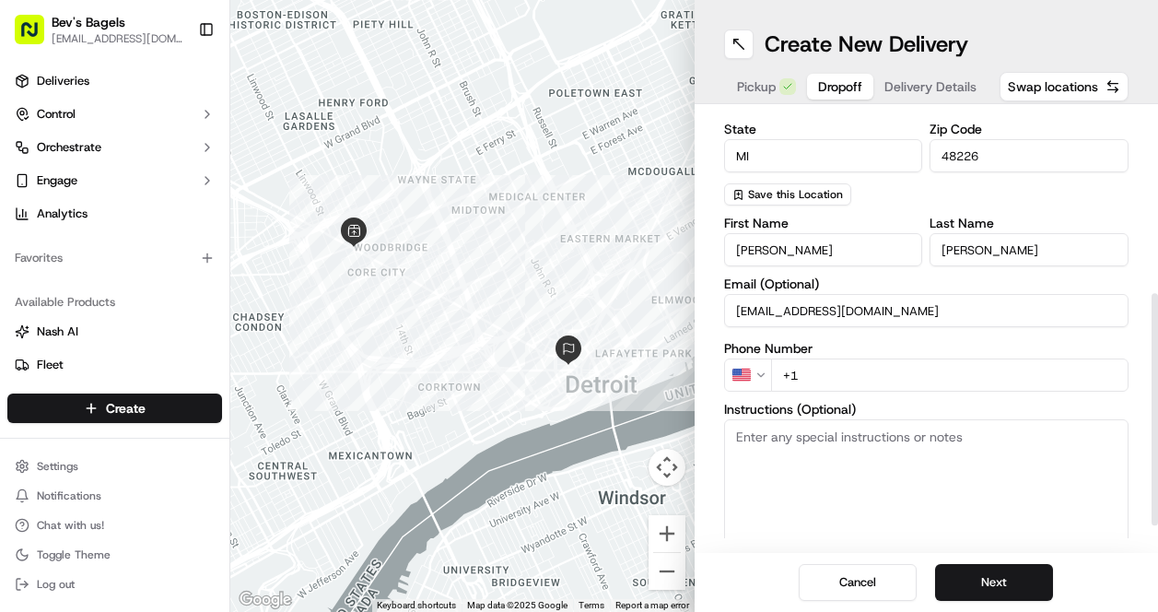
type input "AllysonAdams@bedrockdetroit.com"
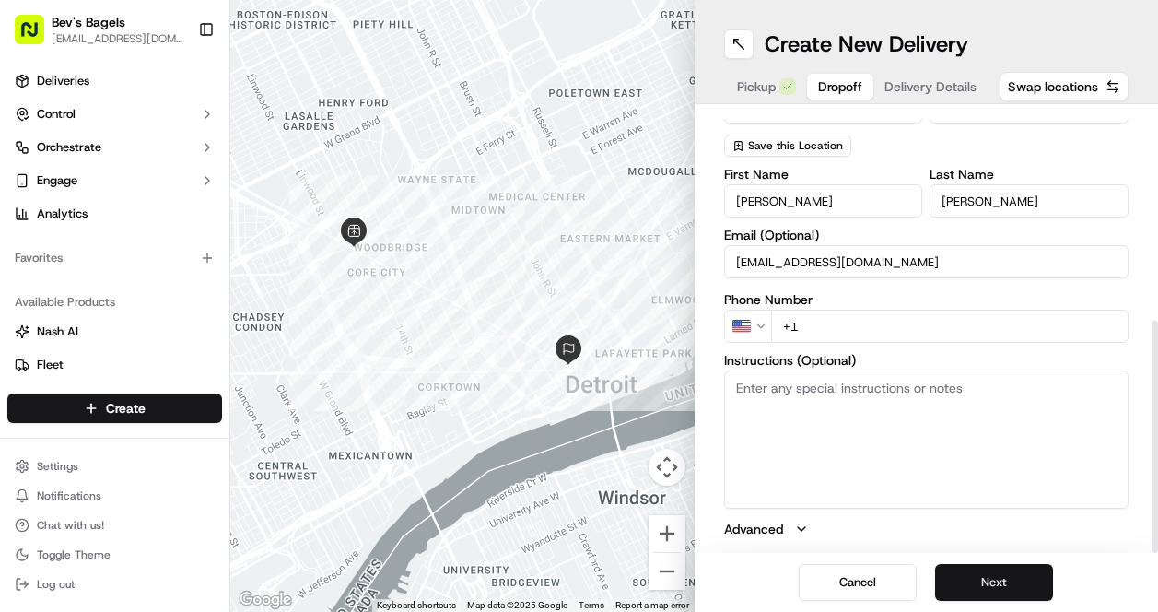
click at [979, 577] on button "Next" at bounding box center [994, 582] width 118 height 37
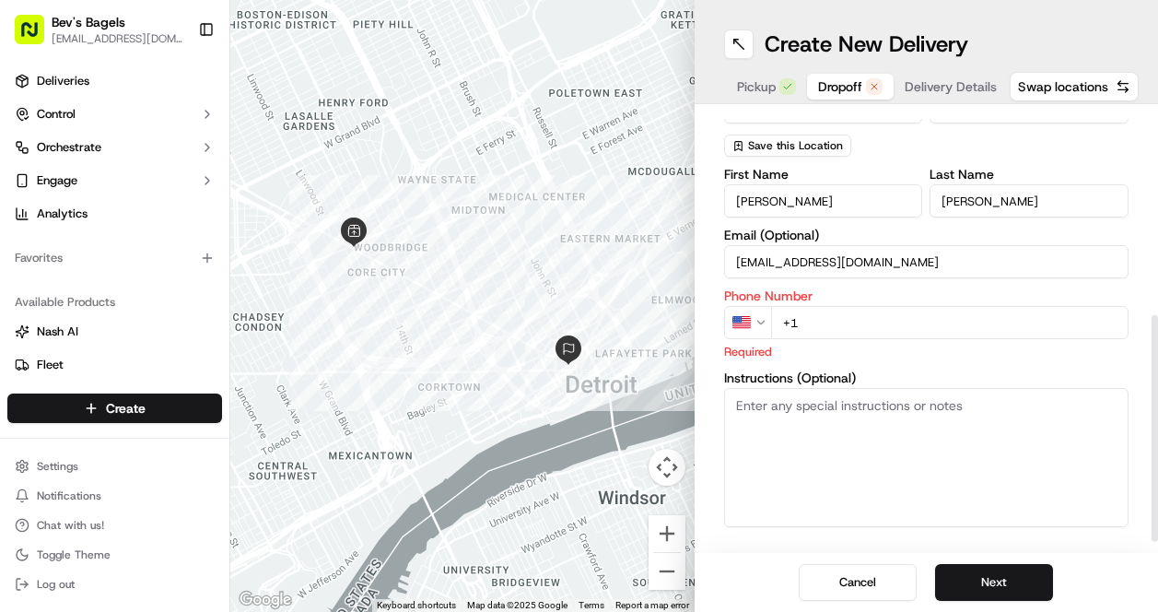
click at [859, 324] on input "+1" at bounding box center [950, 322] width 358 height 33
